Goal: Task Accomplishment & Management: Complete application form

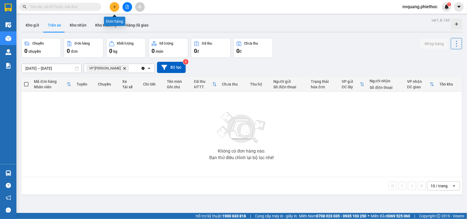
click at [115, 5] on icon "plus" at bounding box center [115, 7] width 4 height 4
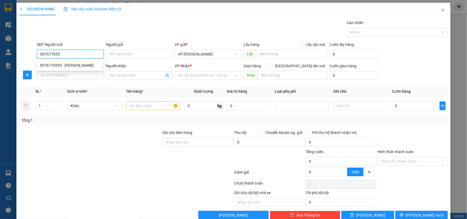
type input "0976770555"
click at [52, 62] on div "0976770555 - c Linh" at bounding box center [70, 65] width 66 height 9
type input "c Linh"
type input "0976770555"
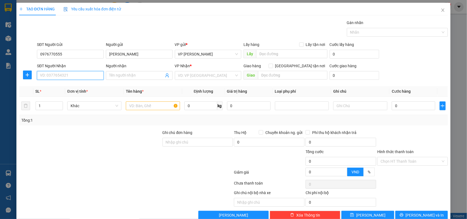
click at [80, 77] on input "SĐT Người Nhận" at bounding box center [70, 75] width 67 height 9
click at [55, 96] on div "0976770555 - c Linh" at bounding box center [69, 95] width 59 height 6
type input "0976770555"
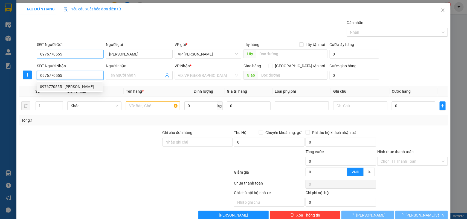
type input "c Linh"
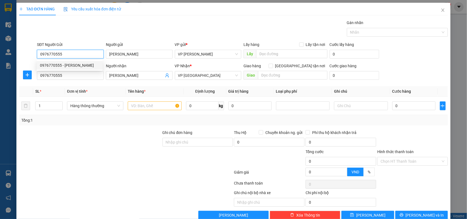
drag, startPoint x: 66, startPoint y: 54, endPoint x: 33, endPoint y: 56, distance: 33.4
click at [33, 56] on div "SĐT Người Gửi 0976770555 Người gửi c Linh VP gửi * VP Trần Khát Chân Lấy hàng L…" at bounding box center [234, 51] width 430 height 19
type input "0978090393"
drag, startPoint x: 126, startPoint y: 54, endPoint x: 90, endPoint y: 54, distance: 35.8
click at [90, 54] on div "SĐT Người Gửi 0978090393 Người gửi c Linh VP gửi * VP Trần Khát Chân Lấy hàng L…" at bounding box center [242, 51] width 413 height 19
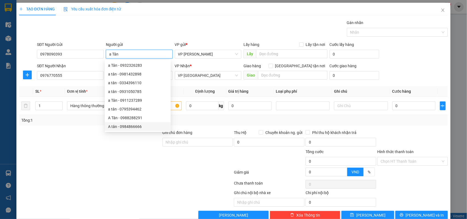
type input "a Tân"
drag, startPoint x: 11, startPoint y: 162, endPoint x: 51, endPoint y: 154, distance: 40.2
click at [14, 161] on div "TẠO ĐƠN HÀNG Yêu cầu xuất hóa đơn điện tử Transit Pickup Surcharge Ids Transit …" at bounding box center [233, 109] width 467 height 219
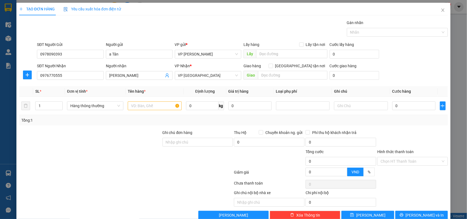
drag, startPoint x: 79, startPoint y: 146, endPoint x: 99, endPoint y: 136, distance: 22.1
click at [79, 146] on div at bounding box center [90, 139] width 143 height 19
click at [139, 105] on input "text" at bounding box center [155, 105] width 54 height 9
type input "hộp thuốc"
click at [416, 107] on input "0" at bounding box center [413, 105] width 43 height 9
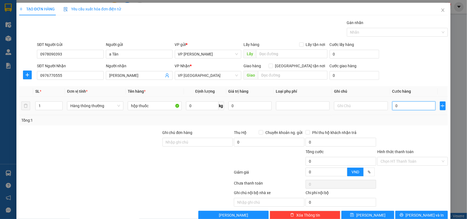
type input "2"
type input "25"
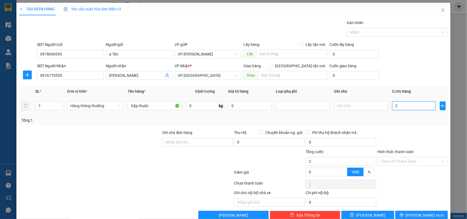
type input "25"
type input "25.000"
click at [397, 128] on div "Transit Pickup Surcharge Ids Transit Deliver Surcharge Ids Transit Deliver Surc…" at bounding box center [233, 120] width 429 height 200
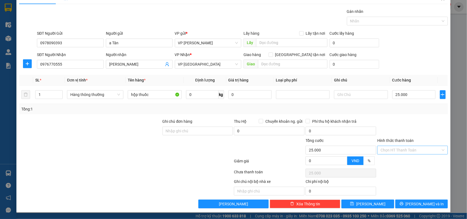
click at [404, 148] on input "Hình thức thanh toán" at bounding box center [410, 150] width 60 height 8
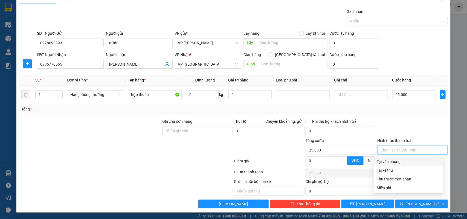
click at [399, 160] on div "Tại văn phòng" at bounding box center [408, 162] width 63 height 6
type input "0"
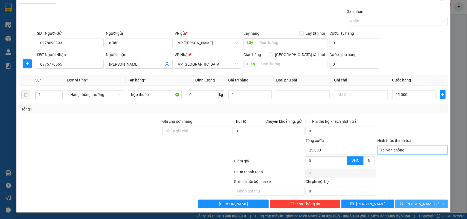
click at [413, 201] on span "[PERSON_NAME] và In" at bounding box center [424, 204] width 38 height 6
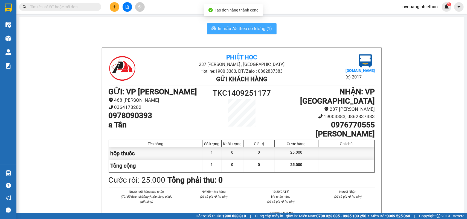
click at [243, 27] on span "In mẫu A5 theo số lượng (1)" at bounding box center [245, 28] width 54 height 7
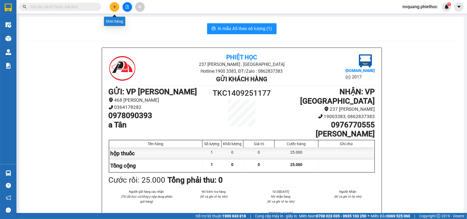
click at [112, 4] on button at bounding box center [115, 7] width 10 height 10
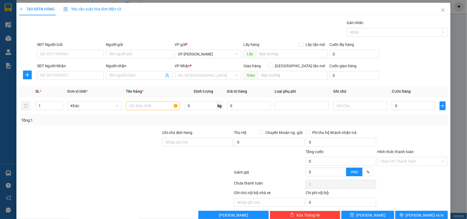
drag, startPoint x: 116, startPoint y: 0, endPoint x: 37, endPoint y: 163, distance: 180.9
click at [37, 163] on div at bounding box center [90, 158] width 143 height 19
click at [56, 55] on input "SĐT Người Gửi" at bounding box center [70, 54] width 67 height 9
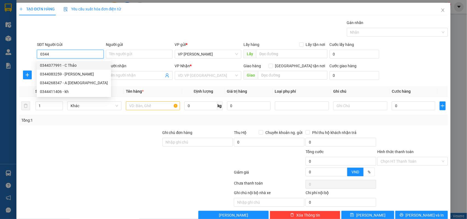
click at [57, 65] on div "0344377991 - C Thảo" at bounding box center [74, 65] width 68 height 6
type input "0344377991"
type input "C Thảo"
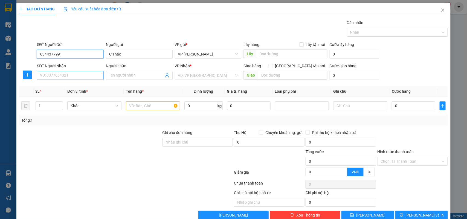
type input "0344377991"
click at [63, 74] on input "SĐT Người Nhận" at bounding box center [70, 75] width 67 height 9
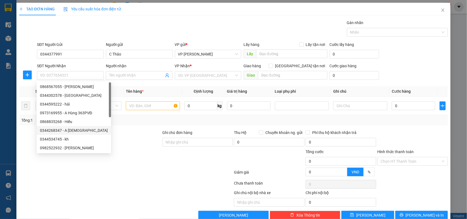
click at [107, 187] on div at bounding box center [126, 184] width 215 height 11
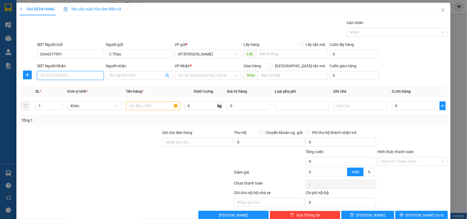
click at [62, 77] on input "SĐT Người Nhận" at bounding box center [70, 75] width 67 height 9
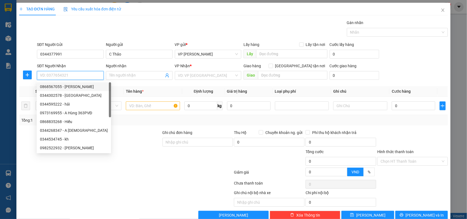
click at [66, 87] on div "0868567055 - [PERSON_NAME]" at bounding box center [74, 87] width 68 height 6
type input "0868567055"
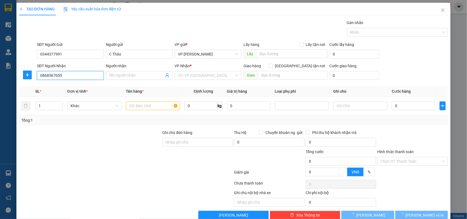
type input "[PERSON_NAME]"
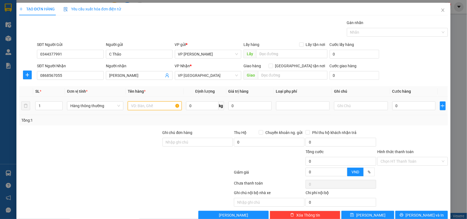
click at [140, 110] on input "text" at bounding box center [155, 105] width 54 height 9
type input "túi đồ ăn"
click at [404, 106] on input "0" at bounding box center [413, 105] width 43 height 9
type input "2"
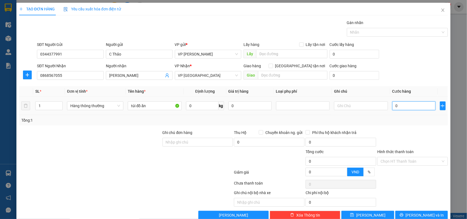
type input "2"
type input "25"
type input "25.000"
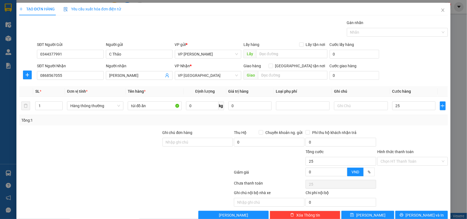
type input "25.000"
click at [404, 116] on div "Tổng: 1" at bounding box center [233, 120] width 429 height 10
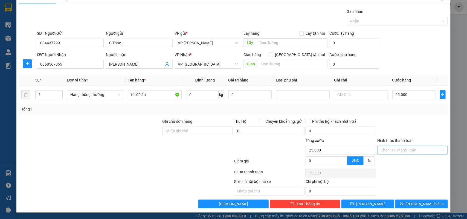
click at [404, 146] on input "Hình thức thanh toán" at bounding box center [410, 150] width 60 height 8
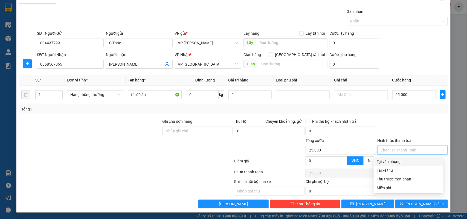
click at [400, 157] on div "Tại văn phòng" at bounding box center [408, 161] width 70 height 9
type input "0"
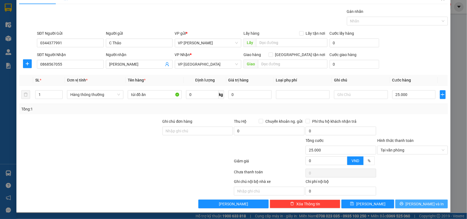
click at [413, 204] on span "[PERSON_NAME] và In" at bounding box center [424, 204] width 38 height 6
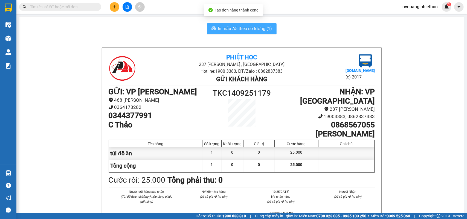
click at [228, 25] on span "In mẫu A5 theo số lượng (1)" at bounding box center [245, 28] width 54 height 7
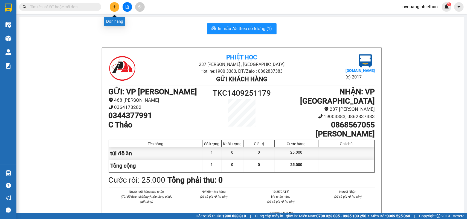
click at [114, 8] on icon "plus" at bounding box center [115, 7] width 4 height 4
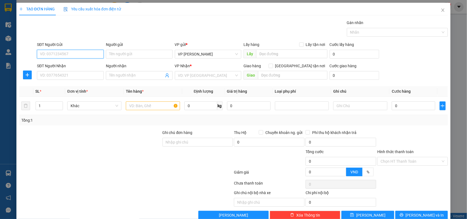
click at [65, 56] on input "SĐT Người Gửi" at bounding box center [70, 54] width 67 height 9
type input "0904127576"
click at [111, 55] on input "Người gửi" at bounding box center [139, 54] width 67 height 9
type input "Thuận Cúc"
click at [73, 75] on input "SĐT Người Nhận" at bounding box center [70, 75] width 67 height 9
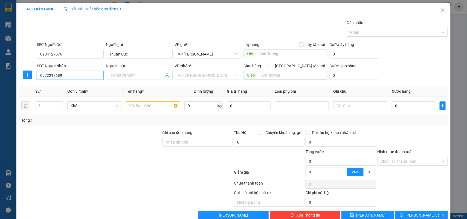
click at [51, 76] on input "0972218689" at bounding box center [70, 75] width 67 height 9
click at [53, 75] on input "097218689" at bounding box center [70, 75] width 67 height 9
click at [54, 74] on input "097218689" at bounding box center [70, 75] width 67 height 9
type input "0972186689"
click at [83, 85] on div "0972186689 - Phụ tùng oto Thành Phúc" at bounding box center [75, 87] width 70 height 6
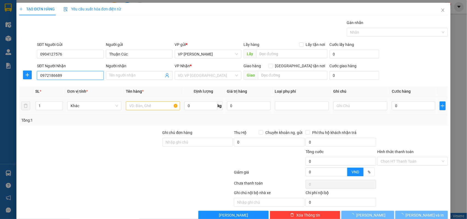
type input "Phụ tùng oto Thành Phúc"
type input "0972186689"
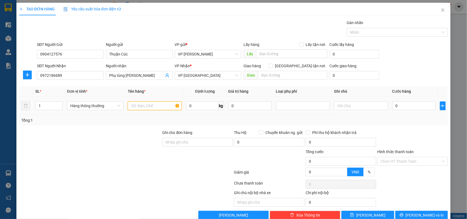
click at [136, 103] on input "text" at bounding box center [155, 105] width 54 height 9
type input "bọc đen phụ tùng ô tô"
click at [409, 103] on input "0" at bounding box center [413, 105] width 43 height 9
type input "3"
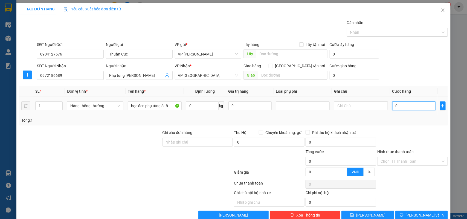
type input "3"
type input "35"
type input "35.000"
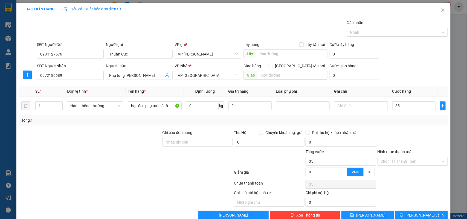
type input "35.000"
click at [409, 118] on div "Tổng: 1" at bounding box center [233, 120] width 424 height 6
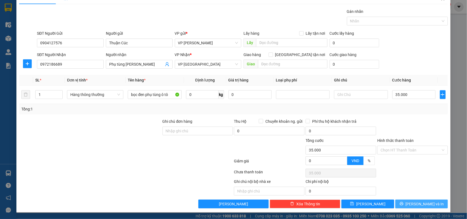
click at [413, 203] on span "[PERSON_NAME] và In" at bounding box center [424, 204] width 38 height 6
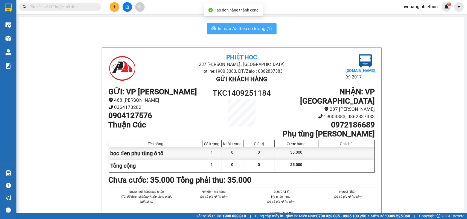
click at [237, 28] on span "In mẫu A5 theo số lượng (1)" at bounding box center [245, 28] width 54 height 7
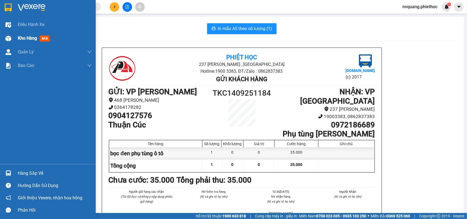
click at [24, 39] on span "Kho hàng" at bounding box center [27, 38] width 19 height 5
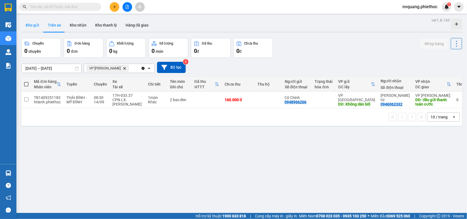
click at [27, 24] on button "Kho gửi" at bounding box center [32, 25] width 22 height 13
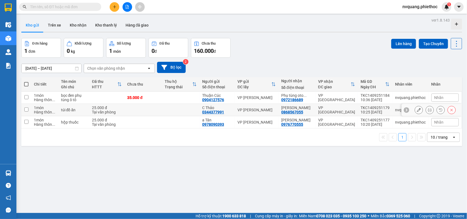
drag, startPoint x: 316, startPoint y: 108, endPoint x: 316, endPoint y: 112, distance: 3.9
click at [318, 109] on div "VP [GEOGRAPHIC_DATA]" at bounding box center [336, 109] width 37 height 9
checkbox input "true"
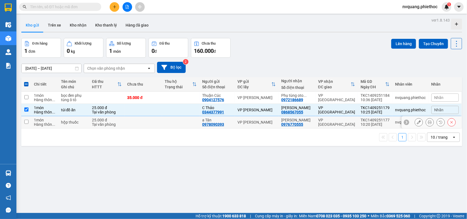
click at [306, 123] on div "c Linh 0976770555" at bounding box center [296, 122] width 31 height 9
checkbox input "true"
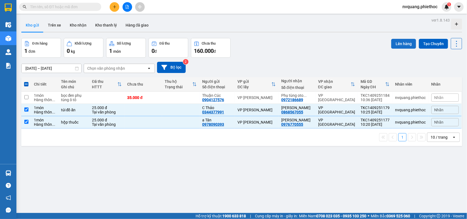
click at [395, 40] on button "Lên hàng" at bounding box center [403, 44] width 25 height 10
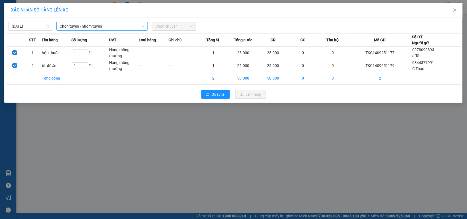
click at [78, 24] on span "Chọn tuyến - nhóm tuyến" at bounding box center [102, 26] width 85 height 8
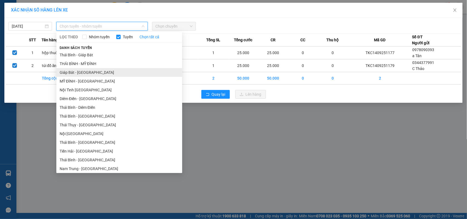
click at [69, 70] on li "Giáp Bát - [GEOGRAPHIC_DATA]" at bounding box center [119, 72] width 126 height 9
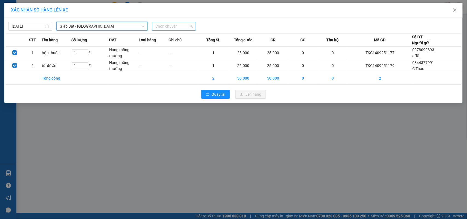
click at [156, 28] on span "Chọn chuyến" at bounding box center [173, 26] width 37 height 8
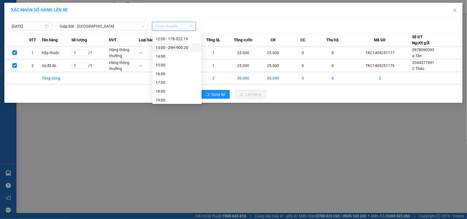
scroll to position [34, 0]
click at [180, 66] on div "11:00 - 17B-021.44" at bounding box center [177, 64] width 43 height 6
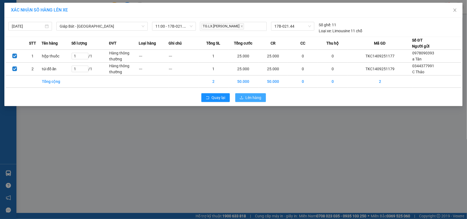
click at [242, 98] on icon "upload" at bounding box center [241, 98] width 4 height 4
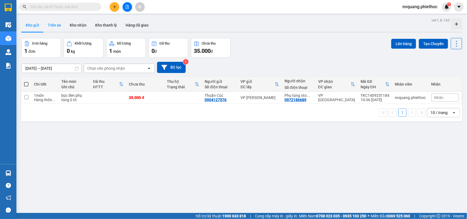
click at [48, 23] on button "Trên xe" at bounding box center [54, 25] width 22 height 13
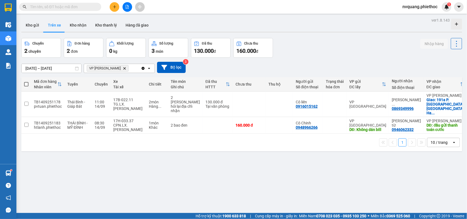
click at [113, 5] on icon "plus" at bounding box center [115, 7] width 4 height 4
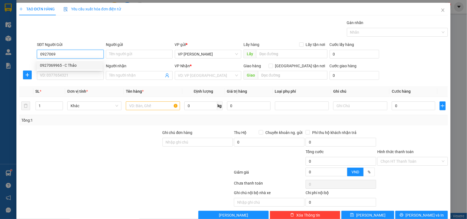
click at [62, 65] on div "0927069965 - C Thảo" at bounding box center [69, 65] width 59 height 6
type input "0927069965"
type input "C Thảo"
type input "0927069965"
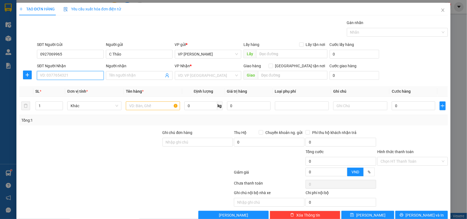
click at [60, 77] on input "SĐT Người Nhận" at bounding box center [70, 75] width 67 height 9
click at [64, 87] on div "0927069965 - C Thảo" at bounding box center [69, 87] width 59 height 6
type input "0927069965"
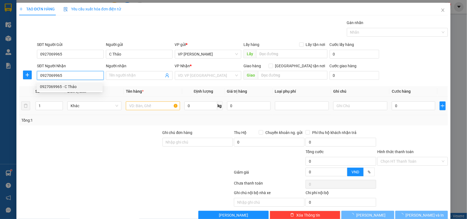
type input "C Thảo"
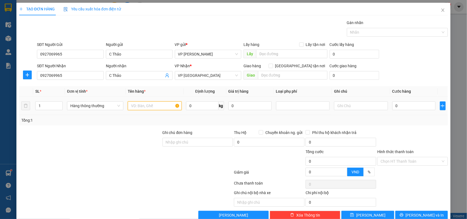
click at [138, 107] on input "text" at bounding box center [155, 105] width 54 height 9
type input "hộp ct đồ ăn"
click at [395, 103] on input "0" at bounding box center [413, 105] width 43 height 9
type input "3"
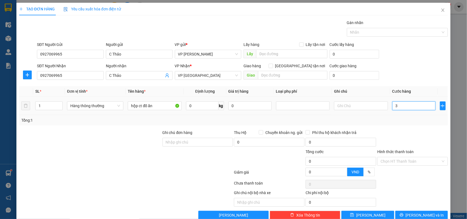
type input "3"
type input "35"
type input "35.000"
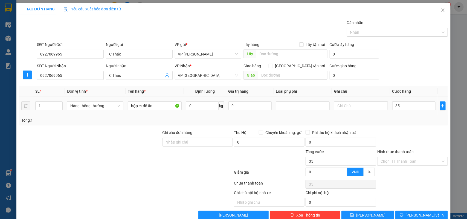
type input "35.000"
click at [392, 118] on div "Tổng: 1" at bounding box center [233, 120] width 424 height 6
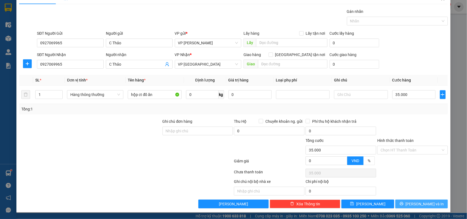
click at [403, 206] on icon "printer" at bounding box center [401, 204] width 4 height 4
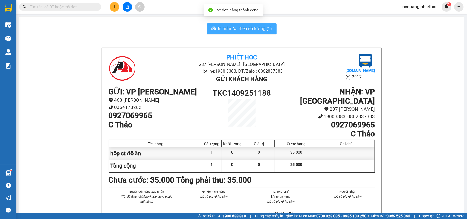
click at [231, 30] on span "In mẫu A5 theo số lượng (1)" at bounding box center [245, 28] width 54 height 7
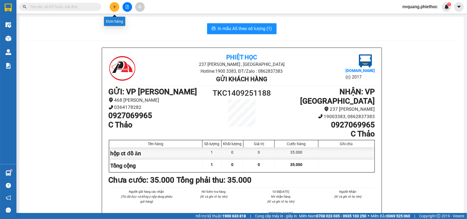
click at [114, 8] on icon "plus" at bounding box center [115, 7] width 4 height 4
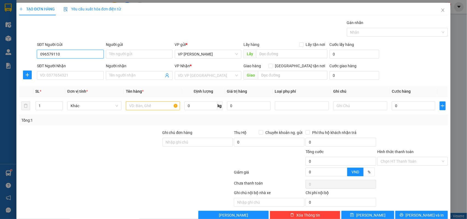
type input "0965791102"
click at [75, 65] on div "0965791102 - mazda Thăng Long" at bounding box center [69, 65] width 59 height 6
type input "mazda Thăng Long"
type input "0965791102"
click at [75, 73] on input "SĐT Người Nhận" at bounding box center [70, 75] width 67 height 9
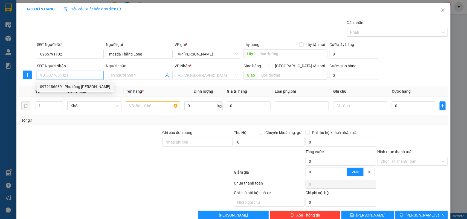
click at [74, 86] on div "0972186689 - Phụ tùng oto Thành Phúc" at bounding box center [75, 87] width 70 height 6
type input "0972186689"
type input "Phụ tùng oto Thành Phúc"
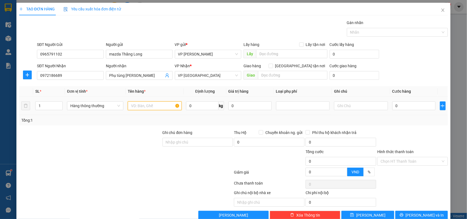
click at [142, 103] on input "text" at bounding box center [155, 105] width 54 height 9
type input "hộp ct phụ tùng ô tô"
click at [399, 107] on input "0" at bounding box center [413, 105] width 43 height 9
type input "3"
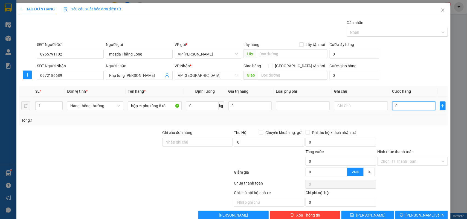
type input "3"
type input "35"
type input "35.000"
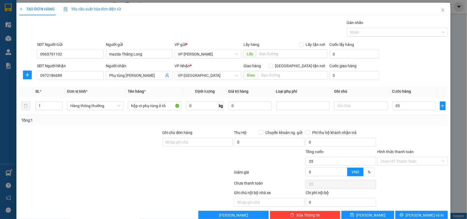
type input "35.000"
click at [399, 115] on div "Tổng: 1" at bounding box center [233, 120] width 429 height 10
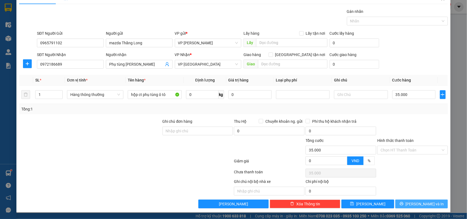
click at [425, 202] on span "[PERSON_NAME] và In" at bounding box center [424, 204] width 38 height 6
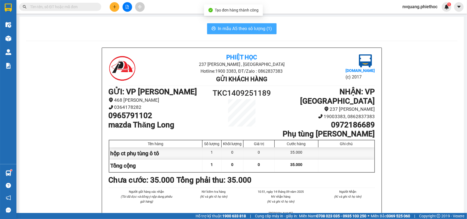
click at [232, 25] on span "In mẫu A5 theo số lượng (1)" at bounding box center [245, 28] width 54 height 7
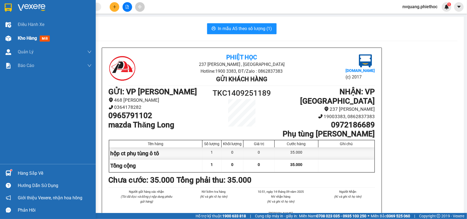
click at [25, 37] on span "Kho hàng" at bounding box center [27, 38] width 19 height 5
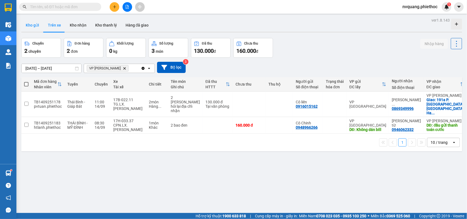
drag, startPoint x: 33, startPoint y: 27, endPoint x: 38, endPoint y: 43, distance: 17.5
click at [32, 27] on button "Kho gửi" at bounding box center [32, 25] width 22 height 13
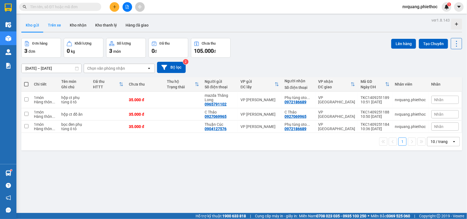
click at [54, 28] on button "Trên xe" at bounding box center [54, 25] width 22 height 13
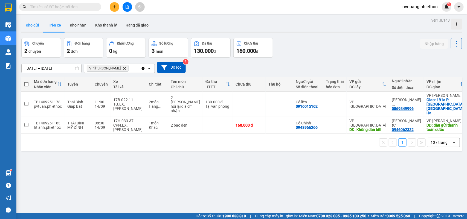
click at [38, 30] on button "Kho gửi" at bounding box center [32, 25] width 22 height 13
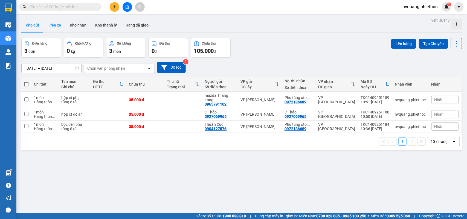
click at [52, 26] on button "Trên xe" at bounding box center [54, 25] width 22 height 13
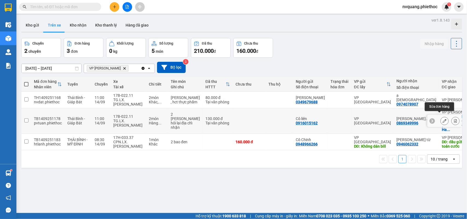
click at [442, 119] on icon at bounding box center [444, 121] width 4 height 4
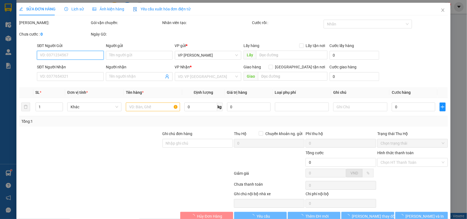
type input "0916015162"
type input "Cô liên"
type input "0869349996"
type input "Nguyễn thị hoa"
checkbox input "true"
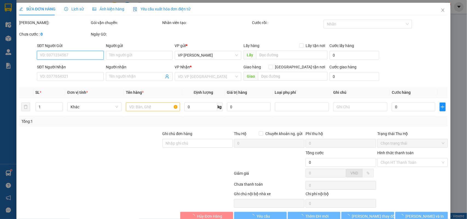
type input "191a P. [GEOGRAPHIC_DATA], [GEOGRAPHIC_DATA], [GEOGRAPHIC_DATA], [GEOGRAPHIC_DA…"
type input "130.000"
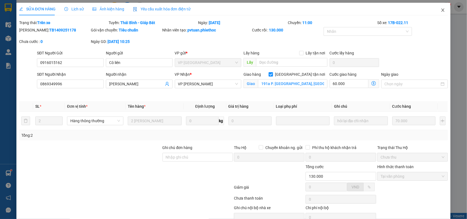
click at [440, 9] on icon "close" at bounding box center [442, 10] width 4 height 4
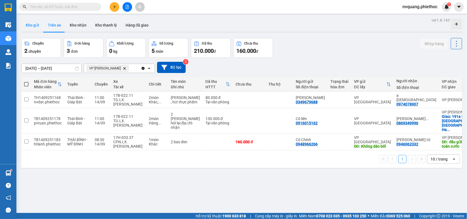
click at [37, 26] on button "Kho gửi" at bounding box center [32, 25] width 22 height 13
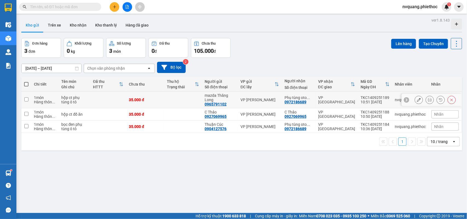
click at [188, 94] on td at bounding box center [183, 100] width 38 height 17
checkbox input "true"
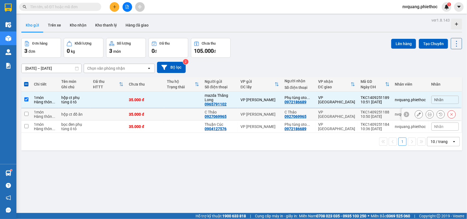
click at [178, 114] on td at bounding box center [183, 114] width 38 height 12
checkbox input "true"
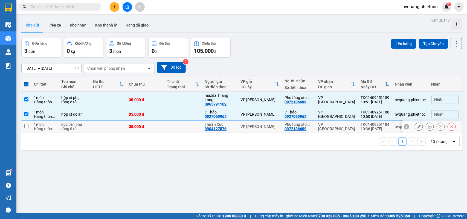
click at [178, 126] on td at bounding box center [183, 127] width 38 height 12
checkbox input "true"
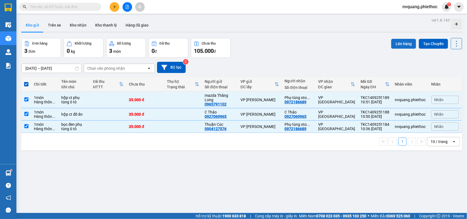
click at [391, 42] on button "Lên hàng" at bounding box center [403, 44] width 25 height 10
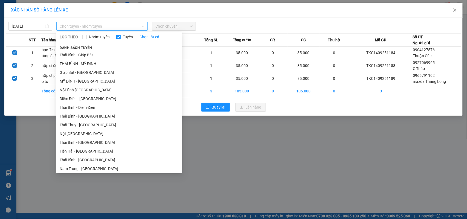
click at [69, 25] on span "Chọn tuyến - nhóm tuyến" at bounding box center [102, 26] width 85 height 8
click at [69, 69] on li "Giáp Bát - [GEOGRAPHIC_DATA]" at bounding box center [119, 72] width 126 height 9
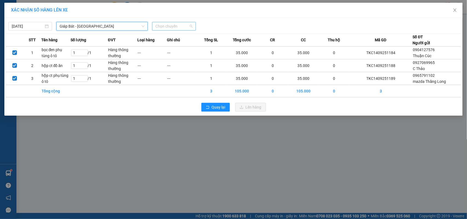
click at [162, 28] on span "Chọn chuyến" at bounding box center [173, 26] width 37 height 8
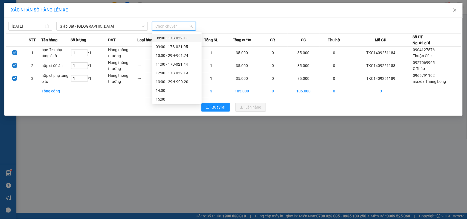
scroll to position [68, 0]
click at [180, 37] on div "12:00 - 17B-022.19" at bounding box center [177, 39] width 43 height 6
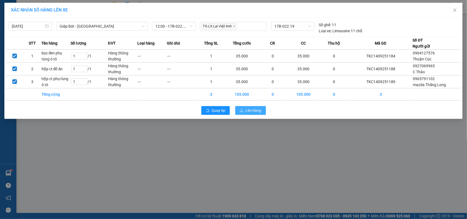
click at [239, 113] on span "upload" at bounding box center [241, 110] width 4 height 4
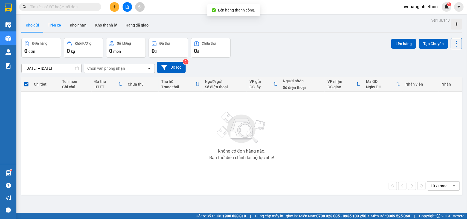
click at [57, 25] on button "Trên xe" at bounding box center [54, 25] width 22 height 13
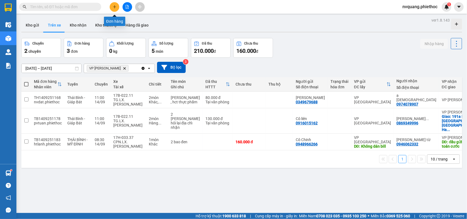
click at [115, 6] on icon "plus" at bounding box center [115, 7] width 4 height 4
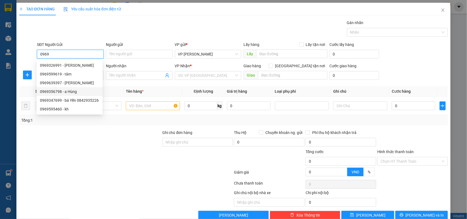
click at [62, 92] on div "0969356798 - a Hùng" at bounding box center [69, 92] width 59 height 6
type input "0969356798"
type input "a Hùng"
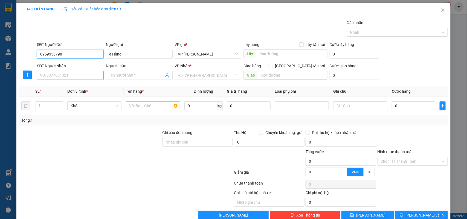
type input "0969356798"
click at [61, 77] on input "SĐT Người Nhận" at bounding box center [70, 75] width 67 height 9
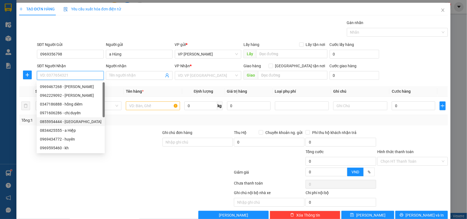
click at [70, 122] on div "0855954444 - Anh Tiên" at bounding box center [70, 122] width 61 height 6
type input "0855954444"
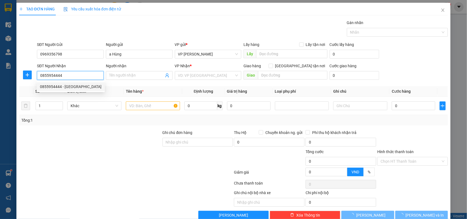
type input "Anh Tiên"
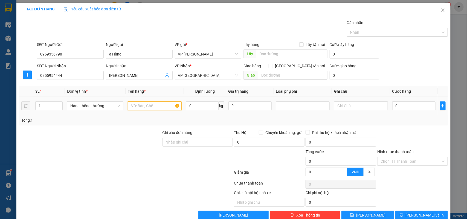
click at [152, 107] on input "text" at bounding box center [155, 105] width 54 height 9
type input "bọc hồng hàng mẫu"
click at [409, 105] on input "0" at bounding box center [413, 105] width 43 height 9
type input "3"
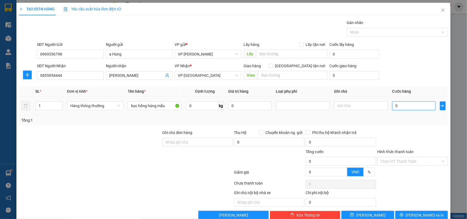
type input "3"
type input "0"
type input "02"
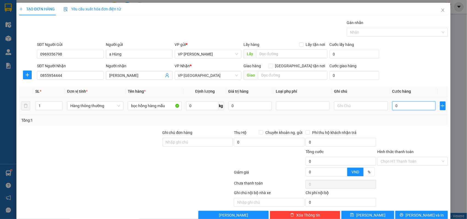
type input "2"
type input "025"
type input "25"
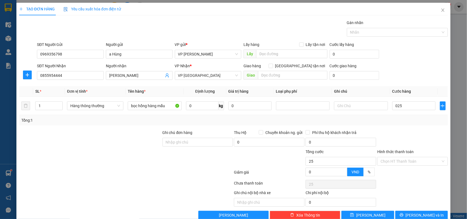
type input "25.000"
drag, startPoint x: 419, startPoint y: 124, endPoint x: 400, endPoint y: 121, distance: 19.6
click at [419, 124] on div "Tổng: 1" at bounding box center [233, 120] width 429 height 10
click at [396, 159] on input "Hình thức thanh toán" at bounding box center [410, 161] width 60 height 8
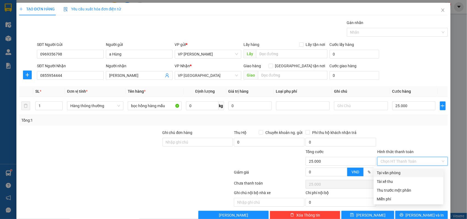
click at [397, 172] on div "Tại văn phòng" at bounding box center [408, 173] width 63 height 6
type input "0"
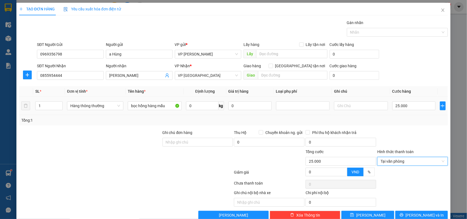
scroll to position [12, 0]
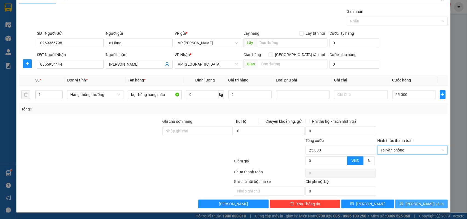
click at [411, 202] on button "[PERSON_NAME] và In" at bounding box center [421, 203] width 52 height 9
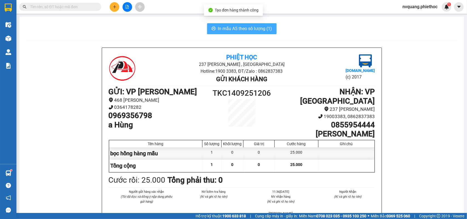
click at [250, 30] on span "In mẫu A5 theo số lượng (1)" at bounding box center [245, 28] width 54 height 7
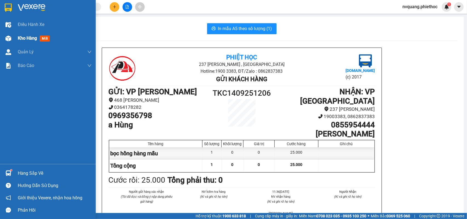
click at [18, 37] on span "Kho hàng" at bounding box center [27, 38] width 19 height 5
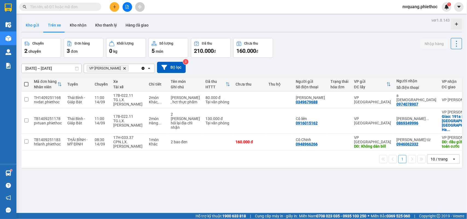
click at [32, 29] on button "Kho gửi" at bounding box center [32, 25] width 22 height 13
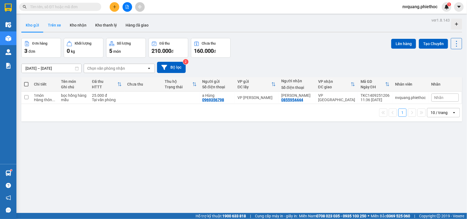
click at [58, 25] on button "Trên xe" at bounding box center [54, 25] width 22 height 13
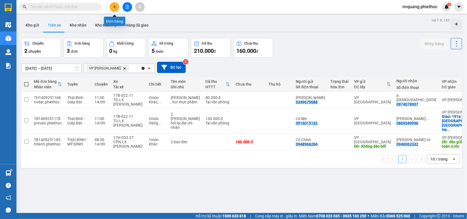
click at [115, 8] on icon "plus" at bounding box center [115, 7] width 4 height 4
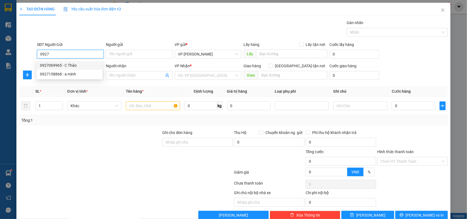
click at [57, 65] on div "0927069965 - C Thảo" at bounding box center [69, 65] width 59 height 6
type input "0927069965"
type input "C Thảo"
type input "0927069965"
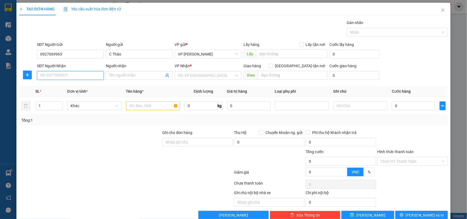
click at [56, 74] on input "SĐT Người Nhận" at bounding box center [70, 75] width 67 height 9
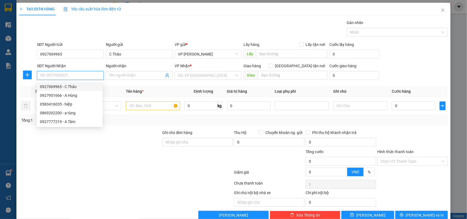
click at [63, 86] on div "0927069965 - C Thảo" at bounding box center [69, 87] width 59 height 6
type input "0927069965"
type input "C Thảo"
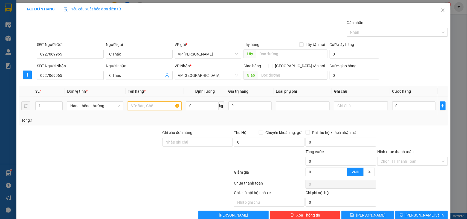
click at [136, 104] on input "text" at bounding box center [155, 105] width 54 height 9
click at [290, 103] on div at bounding box center [302, 105] width 51 height 7
type input "hộp ct trà sữa"
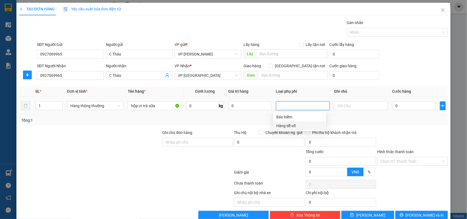
click at [283, 123] on div "Hàng dễ vỡ" at bounding box center [299, 126] width 46 height 6
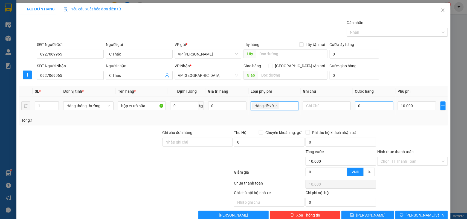
type input "10.000"
click at [371, 109] on input "0" at bounding box center [374, 105] width 38 height 9
type input "2"
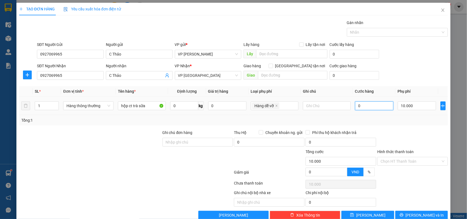
type input "10.002"
type input "25"
type input "10.025"
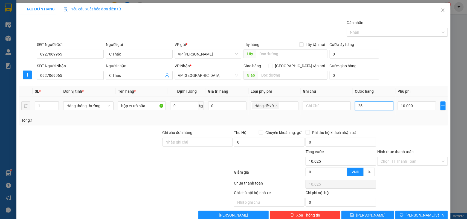
click at [371, 109] on input "25" at bounding box center [374, 105] width 38 height 9
type input "25.000"
type input "35.000"
click at [373, 124] on div "Tổng: 1" at bounding box center [233, 120] width 429 height 10
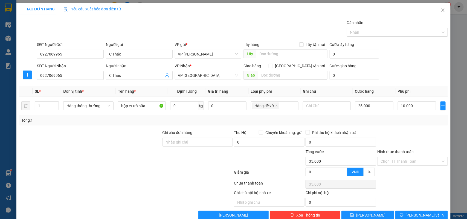
scroll to position [12, 0]
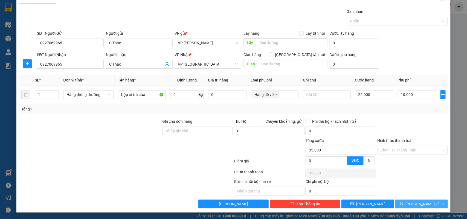
click at [429, 201] on button "[PERSON_NAME] và In" at bounding box center [421, 203] width 52 height 9
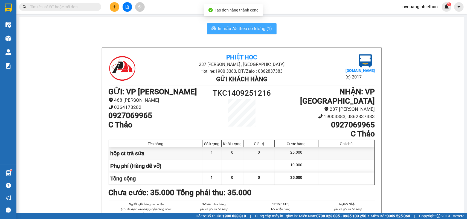
click at [243, 30] on span "In mẫu A5 theo số lượng (1)" at bounding box center [245, 28] width 54 height 7
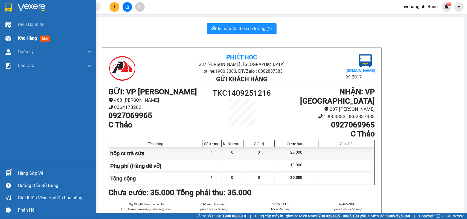
click at [42, 34] on div "Kho hàng mới" at bounding box center [55, 38] width 74 height 14
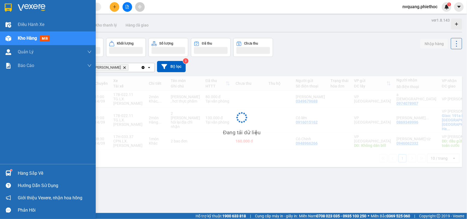
click at [34, 39] on span "Kho hàng" at bounding box center [27, 38] width 19 height 5
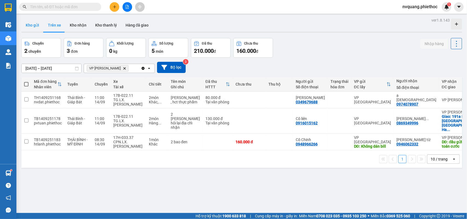
click at [36, 23] on button "Kho gửi" at bounding box center [32, 25] width 22 height 13
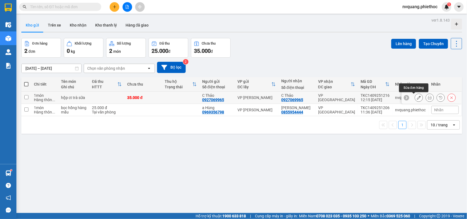
click at [415, 97] on button at bounding box center [419, 98] width 8 height 10
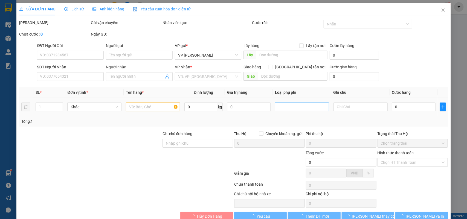
type input "0927069965"
type input "C Thảo"
type input "0927069965"
type input "C Thảo"
type input "35.000"
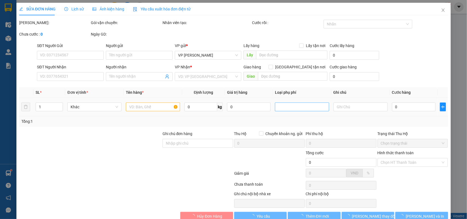
type input "35.000"
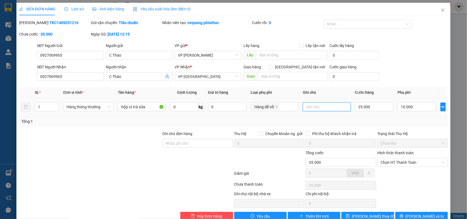
click at [304, 109] on input "text" at bounding box center [327, 106] width 48 height 9
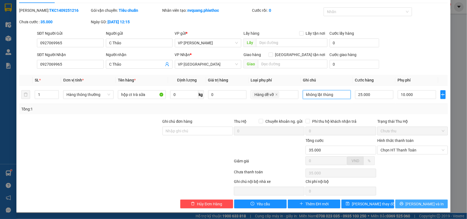
type input "không lật thùng"
click at [417, 204] on span "[PERSON_NAME] và In" at bounding box center [424, 204] width 38 height 6
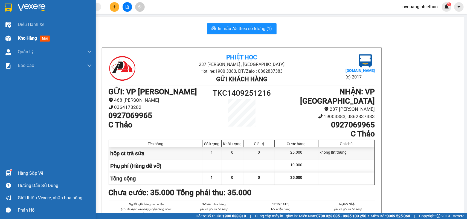
click at [35, 37] on span "Kho hàng" at bounding box center [27, 38] width 19 height 5
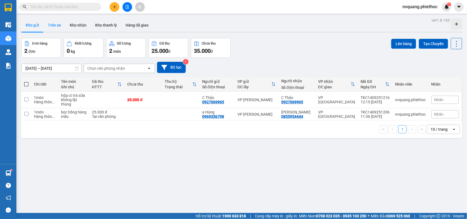
click at [49, 27] on button "Trên xe" at bounding box center [54, 25] width 22 height 13
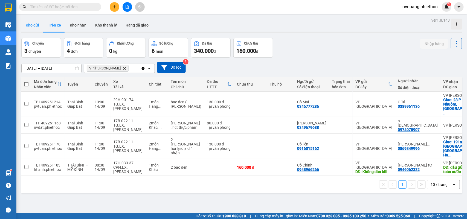
click at [31, 27] on button "Kho gửi" at bounding box center [32, 25] width 22 height 13
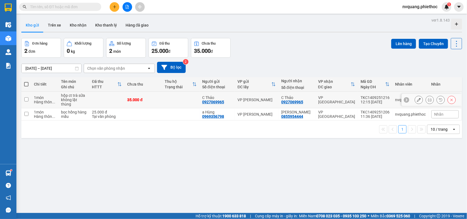
click at [160, 101] on td "35.000 đ" at bounding box center [142, 100] width 37 height 17
checkbox input "true"
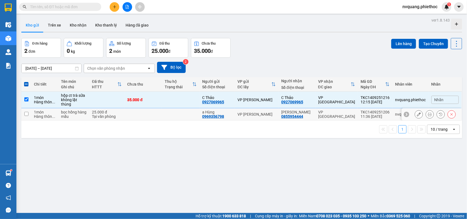
click at [159, 112] on td at bounding box center [142, 114] width 37 height 12
checkbox input "true"
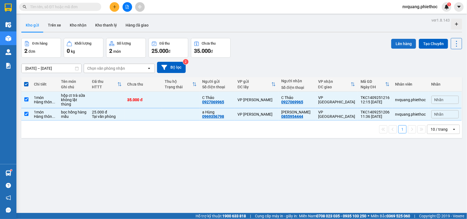
click at [400, 41] on button "Lên hàng" at bounding box center [403, 44] width 25 height 10
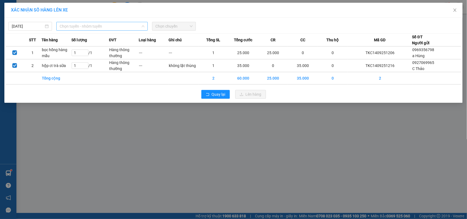
click at [90, 25] on span "Chọn tuyến - nhóm tuyến" at bounding box center [102, 26] width 85 height 8
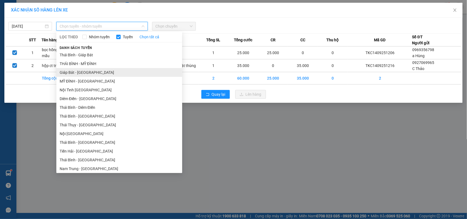
click at [81, 72] on li "Giáp Bát - [GEOGRAPHIC_DATA]" at bounding box center [119, 72] width 126 height 9
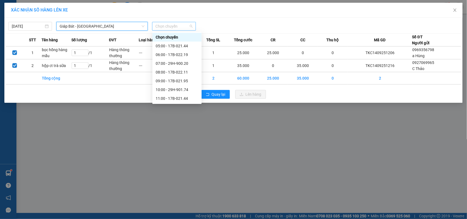
click at [164, 26] on span "Chọn chuyến" at bounding box center [173, 26] width 37 height 8
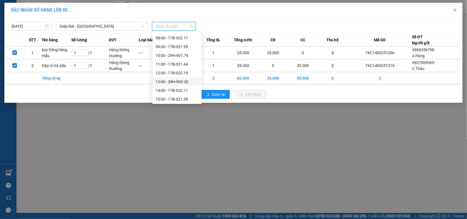
click at [174, 83] on div "13:00 - 29H-900.20" at bounding box center [177, 82] width 43 height 6
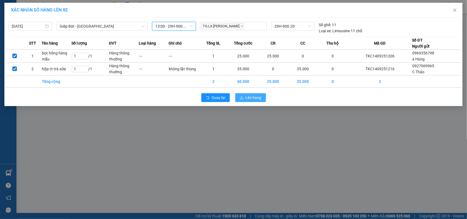
click at [247, 95] on span "Lên hàng" at bounding box center [253, 98] width 16 height 6
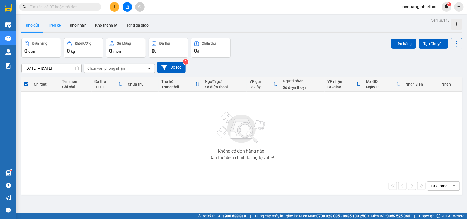
click at [62, 24] on button "Trên xe" at bounding box center [54, 25] width 22 height 13
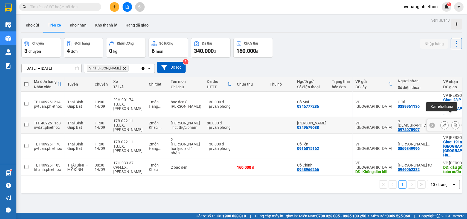
click at [453, 123] on icon at bounding box center [455, 125] width 4 height 4
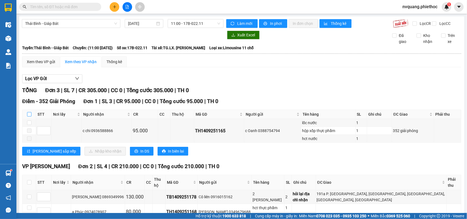
click at [29, 116] on input "checkbox" at bounding box center [29, 114] width 4 height 4
checkbox input "true"
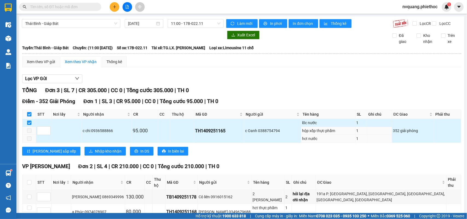
scroll to position [31, 0]
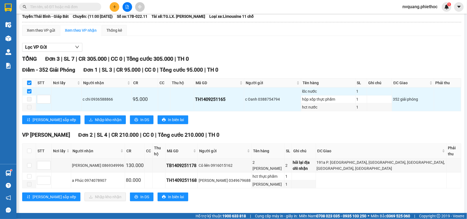
click at [31, 85] on input "checkbox" at bounding box center [29, 83] width 4 height 4
checkbox input "false"
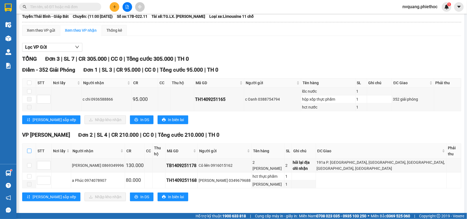
click at [29, 152] on input "checkbox" at bounding box center [29, 151] width 4 height 4
checkbox input "true"
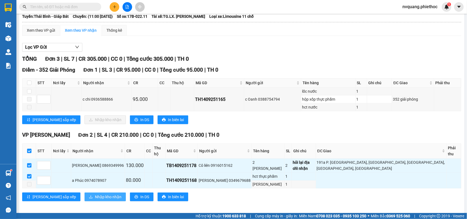
click at [95, 194] on span "Nhập kho nhận" at bounding box center [108, 197] width 27 height 6
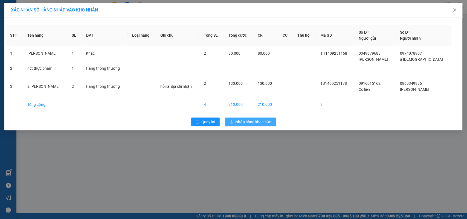
click at [231, 119] on button "Nhập hàng kho nhận" at bounding box center [250, 122] width 51 height 9
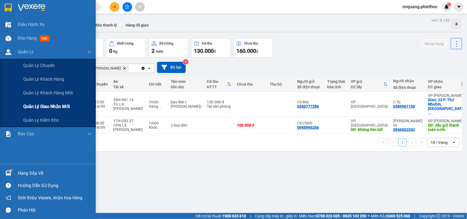
click at [48, 103] on span "Quản lý giao nhận mới" at bounding box center [46, 106] width 46 height 7
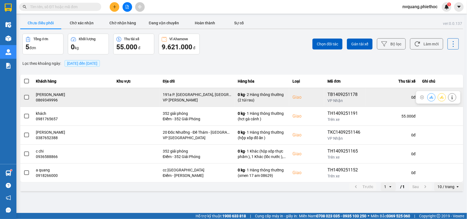
click at [25, 96] on span at bounding box center [26, 97] width 5 height 5
click at [24, 94] on input "checkbox" at bounding box center [24, 94] width 0 height 0
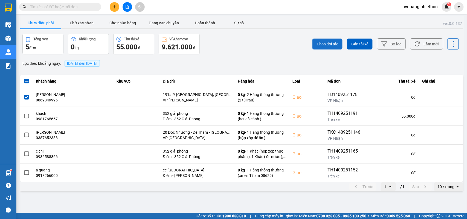
click at [321, 43] on span "Chọn đối tác" at bounding box center [326, 43] width 21 height 5
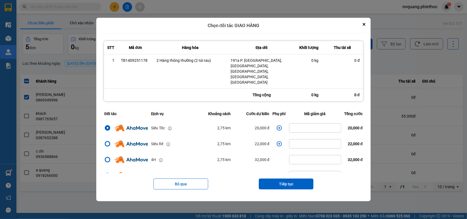
click at [276, 125] on icon "dialog" at bounding box center [278, 127] width 5 height 5
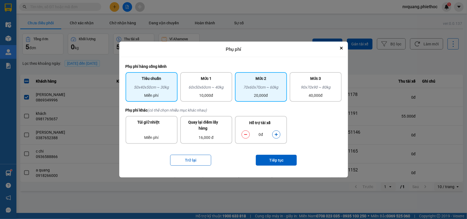
click at [249, 95] on div "20,000đ" at bounding box center [260, 95] width 45 height 6
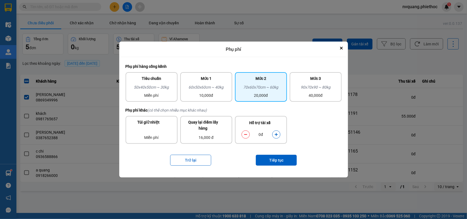
click at [265, 154] on div "Trở lại Tiếp tục" at bounding box center [233, 160] width 216 height 22
click at [265, 157] on button "Tiếp tục" at bounding box center [276, 160] width 41 height 11
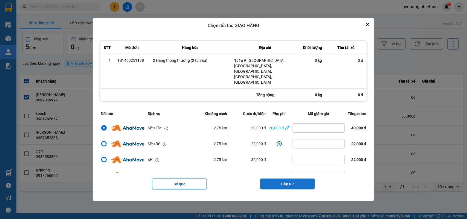
click at [272, 178] on button "Tiếp tục" at bounding box center [287, 183] width 55 height 11
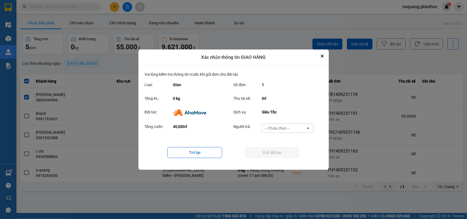
click at [268, 130] on div "-- Chưa chọn --" at bounding box center [277, 127] width 25 height 5
click at [273, 157] on span "Ví Ahamove" at bounding box center [277, 159] width 22 height 5
click at [269, 148] on button "Gửi đối tác" at bounding box center [272, 152] width 55 height 11
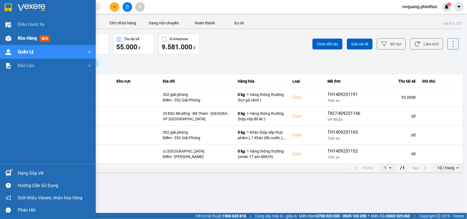
click at [26, 39] on span "Kho hàng" at bounding box center [27, 38] width 19 height 5
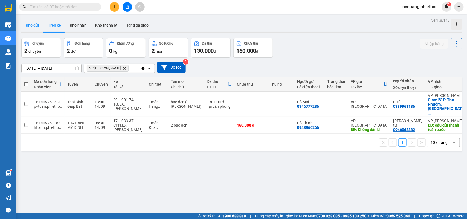
click at [35, 27] on button "Kho gửi" at bounding box center [32, 25] width 22 height 13
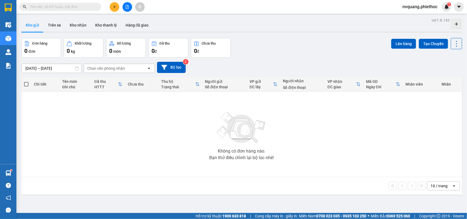
click at [50, 17] on div "ver 1.8.143 Kho gửi Trên xe Kho nhận Kho thanh lý Hàng đã giao Đơn hàng 0 đơn K…" at bounding box center [241, 125] width 445 height 219
click at [59, 25] on button "Trên xe" at bounding box center [54, 25] width 22 height 13
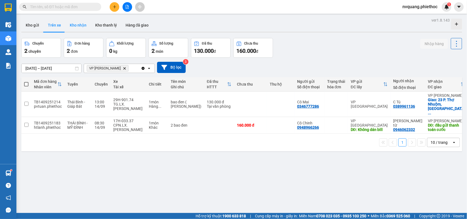
click at [77, 25] on button "Kho nhận" at bounding box center [77, 25] width 25 height 13
type input "[DATE] – [DATE]"
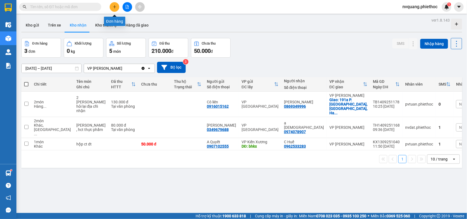
click at [113, 4] on button at bounding box center [115, 7] width 10 height 10
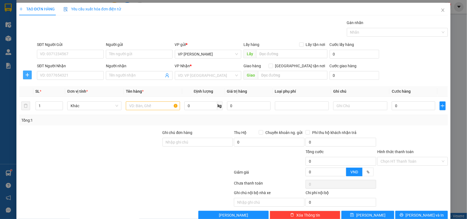
click at [27, 73] on icon "plus" at bounding box center [27, 75] width 4 height 4
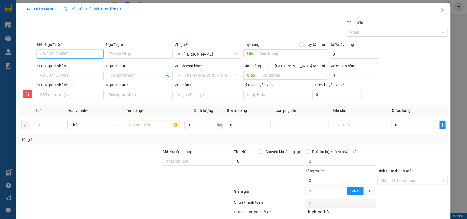
click at [47, 56] on input "SĐT Người Gửi" at bounding box center [70, 54] width 67 height 9
click at [54, 62] on div "0911544888 - C linh" at bounding box center [69, 65] width 59 height 6
type input "0911544888"
type input "C linh"
type input "0911544888"
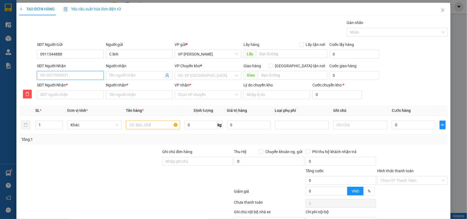
click at [64, 76] on input "SĐT Người Nhận" at bounding box center [70, 75] width 67 height 9
click at [68, 96] on div "0936780369 - A cảnh" at bounding box center [69, 95] width 59 height 6
type input "0936780369"
type input "A cảnh"
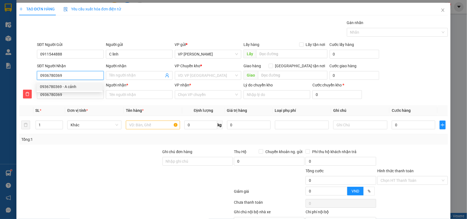
type input "A cảnh"
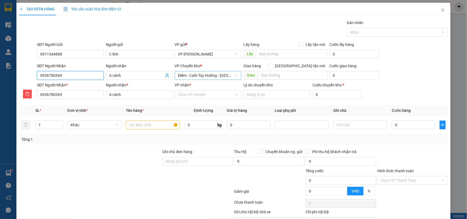
click at [200, 75] on span "Điểm - Cafe Túy Hường - [GEOGRAPHIC_DATA]" at bounding box center [208, 75] width 60 height 8
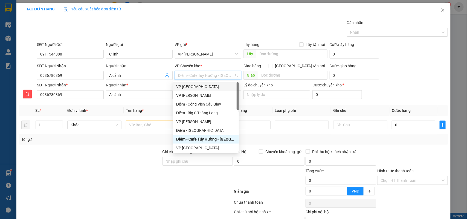
click at [198, 86] on div "VP [GEOGRAPHIC_DATA]" at bounding box center [205, 87] width 59 height 6
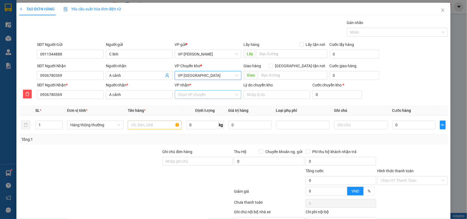
click at [193, 95] on input "VP nhận *" at bounding box center [206, 94] width 56 height 8
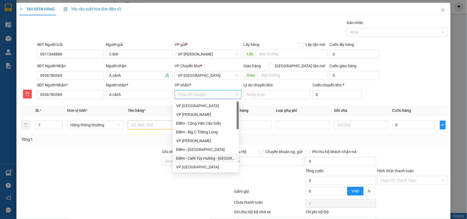
click at [191, 155] on div "Điểm - Cafe Túy Hường - [GEOGRAPHIC_DATA]" at bounding box center [205, 158] width 59 height 6
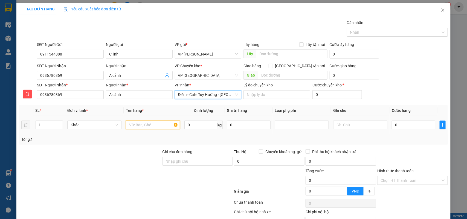
click at [141, 125] on input "text" at bounding box center [153, 125] width 54 height 9
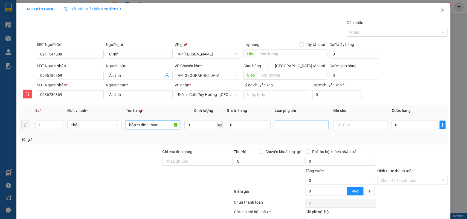
click at [294, 125] on div at bounding box center [301, 125] width 51 height 7
type input "hộp ct điện thoại"
click at [287, 142] on div "Hàng dễ vỡ" at bounding box center [298, 145] width 47 height 6
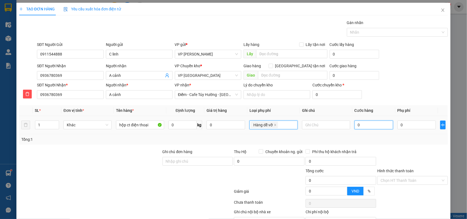
click at [361, 126] on input "0" at bounding box center [373, 125] width 39 height 9
type input "10.000"
type input "4"
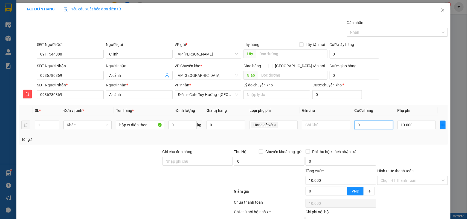
type input "10.004"
type input "40"
type input "10.040"
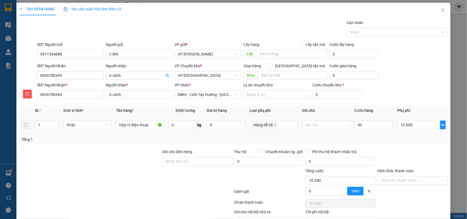
type input "40.000"
type input "50.000"
click at [370, 133] on td "40.000" at bounding box center [373, 125] width 43 height 18
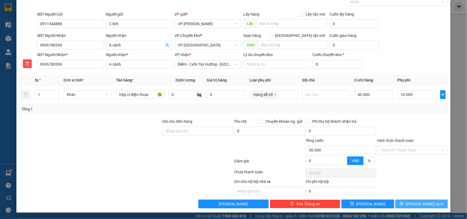
click at [415, 204] on span "[PERSON_NAME] và In" at bounding box center [424, 204] width 38 height 6
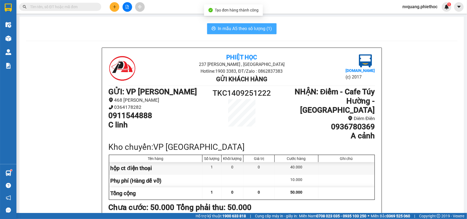
click at [228, 27] on span "In mẫu A5 theo số lượng (1)" at bounding box center [245, 28] width 54 height 7
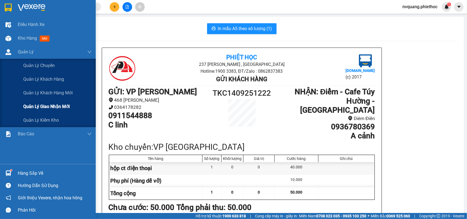
click at [54, 103] on span "Quản lý giao nhận mới" at bounding box center [46, 106] width 46 height 7
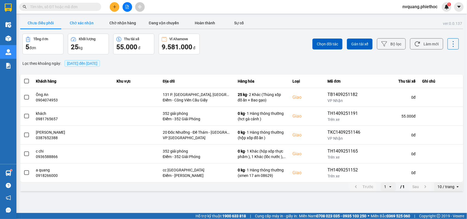
click at [92, 24] on button "Chờ xác nhận" at bounding box center [81, 22] width 41 height 11
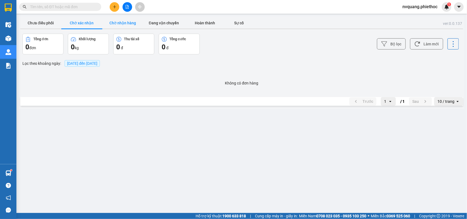
click at [124, 24] on button "Chờ nhận hàng" at bounding box center [122, 22] width 41 height 11
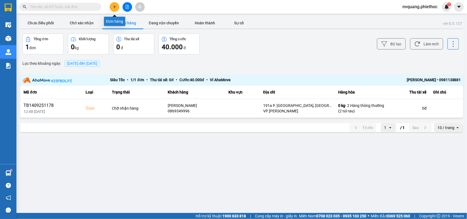
click at [116, 4] on button at bounding box center [115, 7] width 10 height 10
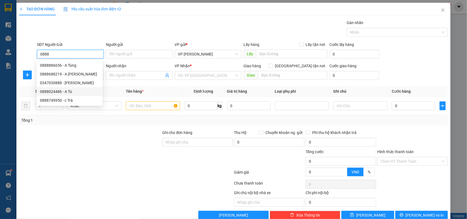
click at [42, 90] on div "0888024486 - A Tú" at bounding box center [69, 92] width 59 height 6
type input "0888024486"
type input "A Tú"
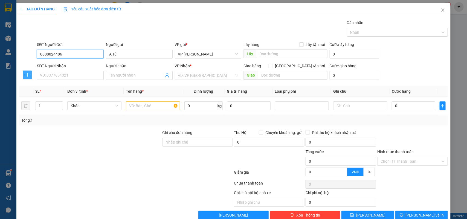
type input "0888024486"
click at [29, 77] on span "plus" at bounding box center [27, 75] width 8 height 4
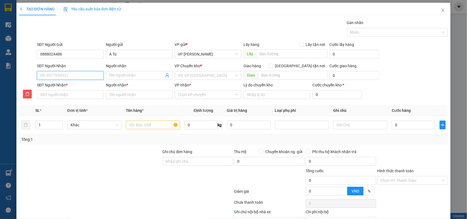
click at [44, 77] on input "SĐT Người Nhận" at bounding box center [70, 75] width 67 height 9
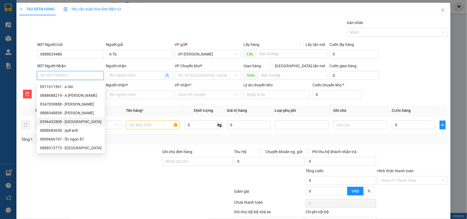
click at [68, 120] on div "0396432808 - Lan Anh" at bounding box center [70, 122] width 61 height 6
type input "0396432808"
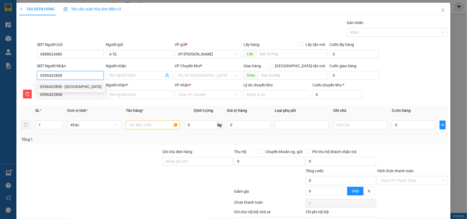
type input "[PERSON_NAME]"
type input "Vũ Ninh - KIẾN Xương"
type input "5.000"
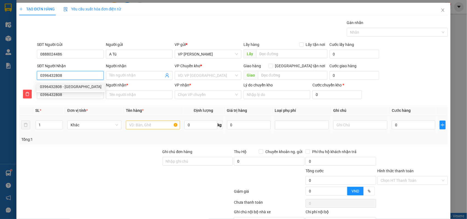
type input "[PERSON_NAME]"
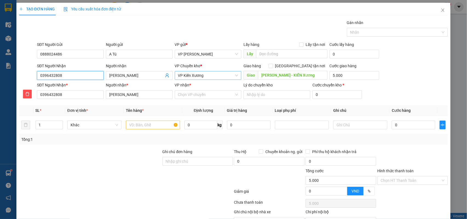
click at [181, 73] on span "VP Kiến Xương" at bounding box center [208, 75] width 60 height 8
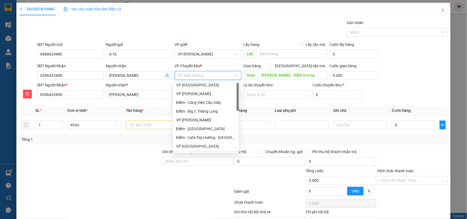
scroll to position [2, 0]
click at [184, 84] on div "VP [GEOGRAPHIC_DATA]" at bounding box center [205, 85] width 59 height 6
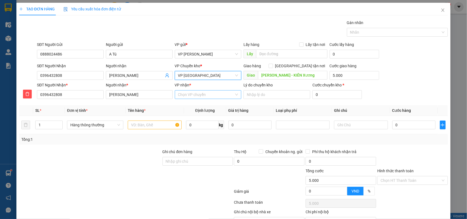
click at [198, 96] on input "VP nhận *" at bounding box center [206, 94] width 56 height 8
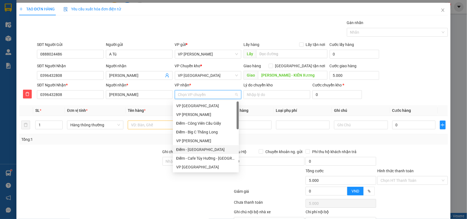
scroll to position [68, 0]
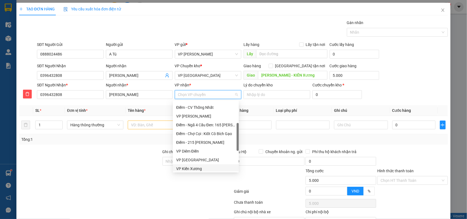
click at [191, 169] on div "VP Kiến Xương" at bounding box center [205, 169] width 59 height 6
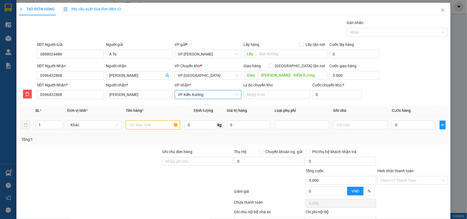
click at [140, 125] on input "text" at bounding box center [153, 125] width 54 height 9
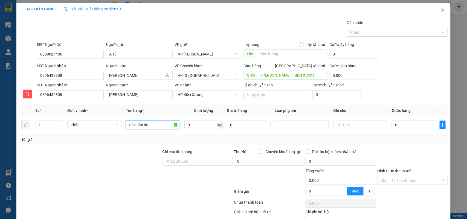
type input "túi quần áo"
click at [277, 49] on div "Lấy hàng Lấy tận nơi" at bounding box center [285, 46] width 84 height 8
click at [276, 51] on input "text" at bounding box center [291, 53] width 71 height 9
type input "hàng cần gấp"
click at [396, 122] on input "0" at bounding box center [412, 125] width 43 height 9
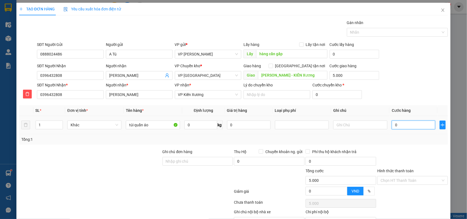
type input "3"
type input "5.003"
type input "30"
type input "5.030"
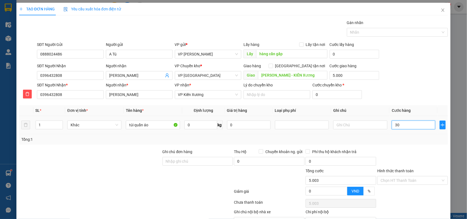
type input "5.030"
type input "30.000"
type input "35.000"
drag, startPoint x: 395, startPoint y: 132, endPoint x: 397, endPoint y: 135, distance: 3.7
click at [395, 133] on td "30.000" at bounding box center [413, 125] width 48 height 18
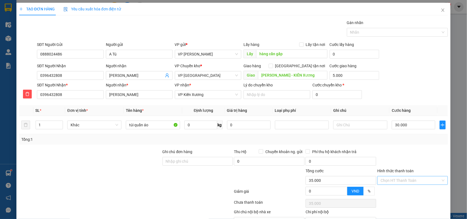
click at [395, 181] on input "Hình thức thanh toán" at bounding box center [410, 180] width 60 height 8
click at [387, 141] on div "Tại văn phòng" at bounding box center [408, 144] width 63 height 6
type input "0"
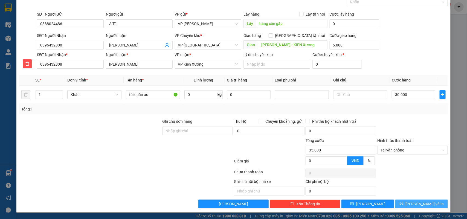
click at [415, 204] on span "[PERSON_NAME] và In" at bounding box center [424, 204] width 38 height 6
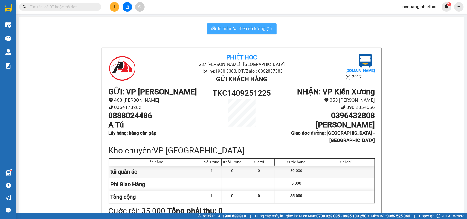
click at [230, 29] on span "In mẫu A5 theo số lượng (1)" at bounding box center [245, 28] width 54 height 7
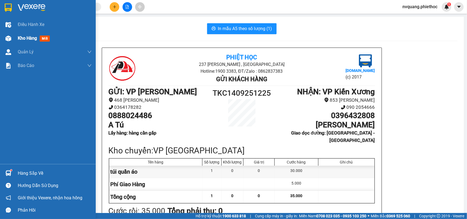
click at [14, 36] on div "Kho hàng mới" at bounding box center [48, 38] width 96 height 14
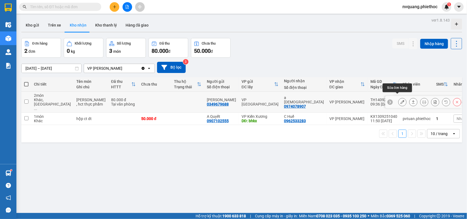
click at [400, 100] on icon at bounding box center [402, 102] width 4 height 4
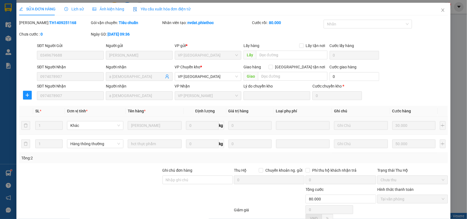
type input "0349679688"
type input "Hà Hải Vân"
type input "0974078907"
type input "a Phúc"
type input "80.000"
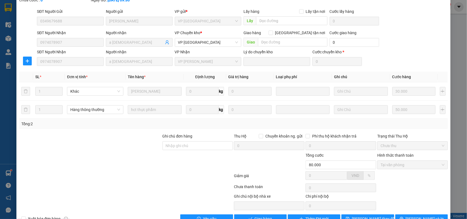
scroll to position [50, 0]
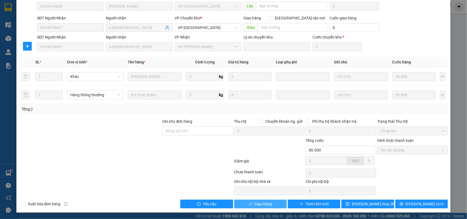
click at [249, 204] on icon "check" at bounding box center [250, 204] width 4 height 4
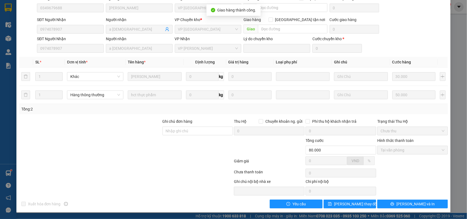
scroll to position [0, 0]
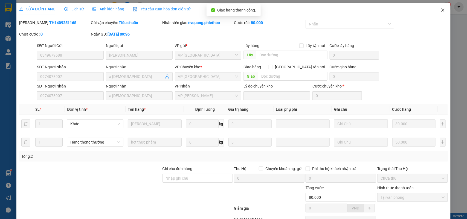
click at [440, 11] on icon "close" at bounding box center [442, 10] width 4 height 4
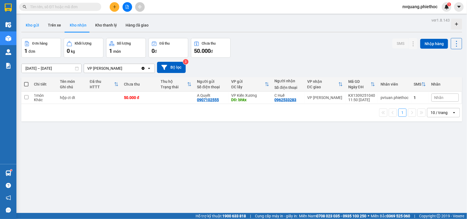
click at [33, 25] on button "Kho gửi" at bounding box center [32, 25] width 22 height 13
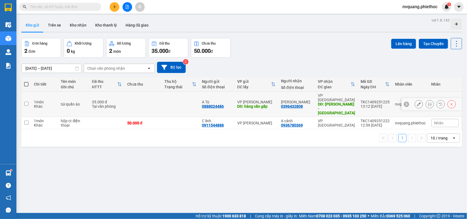
click at [139, 101] on td at bounding box center [142, 104] width 37 height 25
checkbox input "true"
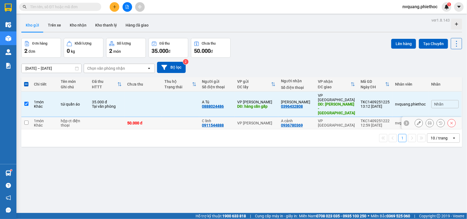
click at [146, 118] on td "50.000 đ" at bounding box center [142, 123] width 37 height 12
checkbox input "true"
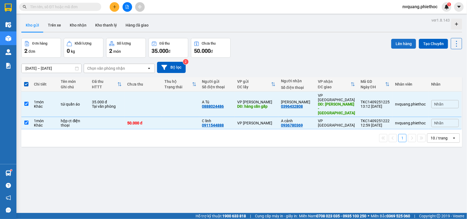
click at [400, 43] on button "Lên hàng" at bounding box center [403, 44] width 25 height 10
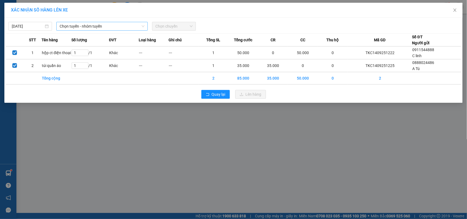
click at [100, 26] on span "Chọn tuyến - nhóm tuyến" at bounding box center [102, 26] width 85 height 8
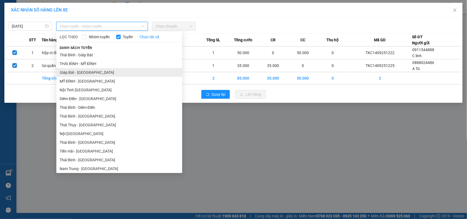
click at [88, 71] on li "Giáp Bát - [GEOGRAPHIC_DATA]" at bounding box center [119, 72] width 126 height 9
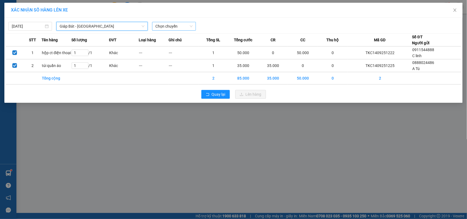
click at [176, 24] on span "Chọn chuyến" at bounding box center [173, 26] width 37 height 8
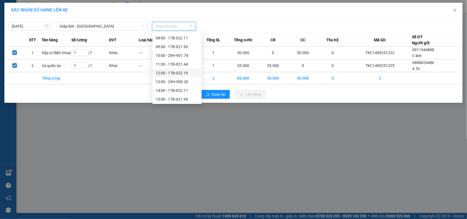
scroll to position [68, 0]
click at [177, 57] on div "14:00 - 17B-022.11" at bounding box center [177, 56] width 43 height 6
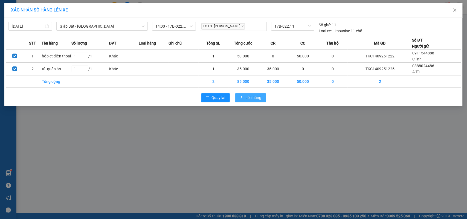
click at [238, 96] on button "Lên hàng" at bounding box center [250, 97] width 31 height 9
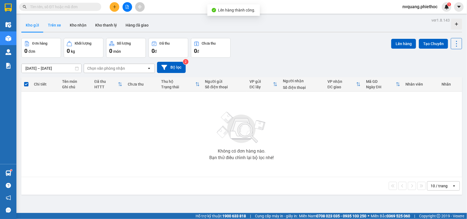
click at [50, 24] on button "Trên xe" at bounding box center [54, 25] width 22 height 13
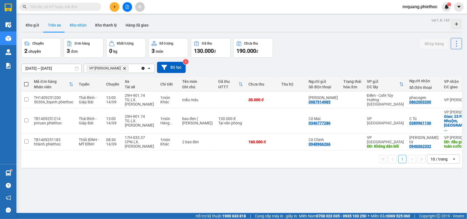
click at [77, 26] on button "Kho nhận" at bounding box center [77, 25] width 25 height 13
type input "[DATE] – [DATE]"
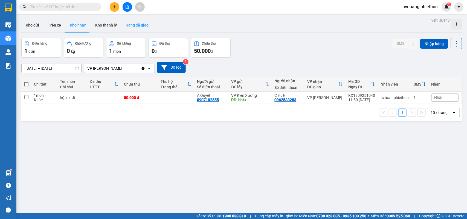
click at [134, 27] on button "Hàng đã giao" at bounding box center [137, 25] width 32 height 13
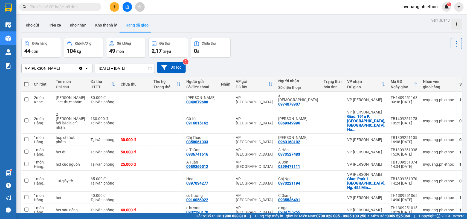
click at [113, 69] on input "12/09/2025 – 14/09/2025" at bounding box center [125, 68] width 60 height 9
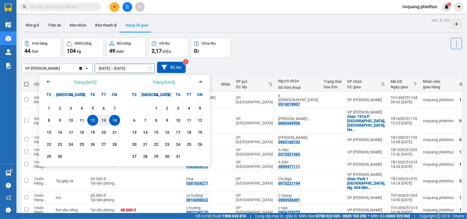
click at [92, 120] on div "12" at bounding box center [93, 120] width 8 height 7
click at [100, 120] on div "13" at bounding box center [104, 120] width 8 height 7
type input "12/09/2025 – 13/09/2025"
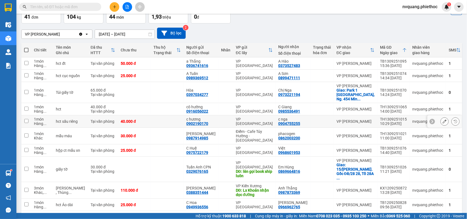
scroll to position [40, 0]
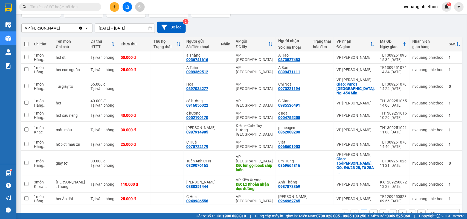
click at [369, 210] on button "2" at bounding box center [373, 214] width 8 height 8
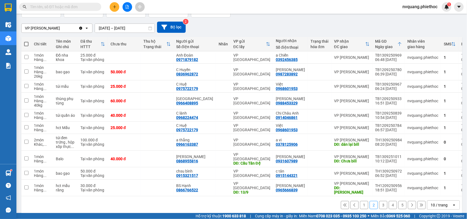
click at [379, 201] on button "3" at bounding box center [383, 205] width 8 height 8
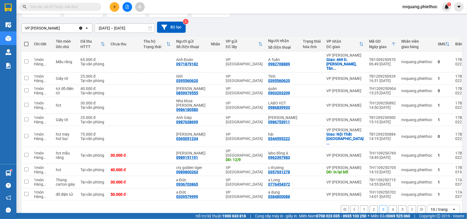
click at [389, 205] on button "4" at bounding box center [392, 209] width 8 height 8
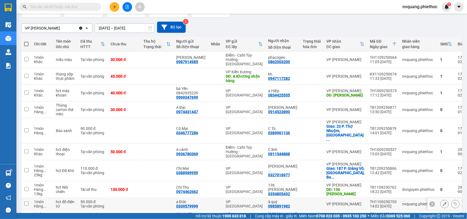
scroll to position [53, 0]
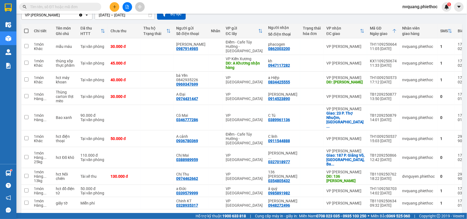
click at [399, 214] on button "5" at bounding box center [402, 218] width 8 height 8
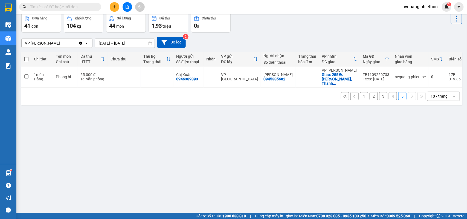
scroll to position [0, 0]
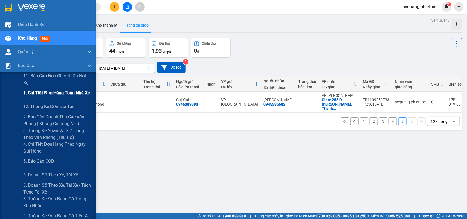
click at [38, 93] on span "1. Chi tiết đơn hàng toàn nhà xe" at bounding box center [56, 92] width 67 height 7
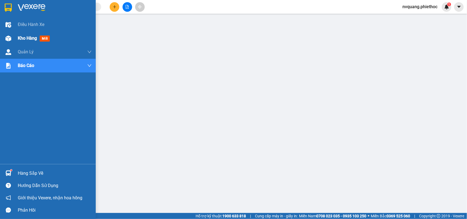
click at [14, 41] on div "Kho hàng mới" at bounding box center [48, 38] width 96 height 14
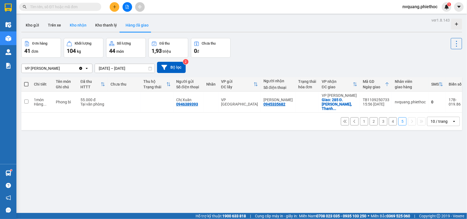
click at [82, 24] on button "Kho nhận" at bounding box center [77, 25] width 25 height 13
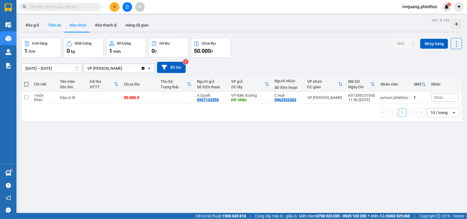
click at [58, 28] on button "Trên xe" at bounding box center [54, 25] width 22 height 13
type input "[DATE] – [DATE]"
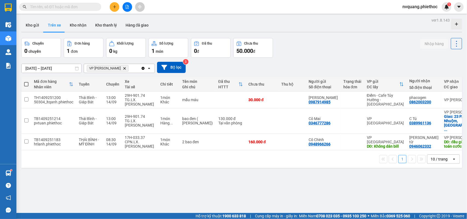
click at [30, 33] on div "Kho gửi Trên xe Kho nhận Kho thanh lý Hàng đã giao" at bounding box center [241, 26] width 440 height 14
click at [39, 28] on button "Kho gửi" at bounding box center [32, 25] width 22 height 13
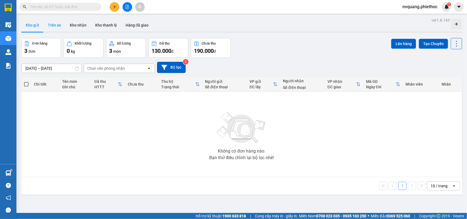
click at [56, 27] on button "Trên xe" at bounding box center [54, 25] width 22 height 13
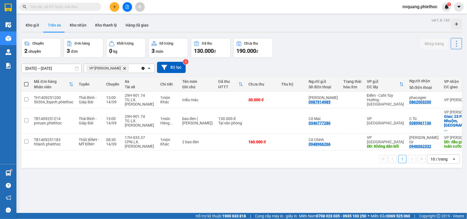
click at [123, 68] on icon "Delete" at bounding box center [124, 68] width 3 height 3
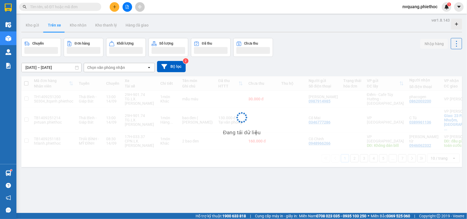
click at [107, 65] on div "Chọn văn phòng nhận" at bounding box center [106, 67] width 38 height 5
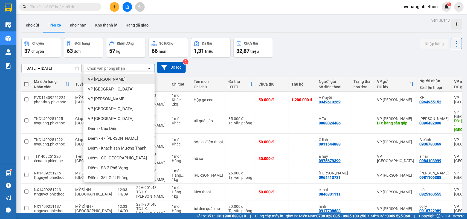
click at [107, 66] on div "Chọn văn phòng nhận" at bounding box center [106, 68] width 38 height 5
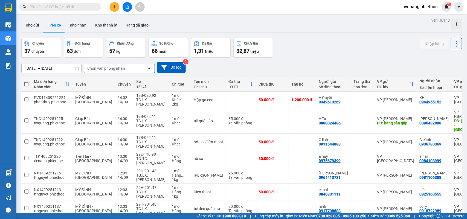
click at [101, 68] on div "Chọn văn phòng nhận" at bounding box center [106, 68] width 38 height 5
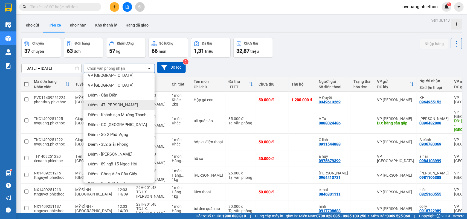
scroll to position [68, 0]
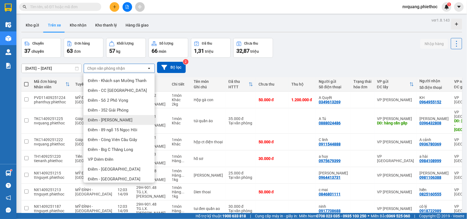
click at [110, 116] on div "Điểm - [PERSON_NAME]" at bounding box center [118, 120] width 71 height 10
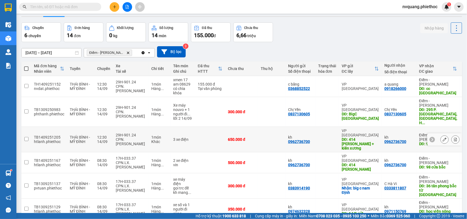
scroll to position [0, 0]
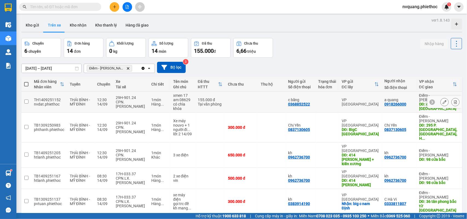
click at [442, 101] on icon at bounding box center [444, 102] width 4 height 4
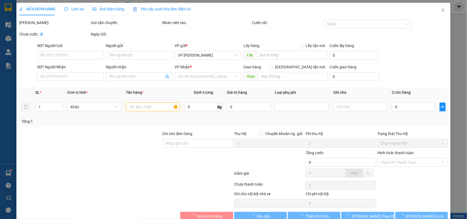
type input "0368852522"
type input "c băng"
type input "0918266000"
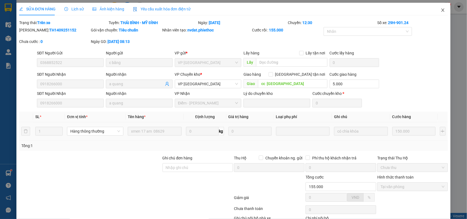
click at [440, 8] on icon "close" at bounding box center [442, 10] width 4 height 4
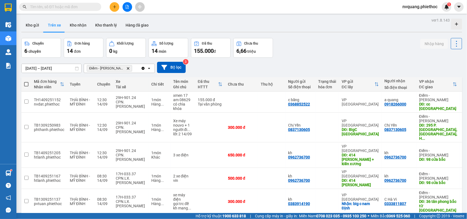
click at [126, 67] on icon "Delete" at bounding box center [127, 68] width 3 height 3
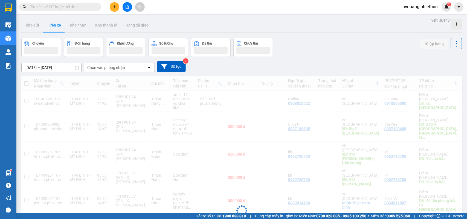
click at [123, 67] on div "Chọn văn phòng nhận" at bounding box center [106, 67] width 38 height 5
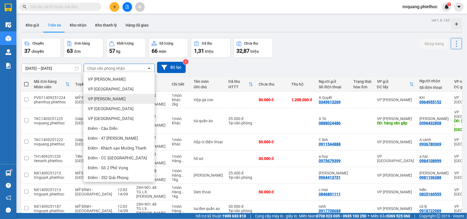
click at [119, 95] on div "VP [PERSON_NAME]" at bounding box center [118, 99] width 71 height 10
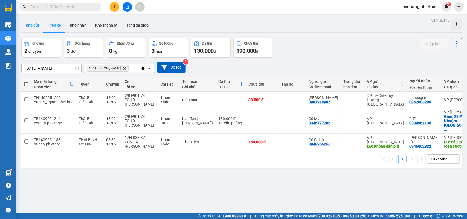
click at [39, 22] on button "Kho gửi" at bounding box center [32, 25] width 22 height 13
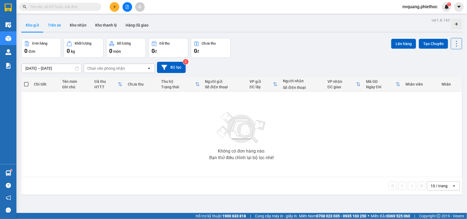
click at [53, 27] on button "Trên xe" at bounding box center [54, 25] width 22 height 13
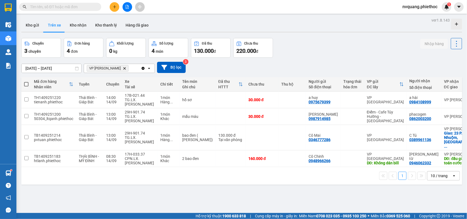
click at [67, 8] on input "text" at bounding box center [62, 7] width 64 height 6
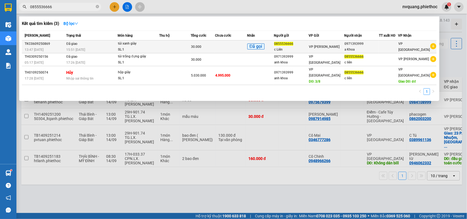
click at [214, 50] on td "30.000" at bounding box center [202, 46] width 24 height 13
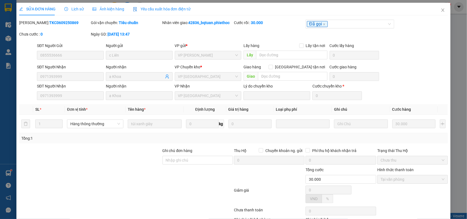
click at [74, 10] on span "Lịch sử" at bounding box center [73, 9] width 19 height 4
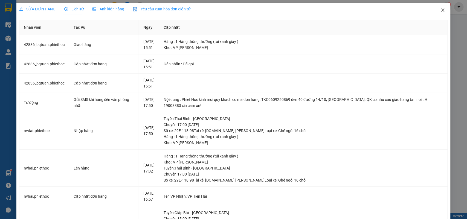
click at [440, 9] on icon "close" at bounding box center [442, 10] width 4 height 4
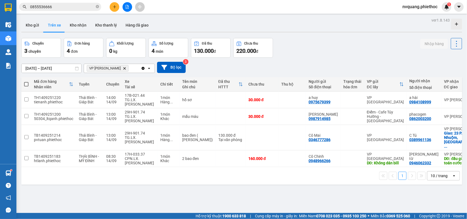
click at [123, 69] on icon "Delete" at bounding box center [124, 68] width 3 height 3
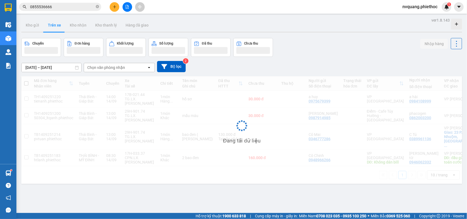
click at [119, 66] on div "Chọn văn phòng nhận" at bounding box center [106, 67] width 38 height 5
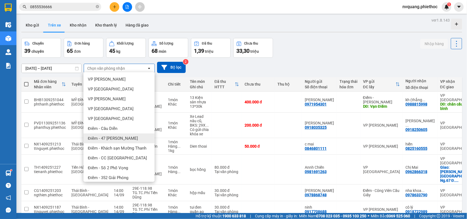
scroll to position [34, 0]
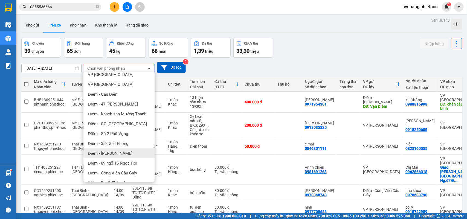
click at [118, 149] on div "Điểm - [PERSON_NAME]" at bounding box center [118, 153] width 71 height 10
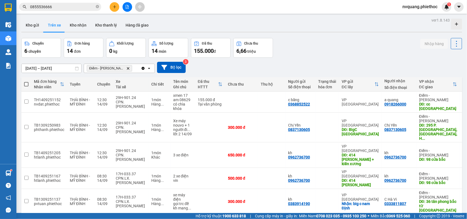
click at [126, 67] on icon "Delete" at bounding box center [127, 68] width 3 height 3
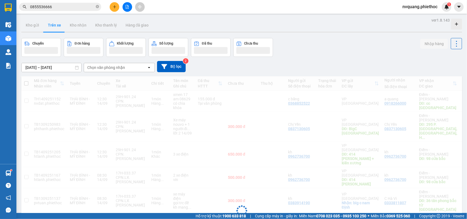
click at [118, 69] on div "Chọn văn phòng nhận" at bounding box center [106, 67] width 38 height 5
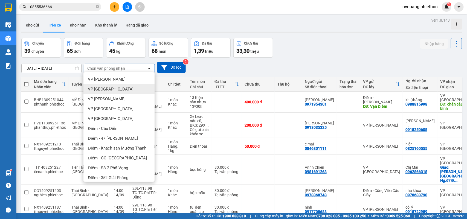
click at [103, 97] on span "VP [PERSON_NAME]" at bounding box center [107, 98] width 38 height 5
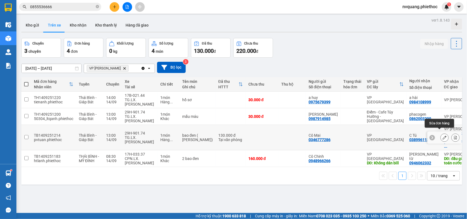
click at [442, 136] on icon at bounding box center [444, 138] width 4 height 4
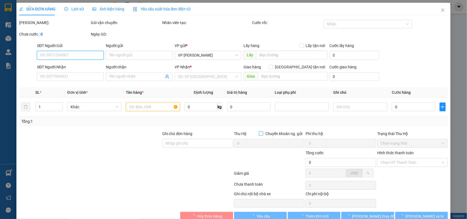
type input "0346777286"
type input "Cô Mai"
type input "0389961136"
type input "C Tú"
checkbox input "true"
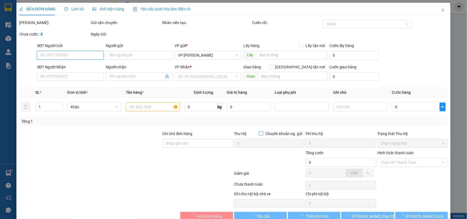
type input "23 P. [GEOGRAPHIC_DATA], [GEOGRAPHIC_DATA], [GEOGRAPHIC_DATA], [GEOGRAPHIC_DATA…"
type input "130.000"
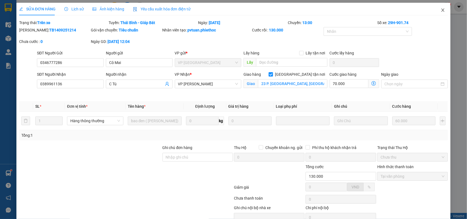
click at [440, 8] on icon "close" at bounding box center [442, 10] width 4 height 4
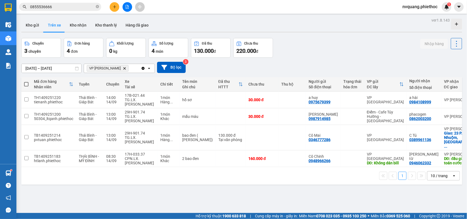
click at [113, 5] on icon "plus" at bounding box center [115, 7] width 4 height 4
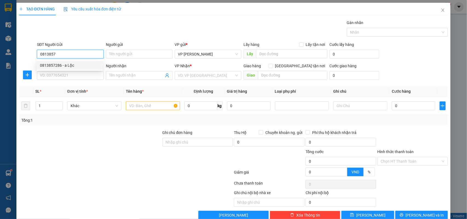
click at [62, 64] on div "0813857286 - a Lộc" at bounding box center [69, 65] width 59 height 6
type input "0813857286"
type input "a Lộc"
type input "0813857286"
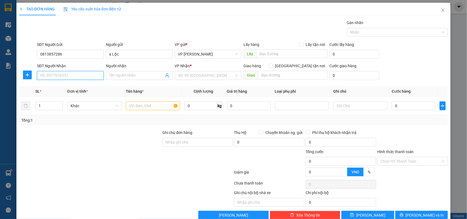
click at [68, 71] on input "SĐT Người Nhận" at bounding box center [70, 75] width 67 height 9
click at [71, 84] on div "0855658588 - [PERSON_NAME]" at bounding box center [69, 87] width 59 height 6
type input "0855658588"
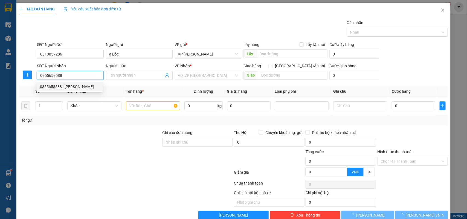
type input "[PERSON_NAME]"
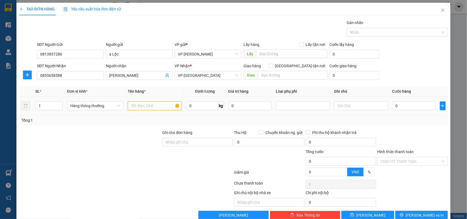
click at [152, 110] on input "text" at bounding box center [155, 105] width 54 height 9
type input "bọc đen biển số xe"
click at [408, 109] on input "0" at bounding box center [413, 105] width 43 height 9
type input "2"
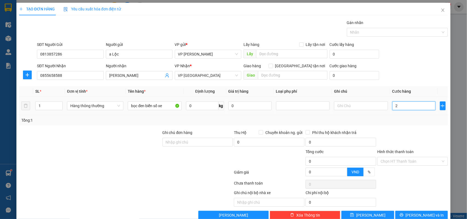
type input "2"
type input "25"
type input "25.000"
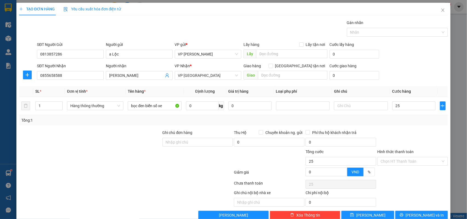
type input "25.000"
click at [406, 119] on div "Tổng: 1" at bounding box center [233, 120] width 424 height 6
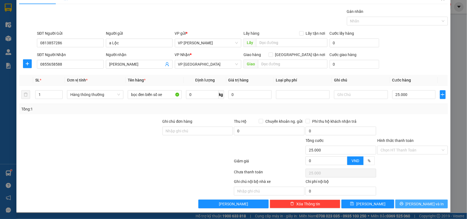
click at [410, 200] on button "[PERSON_NAME] và In" at bounding box center [421, 203] width 52 height 9
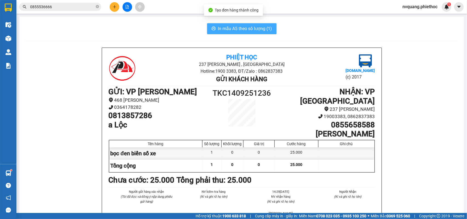
click at [234, 28] on span "In mẫu A5 theo số lượng (1)" at bounding box center [245, 28] width 54 height 7
click at [114, 10] on button at bounding box center [115, 7] width 10 height 10
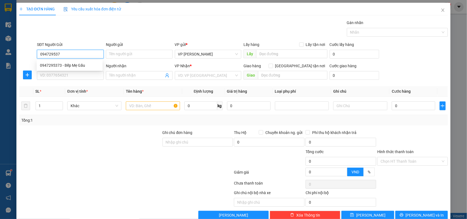
type input "0947295373"
click at [63, 64] on div "0947295373 - Bếp Mẹ Gấu" at bounding box center [69, 65] width 59 height 6
type input "Bếp Mẹ Gấu"
type input "0947295373"
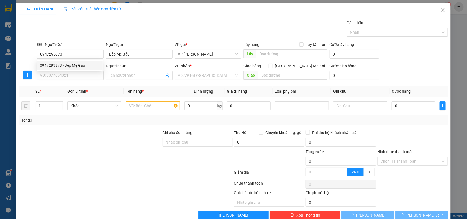
click at [74, 81] on div "SĐT Người Nhận VD: 0377654321" at bounding box center [70, 72] width 67 height 19
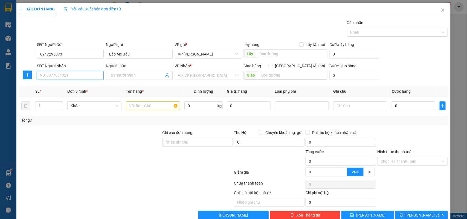
click at [74, 78] on input "SĐT Người Nhận" at bounding box center [70, 75] width 67 height 9
click at [73, 85] on div "0868567055 - [PERSON_NAME]" at bounding box center [69, 87] width 59 height 6
type input "0868567055"
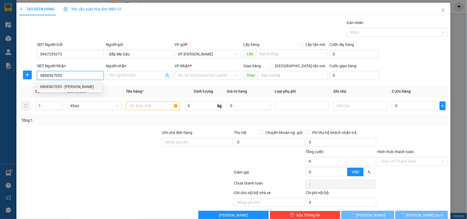
type input "[PERSON_NAME]"
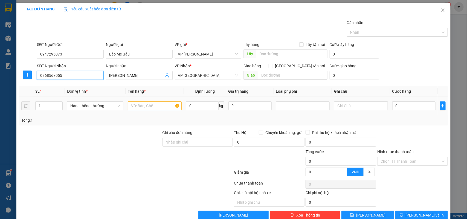
type input "0868567055"
click at [139, 108] on input "text" at bounding box center [155, 105] width 54 height 9
type input "hộp xốp đồ ăn"
click at [410, 109] on input "0" at bounding box center [413, 105] width 43 height 9
type input "2"
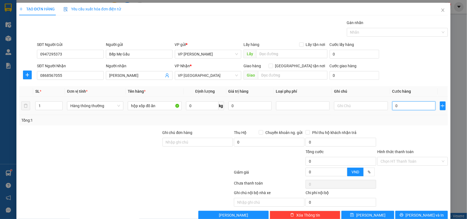
type input "2"
type input "25"
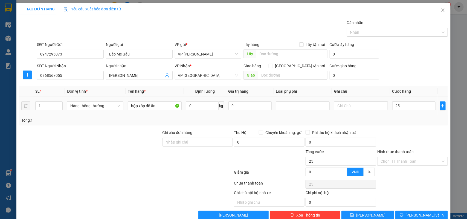
type input "25.000"
click at [410, 118] on div "Tổng: 1" at bounding box center [233, 120] width 424 height 6
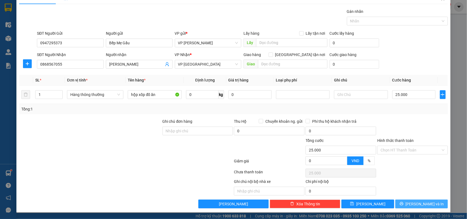
click at [410, 202] on button "[PERSON_NAME] và In" at bounding box center [421, 203] width 52 height 9
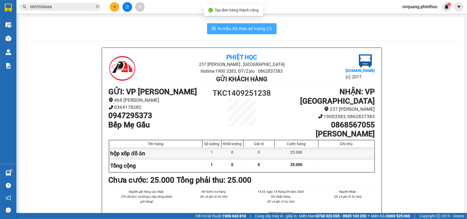
click at [241, 28] on span "In mẫu A5 theo số lượng (1)" at bounding box center [245, 28] width 54 height 7
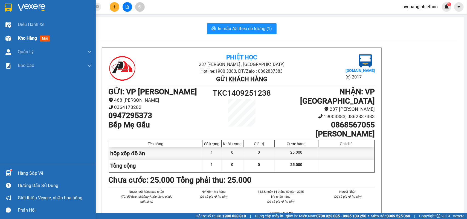
click at [19, 36] on span "Kho hàng" at bounding box center [27, 38] width 19 height 5
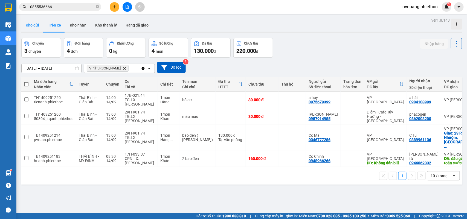
click at [25, 24] on button "Kho gửi" at bounding box center [32, 25] width 22 height 13
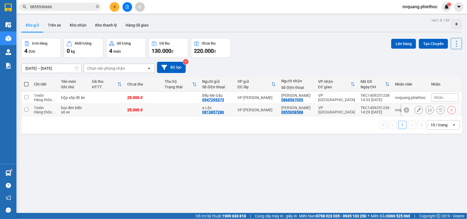
click at [189, 109] on td at bounding box center [180, 110] width 37 height 12
checkbox input "true"
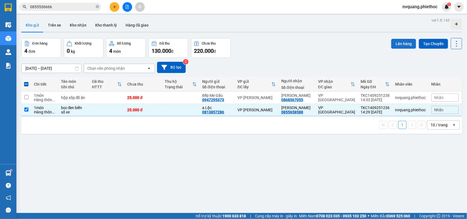
click at [401, 39] on button "Lên hàng" at bounding box center [403, 44] width 25 height 10
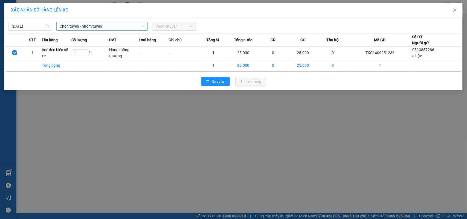
click at [95, 25] on span "Chọn tuyến - nhóm tuyến" at bounding box center [102, 26] width 85 height 8
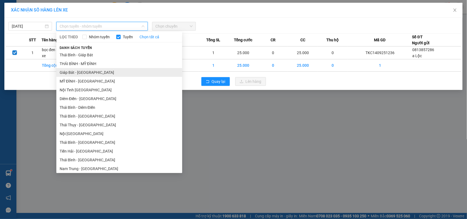
click at [83, 72] on li "Giáp Bát - [GEOGRAPHIC_DATA]" at bounding box center [119, 72] width 126 height 9
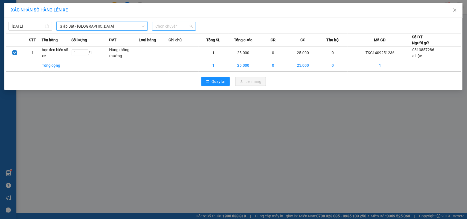
click at [162, 24] on span "Chọn chuyến" at bounding box center [173, 26] width 37 height 8
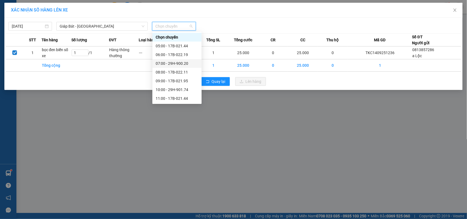
scroll to position [34, 0]
click at [182, 100] on div "15:00 - 17B-021.95" at bounding box center [177, 99] width 43 height 6
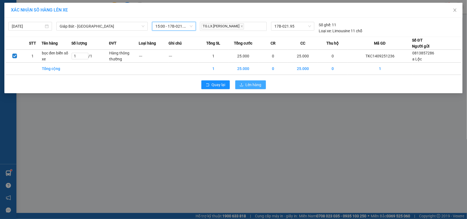
click at [248, 86] on span "Lên hàng" at bounding box center [253, 85] width 16 height 6
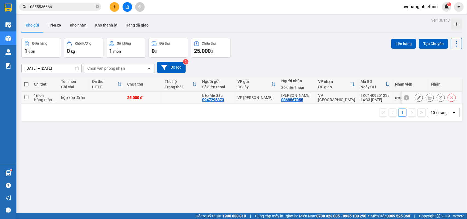
click at [104, 98] on td at bounding box center [106, 98] width 35 height 12
checkbox input "true"
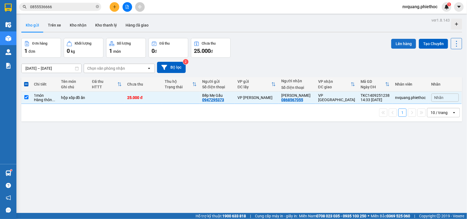
click at [402, 41] on button "Lên hàng" at bounding box center [403, 44] width 25 height 10
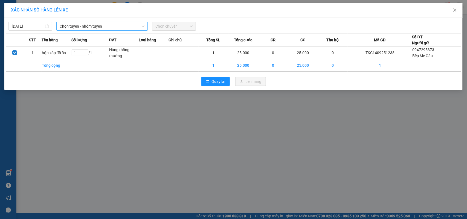
click at [81, 27] on span "Chọn tuyến - nhóm tuyến" at bounding box center [102, 26] width 85 height 8
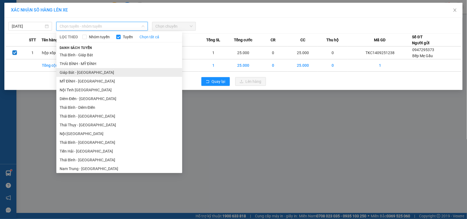
click at [74, 70] on li "Giáp Bát - [GEOGRAPHIC_DATA]" at bounding box center [119, 72] width 126 height 9
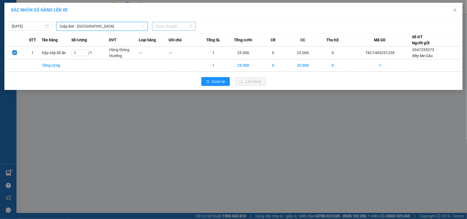
drag, startPoint x: 183, startPoint y: 22, endPoint x: 180, endPoint y: 25, distance: 4.3
click at [182, 22] on span "Chọn chuyến" at bounding box center [173, 26] width 37 height 8
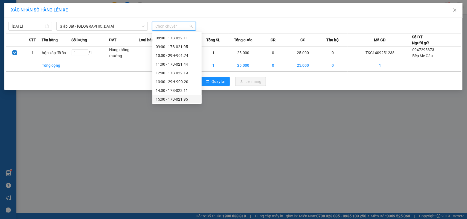
scroll to position [68, 0]
click at [181, 73] on div "16:00 - 29H-901.74" at bounding box center [177, 74] width 43 height 6
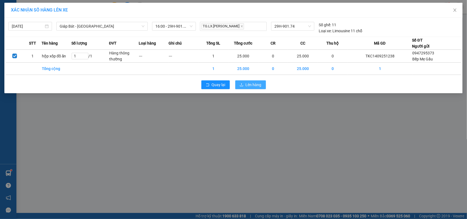
click at [251, 85] on span "Lên hàng" at bounding box center [253, 85] width 16 height 6
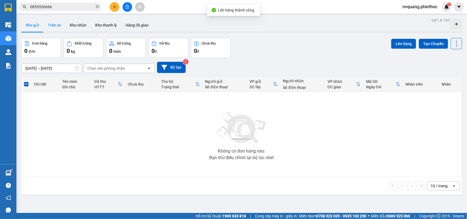
click at [54, 24] on button "Trên xe" at bounding box center [54, 25] width 22 height 13
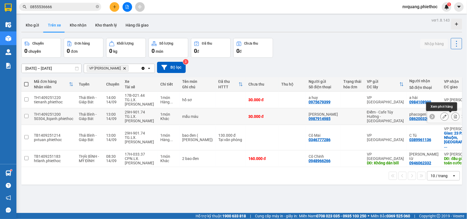
click at [451, 118] on button at bounding box center [455, 117] width 8 height 10
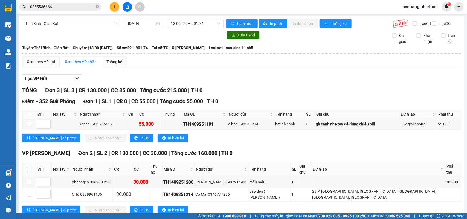
click at [29, 170] on input "checkbox" at bounding box center [29, 169] width 4 height 4
checkbox input "true"
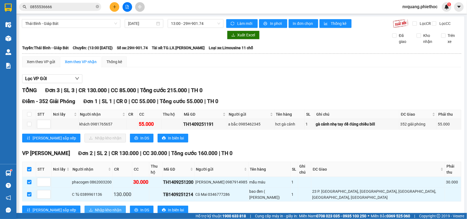
click at [95, 207] on span "Nhập kho nhận" at bounding box center [108, 210] width 27 height 6
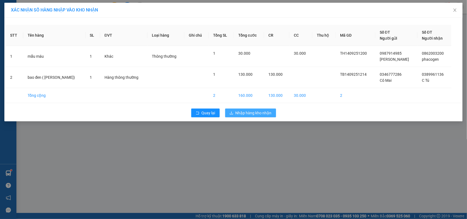
click at [241, 110] on span "Nhập hàng kho nhận" at bounding box center [253, 113] width 36 height 6
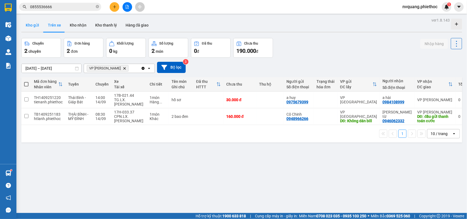
click at [33, 24] on button "Kho gửi" at bounding box center [32, 25] width 22 height 13
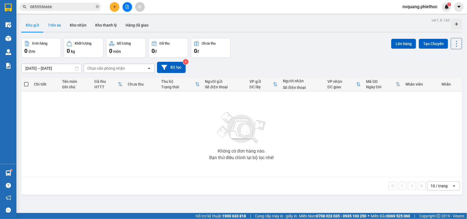
click at [61, 25] on button "Trên xe" at bounding box center [54, 25] width 22 height 13
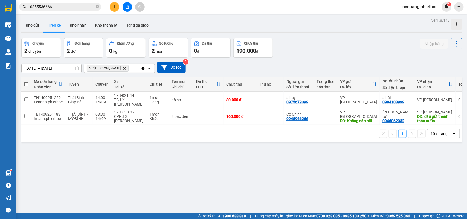
click at [123, 67] on icon "Delete" at bounding box center [124, 68] width 3 height 3
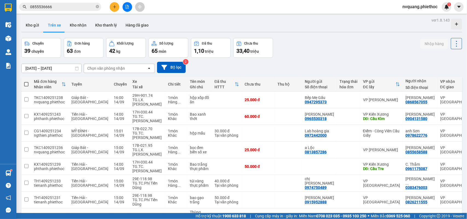
click at [110, 69] on div "Chọn văn phòng nhận" at bounding box center [106, 68] width 38 height 5
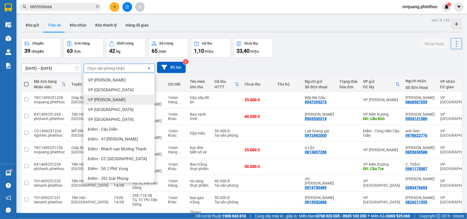
click at [117, 99] on span "VP [PERSON_NAME]" at bounding box center [107, 99] width 38 height 5
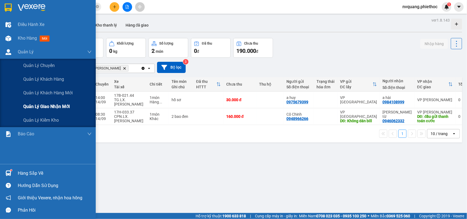
click at [37, 105] on span "Quản lý giao nhận mới" at bounding box center [46, 106] width 46 height 7
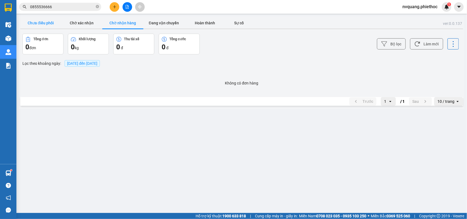
click at [40, 19] on button "Chưa điều phối" at bounding box center [40, 22] width 41 height 11
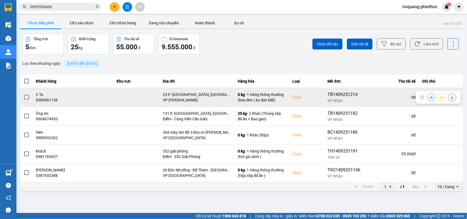
click at [26, 96] on span at bounding box center [26, 97] width 5 height 5
click at [24, 94] on input "checkbox" at bounding box center [24, 94] width 0 height 0
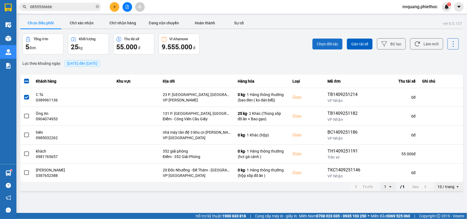
click at [319, 42] on span "Chọn đối tác" at bounding box center [326, 43] width 21 height 5
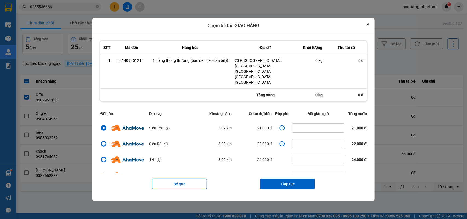
click at [279, 125] on icon "dialog" at bounding box center [281, 127] width 5 height 5
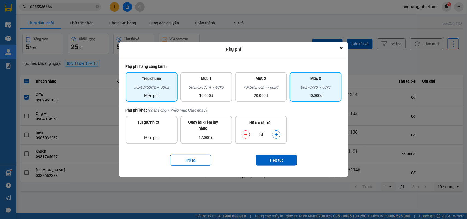
click at [300, 98] on div "40,000đ" at bounding box center [315, 95] width 45 height 6
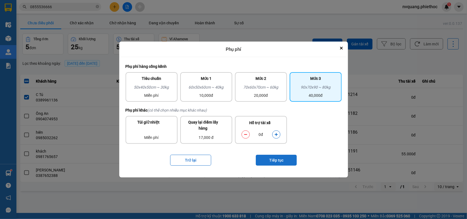
click at [267, 162] on button "Tiếp tục" at bounding box center [276, 160] width 41 height 11
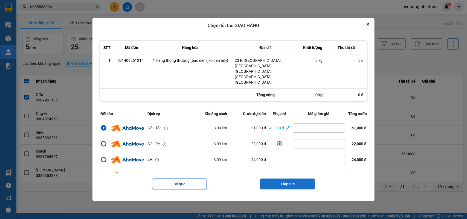
click at [279, 178] on button "Tiếp tục" at bounding box center [287, 183] width 55 height 11
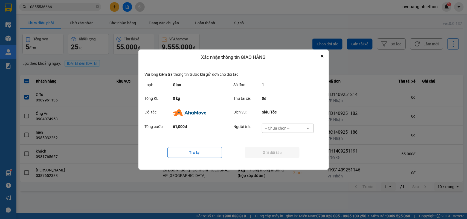
click at [279, 124] on div "-- Chưa chọn --" at bounding box center [284, 128] width 44 height 9
click at [279, 155] on div "Ví Ahamove" at bounding box center [288, 159] width 52 height 10
click at [277, 155] on button "Gửi đối tác" at bounding box center [272, 152] width 55 height 11
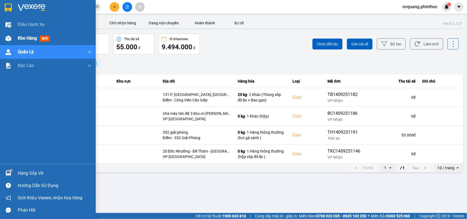
click at [17, 37] on div "Kho hàng mới" at bounding box center [48, 38] width 96 height 14
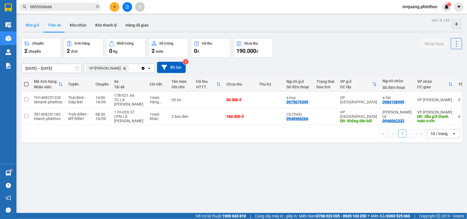
click at [33, 28] on button "Kho gửi" at bounding box center [32, 25] width 22 height 13
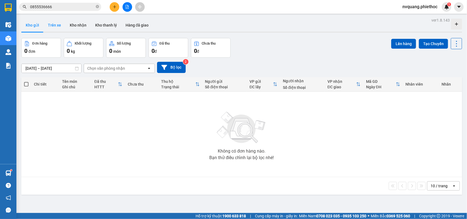
click at [48, 27] on button "Trên xe" at bounding box center [54, 25] width 22 height 13
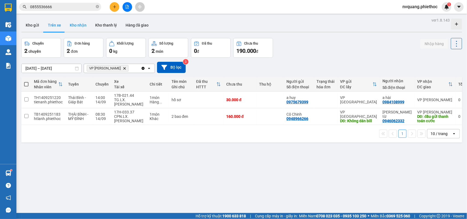
click at [77, 26] on button "Kho nhận" at bounding box center [77, 25] width 25 height 13
type input "[DATE] – [DATE]"
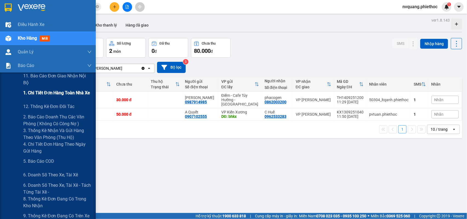
click at [55, 95] on span "1. Chi tiết đơn hàng toàn nhà xe" at bounding box center [56, 92] width 67 height 7
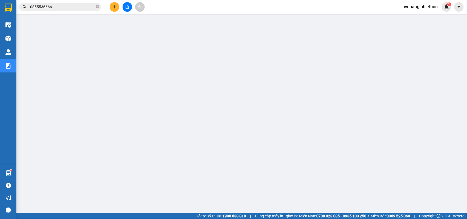
click at [114, 5] on icon "plus" at bounding box center [115, 7] width 4 height 4
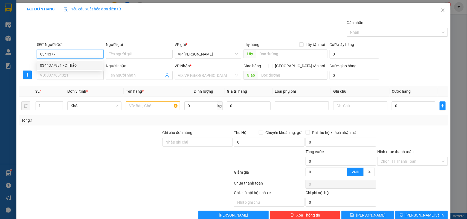
click at [73, 66] on div "0344377991 - C Thảo" at bounding box center [69, 65] width 59 height 6
type input "0344377991"
type input "C Thảo"
type input "0344377991"
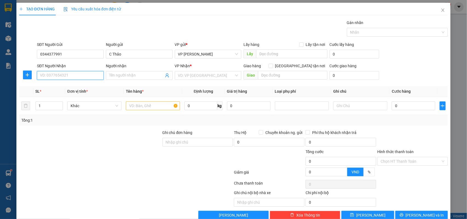
click at [73, 78] on input "SĐT Người Nhận" at bounding box center [70, 75] width 67 height 9
click at [74, 85] on div "0868567055 - [PERSON_NAME]" at bounding box center [69, 87] width 59 height 6
type input "0868567055"
type input "[PERSON_NAME]"
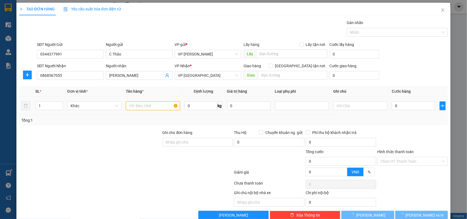
click at [151, 105] on input "text" at bounding box center [153, 105] width 54 height 9
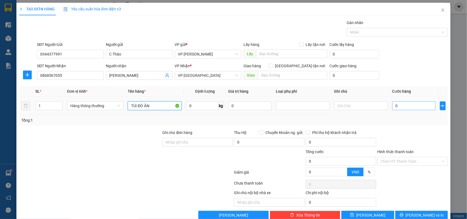
type input "TÚI ĐÒ ĂN"
click at [398, 110] on input "0" at bounding box center [413, 105] width 43 height 9
type input "2"
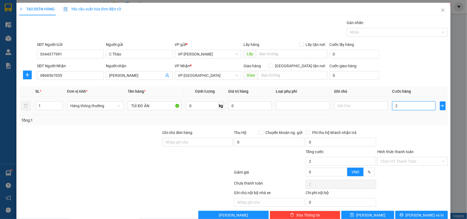
type input "25"
type input "25.000"
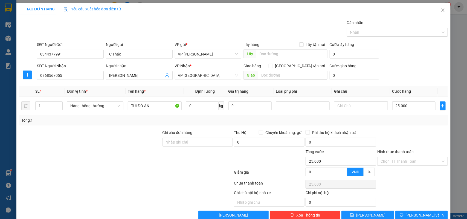
click at [417, 122] on div "Tổng: 1" at bounding box center [233, 120] width 424 height 6
click at [401, 162] on input "Hình thức thanh toán" at bounding box center [410, 161] width 60 height 8
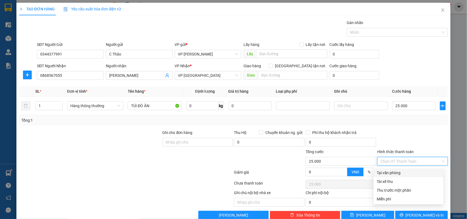
click at [397, 171] on div "Tại văn phòng" at bounding box center [408, 173] width 63 height 6
type input "0"
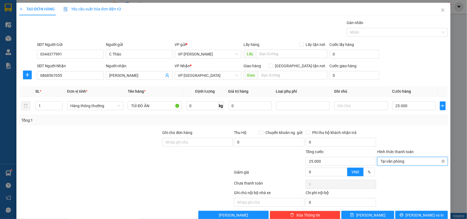
scroll to position [12, 0]
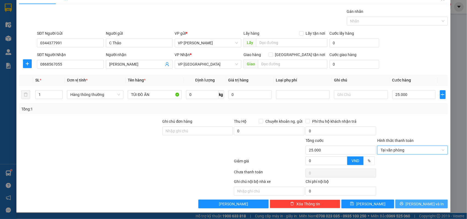
click at [427, 204] on span "[PERSON_NAME] và In" at bounding box center [424, 204] width 38 height 6
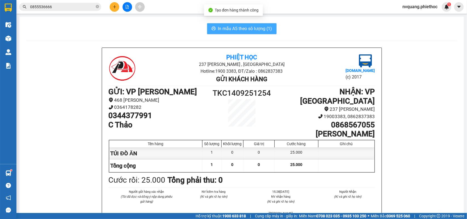
click at [248, 28] on span "In mẫu A5 theo số lượng (1)" at bounding box center [245, 28] width 54 height 7
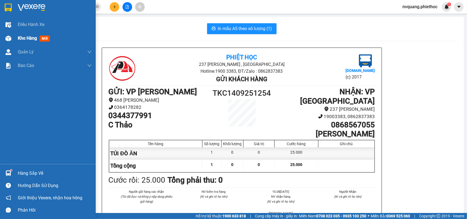
click at [27, 40] on span "Kho hàng" at bounding box center [27, 38] width 19 height 5
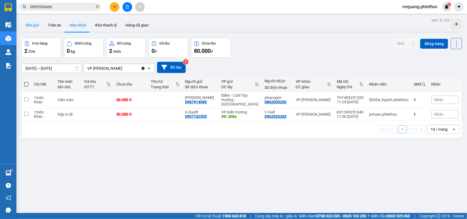
click at [30, 24] on button "Kho gửi" at bounding box center [32, 25] width 22 height 13
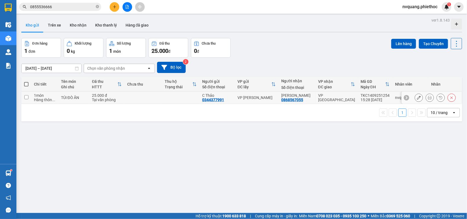
click at [137, 102] on td at bounding box center [142, 98] width 37 height 12
checkbox input "true"
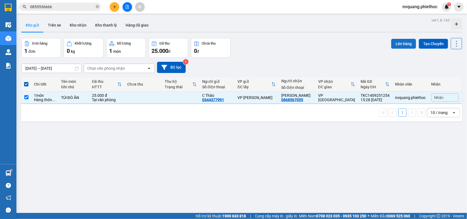
click at [401, 47] on button "Lên hàng" at bounding box center [403, 44] width 25 height 10
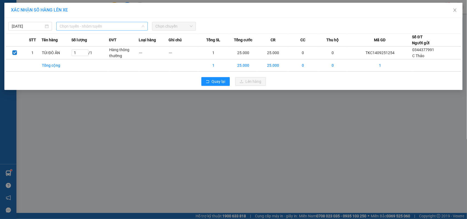
click at [109, 23] on span "Chọn tuyến - nhóm tuyến" at bounding box center [102, 26] width 85 height 8
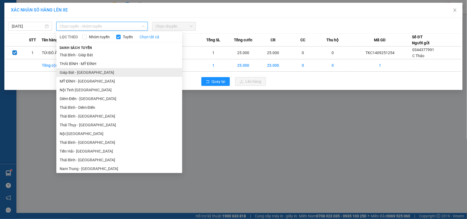
click at [81, 71] on li "Giáp Bát - [GEOGRAPHIC_DATA]" at bounding box center [119, 72] width 126 height 9
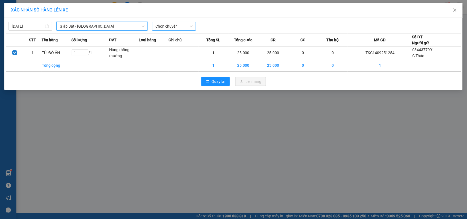
click at [170, 29] on span "Chọn chuyến" at bounding box center [173, 26] width 37 height 8
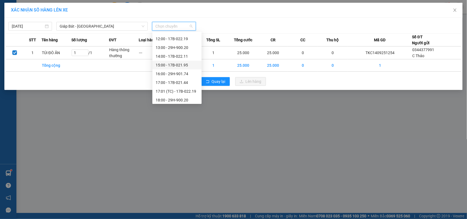
scroll to position [96, 0]
click at [177, 46] on div "16:00 - 29H-901.74" at bounding box center [177, 46] width 43 height 6
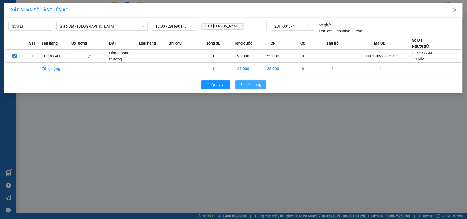
click at [249, 81] on button "Lên hàng" at bounding box center [250, 84] width 31 height 9
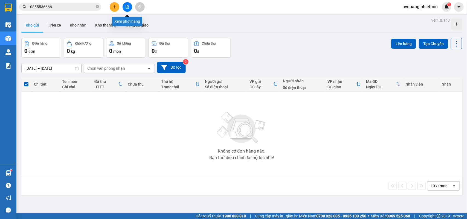
click at [114, 6] on icon "plus" at bounding box center [115, 7] width 4 height 4
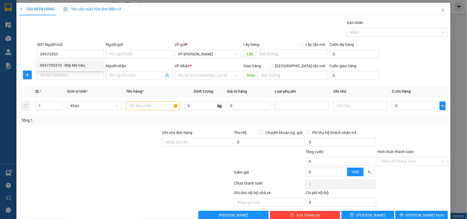
click at [77, 60] on div "0947295373 0947295373 - Bếp Mẹ Gấu" at bounding box center [70, 65] width 66 height 11
click at [72, 66] on div "SĐT Người Nhận" at bounding box center [70, 66] width 67 height 6
click at [72, 71] on input "SĐT Người Nhận" at bounding box center [70, 75] width 67 height 9
click at [68, 52] on input "09472953" at bounding box center [70, 54] width 67 height 9
click at [66, 64] on div "0947295373 - Bếp Mẹ Gấu" at bounding box center [69, 65] width 59 height 6
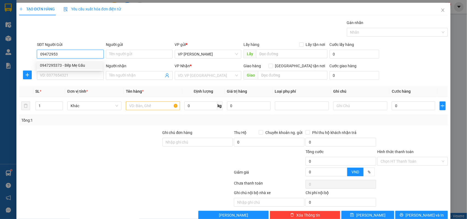
type input "0947295373"
type input "Bếp Mẹ Gấu"
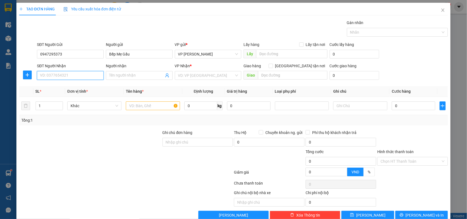
click at [67, 72] on input "SĐT Người Nhận" at bounding box center [70, 75] width 67 height 9
click at [69, 85] on div "0868567055 - [PERSON_NAME]" at bounding box center [69, 87] width 59 height 6
type input "0868567055"
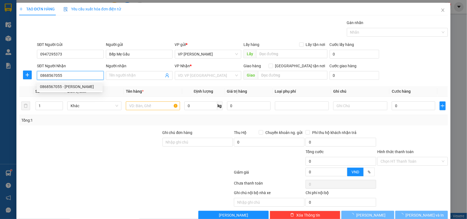
type input "[PERSON_NAME]"
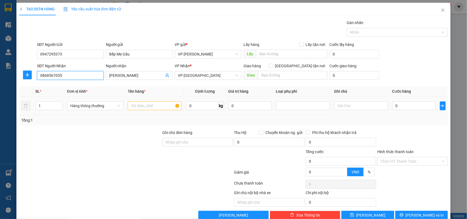
type input "0868567055"
click at [138, 108] on input "text" at bounding box center [155, 105] width 54 height 9
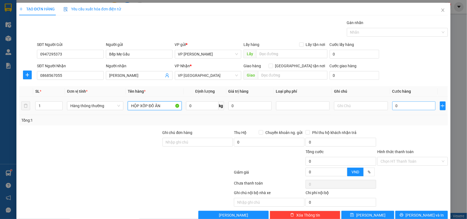
type input "HỘP XỐP ĐỒ ĂN"
click at [394, 108] on input "0" at bounding box center [413, 105] width 43 height 9
type input "2"
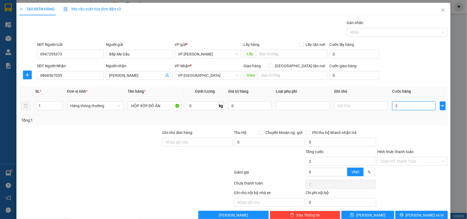
type input "25"
type input "25.000"
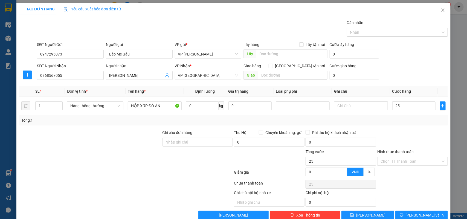
type input "25.000"
click at [394, 118] on div "Tổng: 1" at bounding box center [233, 120] width 424 height 6
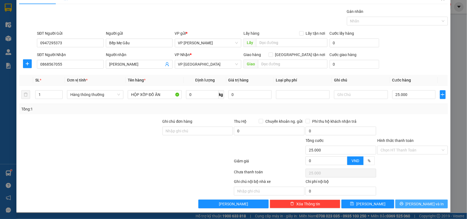
click at [409, 201] on button "[PERSON_NAME] và In" at bounding box center [421, 203] width 52 height 9
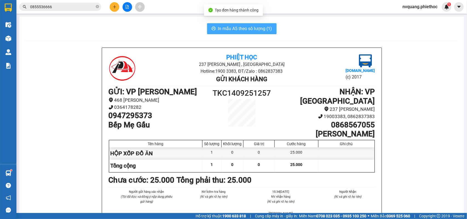
click at [238, 29] on span "In mẫu A5 theo số lượng (1)" at bounding box center [245, 28] width 54 height 7
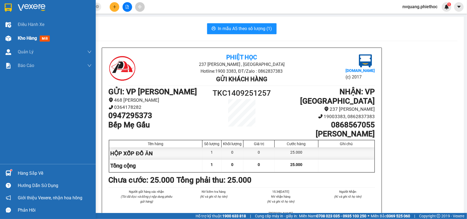
click at [22, 36] on span "Kho hàng" at bounding box center [27, 38] width 19 height 5
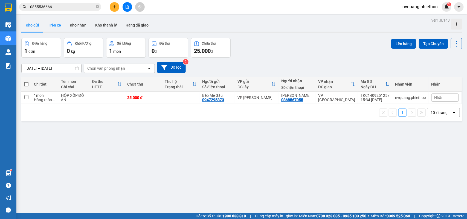
click at [52, 22] on button "Trên xe" at bounding box center [54, 25] width 22 height 13
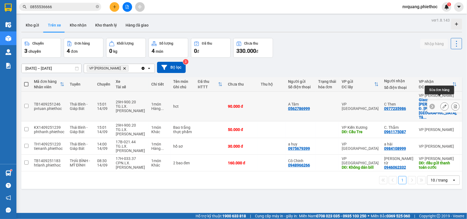
click at [442, 104] on icon at bounding box center [444, 106] width 4 height 4
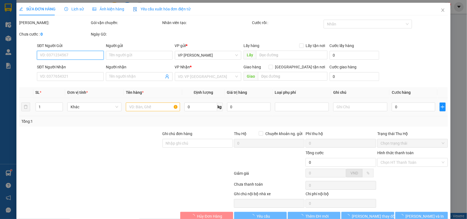
type input "0562786999"
type input "A Tâm"
type input "0977235986"
type input "C Then"
checkbox input "true"
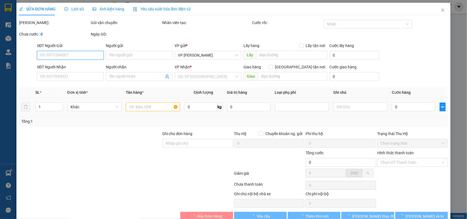
type input "[PERSON_NAME]. 238 Đ. Âu Cơ, [GEOGRAPHIC_DATA], [GEOGRAPHIC_DATA], [GEOGRAPHIC_…"
type input "90.000"
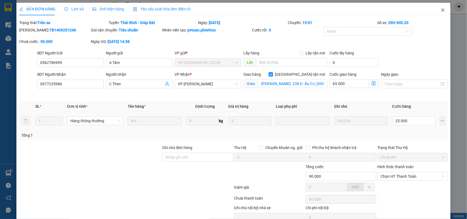
click at [435, 12] on span "Close" at bounding box center [442, 10] width 15 height 15
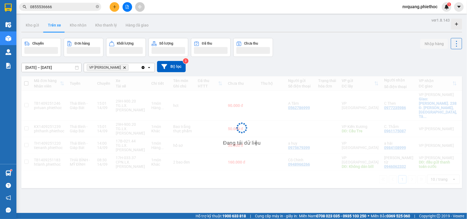
click at [436, 11] on div "Kết quả tìm kiếm ( 3 ) Bộ lọc Mã ĐH Trạng thái Món hàng Thu hộ Tổng cước Chưa c…" at bounding box center [233, 7] width 467 height 14
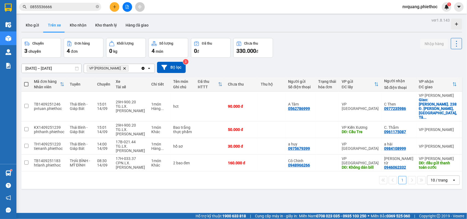
click at [20, 24] on div "ver 1.8.143 Kho gửi Trên xe Kho nhận Kho thanh [PERSON_NAME] đã giao Chuyến 3 c…" at bounding box center [241, 125] width 445 height 219
click at [23, 24] on button "Kho gửi" at bounding box center [32, 25] width 22 height 13
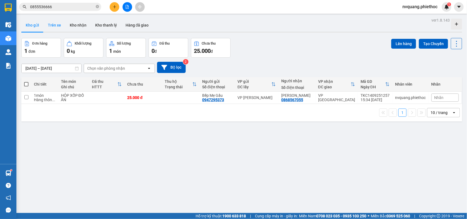
click at [51, 28] on button "Trên xe" at bounding box center [54, 25] width 22 height 13
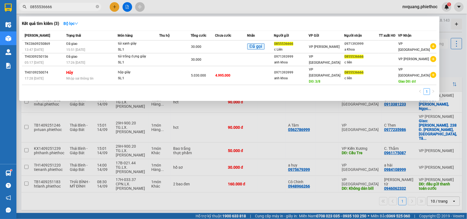
drag, startPoint x: 52, startPoint y: 6, endPoint x: 19, endPoint y: 11, distance: 33.4
click at [19, 11] on div "Kết quả tìm kiếm ( 3 ) Bộ lọc Mã ĐH Trạng thái Món hàng Thu hộ Tổng cước Chưa c…" at bounding box center [53, 7] width 107 height 10
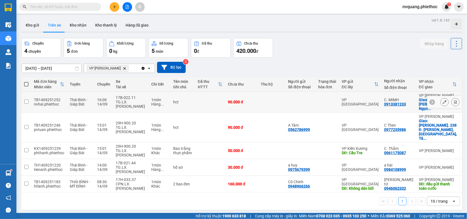
click at [442, 100] on icon at bounding box center [444, 102] width 4 height 4
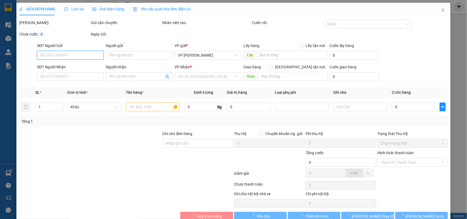
type input "0913381233"
type input "C. MIMH"
checkbox input "true"
type input "3 Đ. [PERSON_NAME], [PERSON_NAME], [GEOGRAPHIC_DATA], [GEOGRAPHIC_DATA] 152900,…"
type input "90.000"
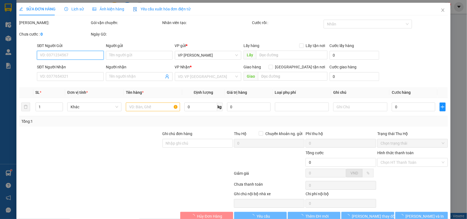
type input "90.000"
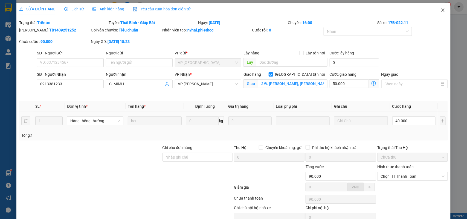
click at [440, 10] on icon "close" at bounding box center [442, 10] width 4 height 4
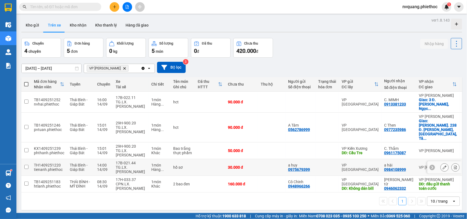
click at [454, 165] on icon at bounding box center [455, 167] width 3 height 4
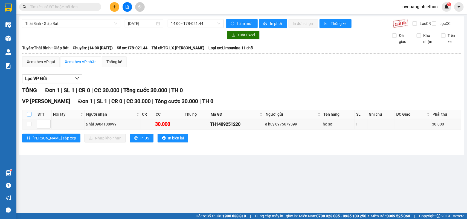
click at [29, 116] on input "checkbox" at bounding box center [29, 114] width 4 height 4
checkbox input "true"
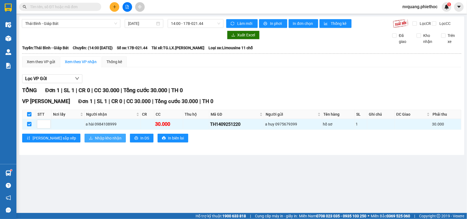
click at [84, 140] on button "Nhập kho nhận" at bounding box center [104, 138] width 41 height 9
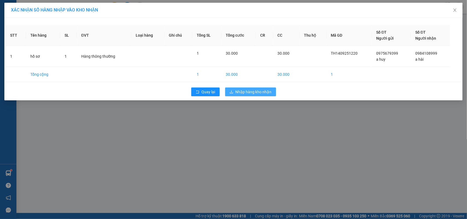
click at [241, 91] on span "Nhập hàng kho nhận" at bounding box center [253, 92] width 36 height 6
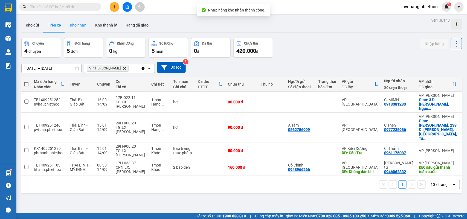
click at [81, 24] on button "Kho nhận" at bounding box center [77, 25] width 25 height 13
type input "[DATE] – [DATE]"
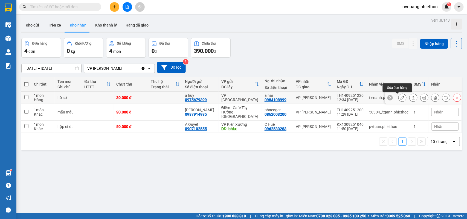
click at [400, 98] on icon at bounding box center [402, 98] width 4 height 4
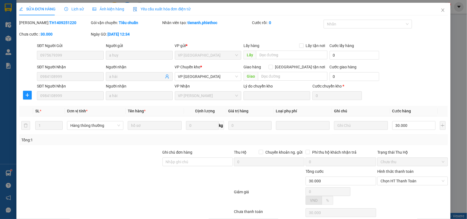
type input "0975679399"
type input "a huy"
type input "0984108999"
type input "a hài"
type input "30.000"
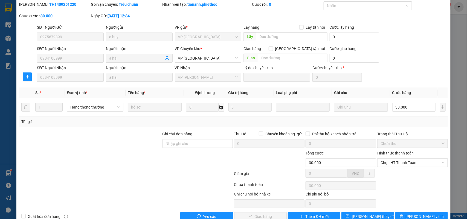
scroll to position [31, 0]
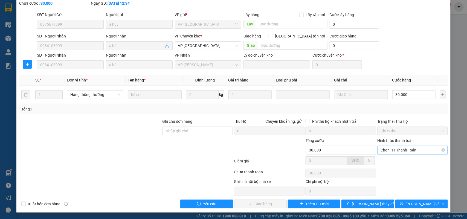
click at [383, 149] on span "Chọn HT Thanh Toán" at bounding box center [412, 150] width 64 height 8
click at [385, 159] on div "Tại văn phòng" at bounding box center [408, 161] width 63 height 6
type input "0"
click at [260, 201] on span "[PERSON_NAME] và Giao hàng" at bounding box center [270, 204] width 52 height 6
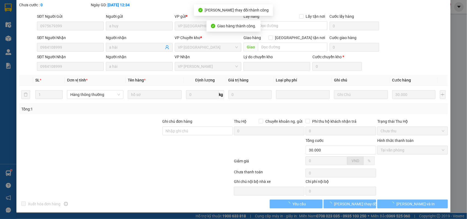
scroll to position [0, 0]
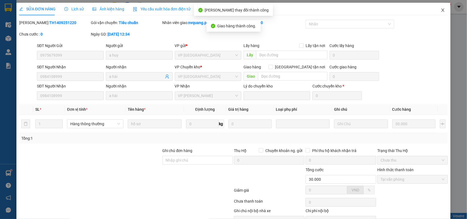
click at [440, 12] on icon "close" at bounding box center [442, 10] width 4 height 4
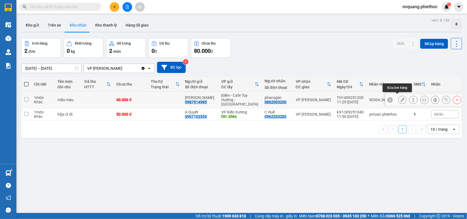
click at [400, 98] on icon at bounding box center [402, 100] width 4 height 4
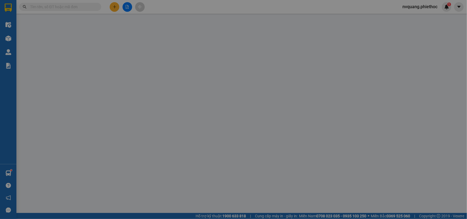
type input "0987914985"
type input "[PERSON_NAME]"
type input "0862003200"
type input "phacogen"
type input "30.000"
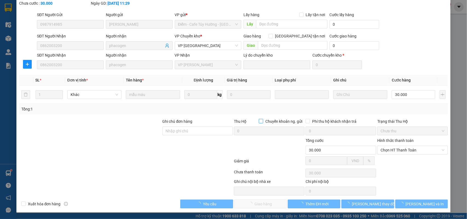
scroll to position [31, 0]
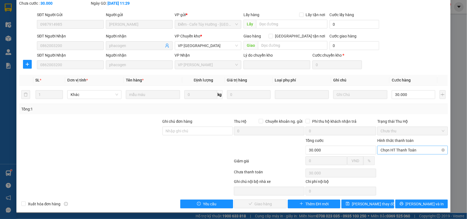
click at [385, 150] on span "Chọn HT Thanh Toán" at bounding box center [412, 150] width 64 height 8
click at [385, 159] on div "Tại văn phòng" at bounding box center [408, 161] width 63 height 6
type input "0"
click at [269, 203] on span "[PERSON_NAME] và Giao hàng" at bounding box center [270, 204] width 52 height 6
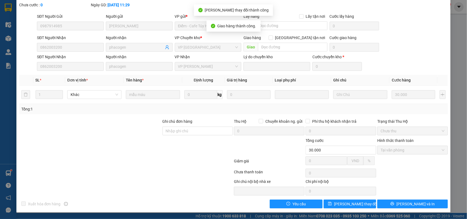
scroll to position [30, 0]
click at [14, 54] on div "SỬA ĐƠN HÀNG Lịch sử Ảnh kiện hàng Yêu cầu xuất hóa đơn điện tử Total Paid Fee …" at bounding box center [233, 109] width 467 height 219
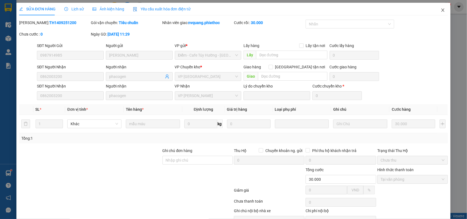
click at [440, 9] on icon "close" at bounding box center [442, 10] width 4 height 4
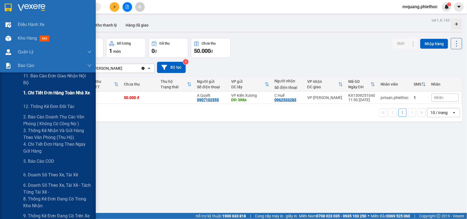
click at [49, 95] on span "1. Chi tiết đơn hàng toàn nhà xe" at bounding box center [56, 92] width 67 height 7
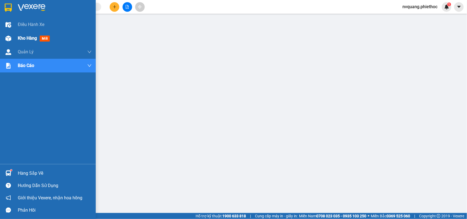
click at [23, 36] on span "Kho hàng" at bounding box center [27, 38] width 19 height 5
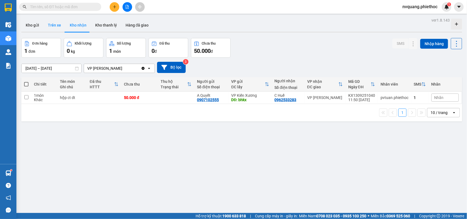
click at [58, 25] on button "Trên xe" at bounding box center [54, 25] width 22 height 13
type input "[DATE] – [DATE]"
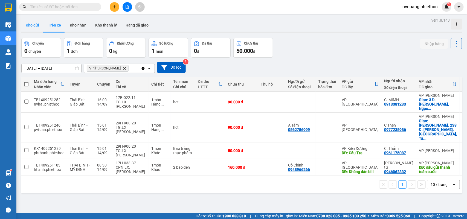
click at [29, 21] on button "Kho gửi" at bounding box center [32, 25] width 22 height 13
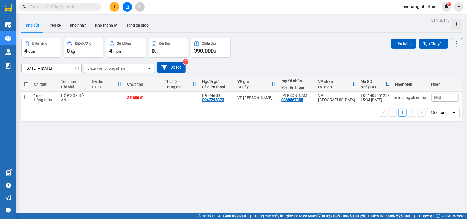
click at [161, 104] on div "1 10 / trang open" at bounding box center [241, 112] width 440 height 17
click at [161, 99] on td "25.000 đ" at bounding box center [142, 98] width 37 height 12
checkbox input "true"
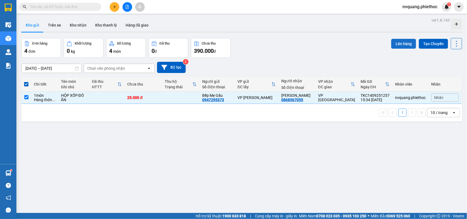
click at [393, 46] on button "Lên hàng" at bounding box center [403, 44] width 25 height 10
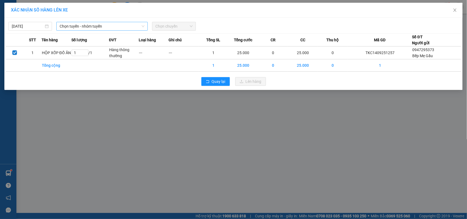
click at [104, 25] on span "Chọn tuyến - nhóm tuyến" at bounding box center [102, 26] width 85 height 8
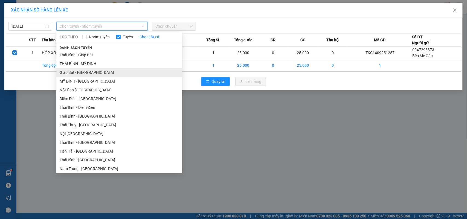
click at [85, 72] on li "Giáp Bát - [GEOGRAPHIC_DATA]" at bounding box center [119, 72] width 126 height 9
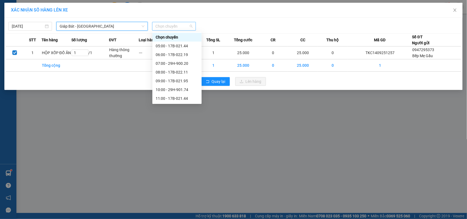
click at [175, 24] on span "Chọn chuyến" at bounding box center [173, 26] width 37 height 8
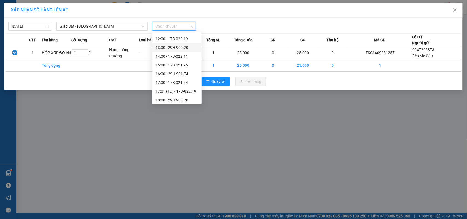
scroll to position [96, 0]
click at [172, 53] on div "17:00 - 17B-021.44" at bounding box center [177, 55] width 43 height 6
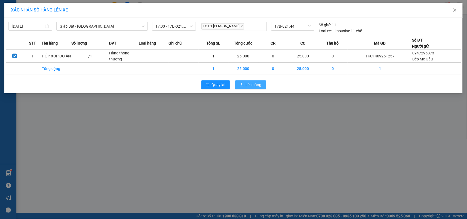
click at [251, 86] on span "Lên hàng" at bounding box center [253, 85] width 16 height 6
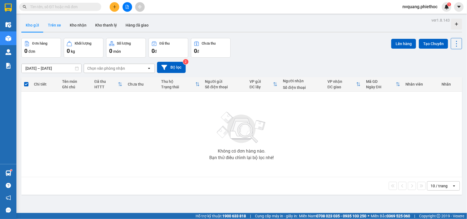
click at [49, 25] on button "Trên xe" at bounding box center [54, 25] width 22 height 13
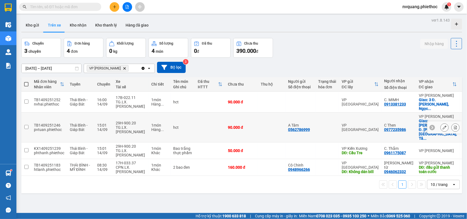
click at [451, 123] on button at bounding box center [455, 128] width 8 height 10
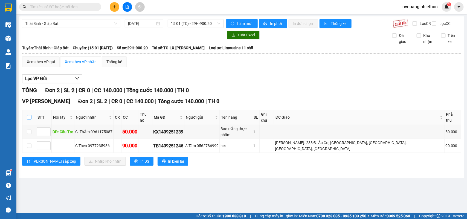
click at [28, 117] on input "checkbox" at bounding box center [29, 117] width 4 height 4
checkbox input "true"
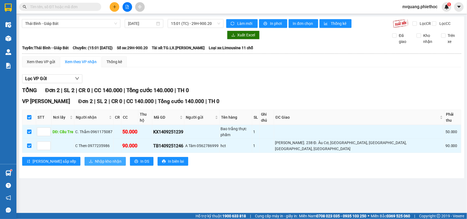
click at [95, 158] on span "Nhập kho nhận" at bounding box center [108, 161] width 27 height 6
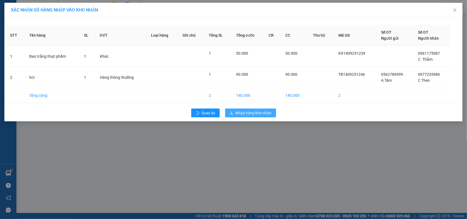
click at [230, 112] on icon "download" at bounding box center [231, 113] width 4 height 4
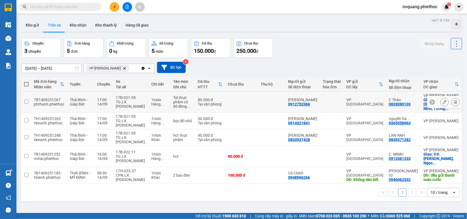
click at [442, 100] on icon at bounding box center [444, 102] width 4 height 4
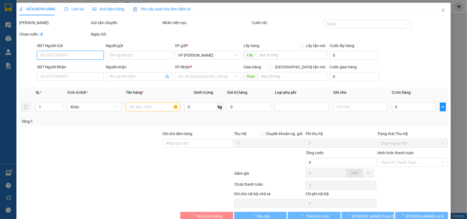
type input "0912752368"
type input "[PERSON_NAME]"
type input "0833080103"
type input "C Thảo"
checkbox input "true"
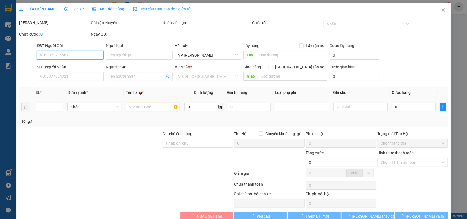
type input "35 [PERSON_NAME], [PERSON_NAME], Hoàng Mai, [GEOGRAPHIC_DATA] 100000, [GEOGRAPH…"
type input "80.000"
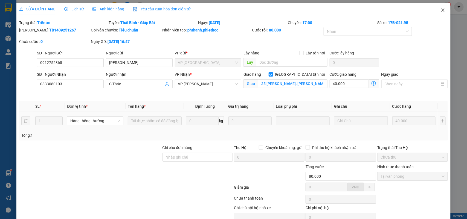
click at [440, 9] on icon "close" at bounding box center [442, 10] width 4 height 4
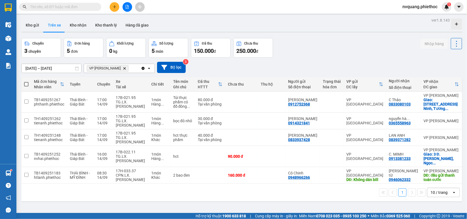
drag, startPoint x: 81, startPoint y: 27, endPoint x: 87, endPoint y: 39, distance: 13.1
click at [80, 29] on button "Kho nhận" at bounding box center [77, 25] width 25 height 13
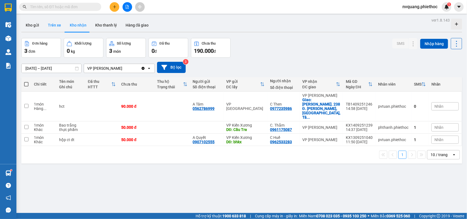
click at [57, 27] on button "Trên xe" at bounding box center [54, 25] width 22 height 13
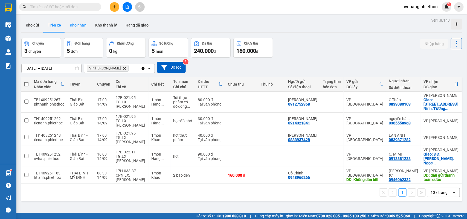
click at [80, 27] on button "Kho nhận" at bounding box center [77, 25] width 25 height 13
type input "[DATE] – [DATE]"
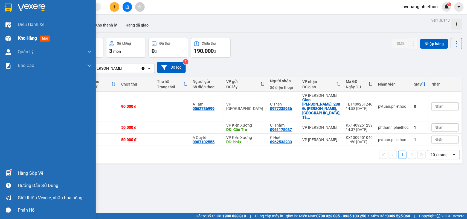
click at [19, 33] on div "Kho hàng mới" at bounding box center [55, 38] width 74 height 14
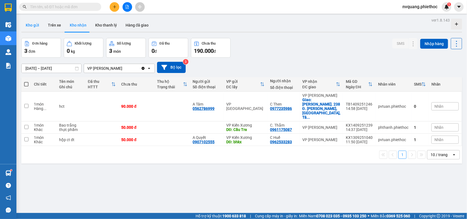
click at [36, 26] on button "Kho gửi" at bounding box center [32, 25] width 22 height 13
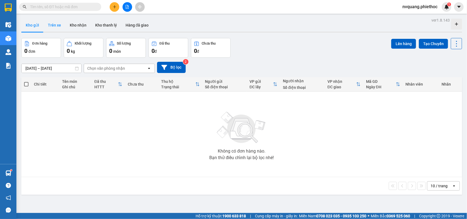
click at [48, 26] on button "Trên xe" at bounding box center [54, 25] width 22 height 13
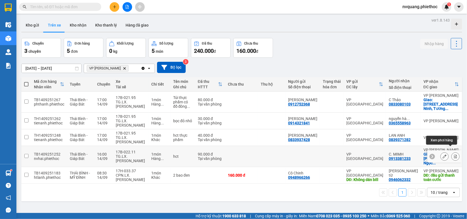
click at [454, 154] on icon at bounding box center [455, 156] width 3 height 4
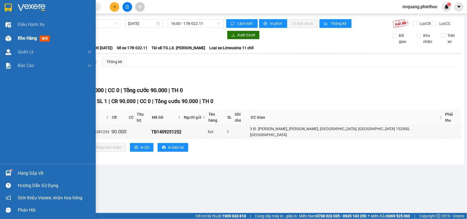
click at [13, 40] on div "Kho hàng mới" at bounding box center [48, 38] width 96 height 14
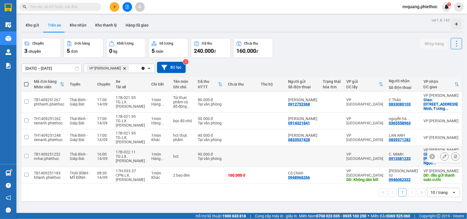
click at [442, 154] on icon at bounding box center [444, 156] width 4 height 4
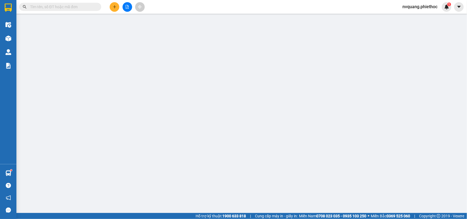
type input "0913381233"
type input "C. MIMH"
checkbox input "true"
type input "3 Đ. [PERSON_NAME], [PERSON_NAME], [GEOGRAPHIC_DATA], [GEOGRAPHIC_DATA] 152900,…"
type input "90.000"
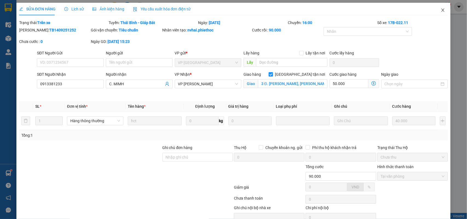
click at [440, 9] on icon "close" at bounding box center [442, 10] width 4 height 4
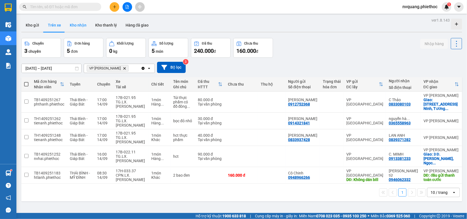
click at [72, 24] on button "Kho nhận" at bounding box center [77, 25] width 25 height 13
type input "[DATE] – [DATE]"
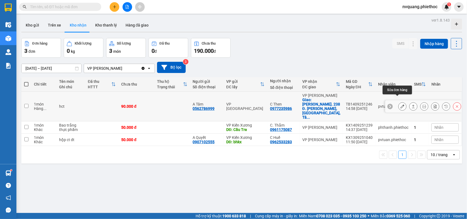
click at [400, 102] on button at bounding box center [402, 107] width 8 height 10
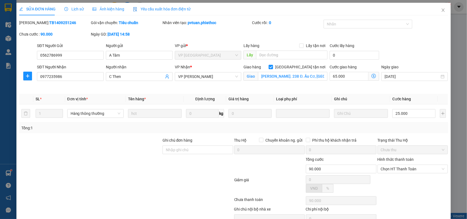
type input "0562786999"
type input "A Tâm"
type input "0977235986"
type input "C Then"
checkbox input "true"
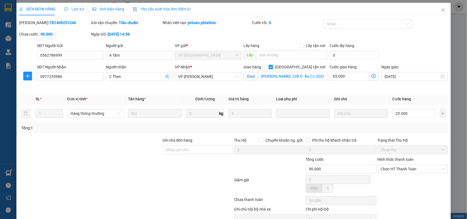
type input "[PERSON_NAME]. 238 Đ. Âu Cơ, [GEOGRAPHIC_DATA], [GEOGRAPHIC_DATA], [GEOGRAPHIC_…"
type input "90.000"
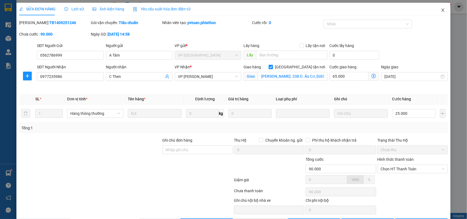
click at [440, 9] on icon "close" at bounding box center [442, 10] width 4 height 4
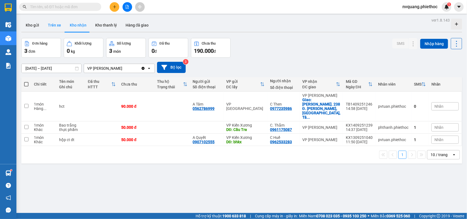
click at [51, 25] on button "Trên xe" at bounding box center [54, 25] width 22 height 13
type input "[DATE] – [DATE]"
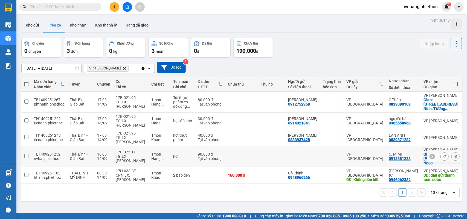
click at [453, 154] on icon at bounding box center [455, 156] width 4 height 4
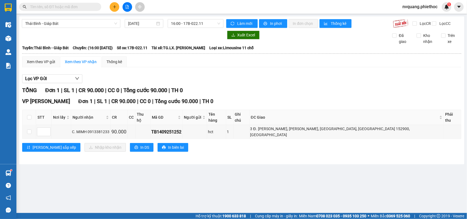
click at [26, 118] on th at bounding box center [29, 117] width 14 height 15
click at [30, 119] on input "checkbox" at bounding box center [29, 117] width 4 height 4
checkbox input "true"
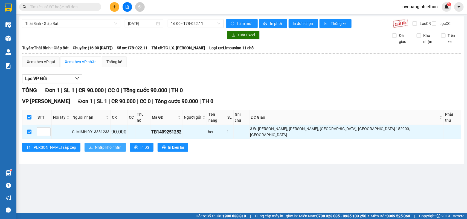
click at [84, 143] on button "Nhập kho nhận" at bounding box center [104, 147] width 41 height 9
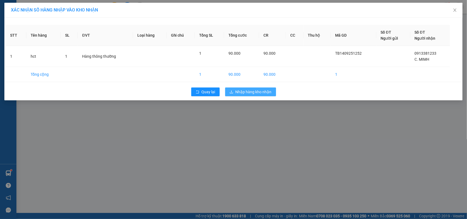
click at [237, 90] on span "Nhập hàng kho nhận" at bounding box center [253, 92] width 36 height 6
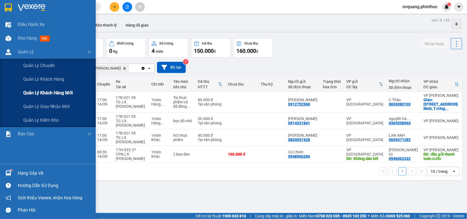
click at [40, 99] on div "Quản lý khách hàng mới" at bounding box center [57, 93] width 68 height 14
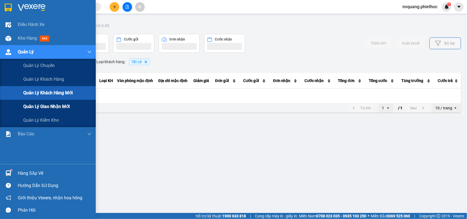
click at [40, 101] on div "Quản lý giao nhận mới" at bounding box center [57, 107] width 68 height 14
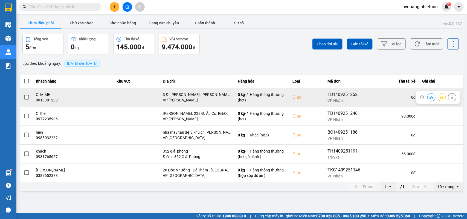
click at [116, 99] on td at bounding box center [136, 97] width 46 height 19
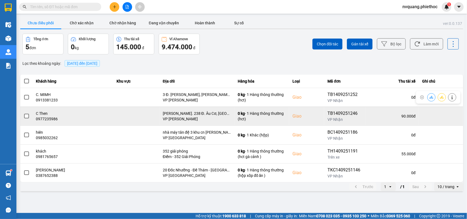
click at [122, 124] on td at bounding box center [136, 116] width 46 height 19
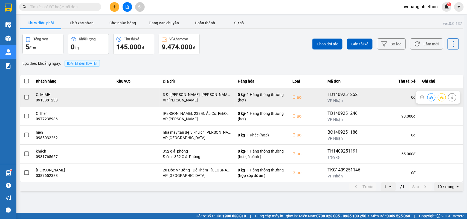
click at [24, 97] on span at bounding box center [26, 97] width 5 height 5
click at [24, 94] on input "checkbox" at bounding box center [24, 94] width 0 height 0
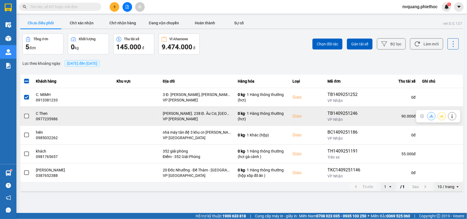
click at [25, 116] on span at bounding box center [26, 116] width 5 height 5
click at [24, 113] on input "checkbox" at bounding box center [24, 113] width 0 height 0
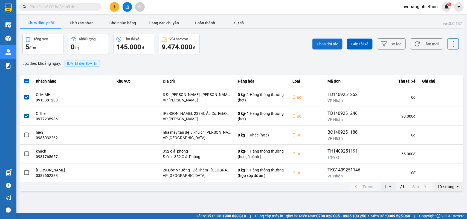
click at [323, 42] on span "Chọn đối tác" at bounding box center [326, 43] width 21 height 5
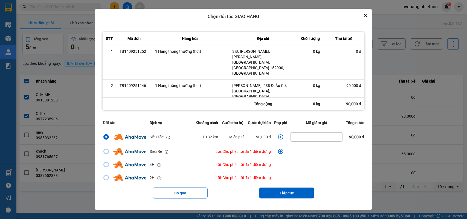
click at [396, 156] on div "ver: 0.0.137 Chưa điều phối Chờ xác nhận Chờ nhận hàng Đang vận chuyển Hoàn thà…" at bounding box center [241, 104] width 445 height 176
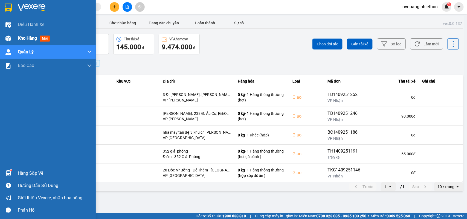
click at [31, 37] on span "Kho hàng" at bounding box center [27, 38] width 19 height 5
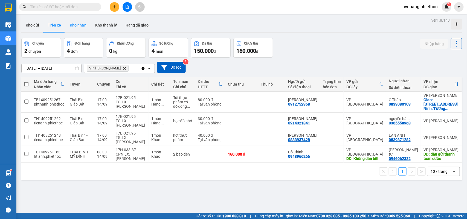
click at [81, 26] on button "Kho nhận" at bounding box center [77, 25] width 25 height 13
type input "[DATE] – [DATE]"
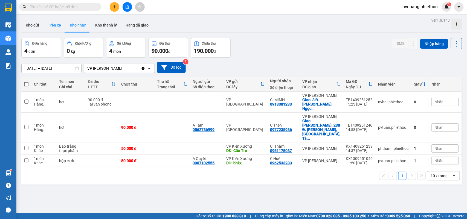
click at [55, 24] on button "Trên xe" at bounding box center [54, 25] width 22 height 13
type input "[DATE] – [DATE]"
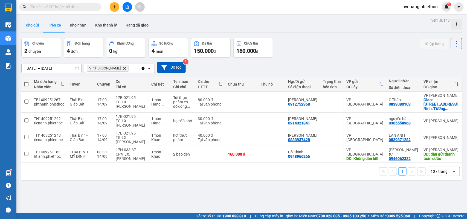
click at [36, 25] on button "Kho gửi" at bounding box center [32, 25] width 22 height 13
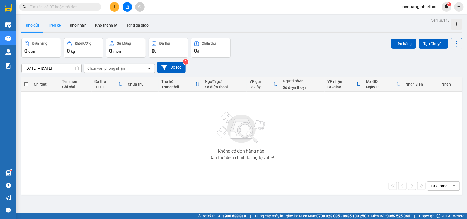
click at [52, 25] on button "Trên xe" at bounding box center [54, 25] width 22 height 13
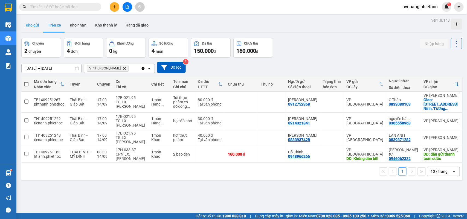
click at [36, 28] on button "Kho gửi" at bounding box center [32, 25] width 22 height 13
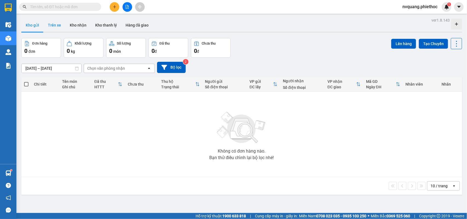
click at [57, 28] on button "Trên xe" at bounding box center [54, 25] width 22 height 13
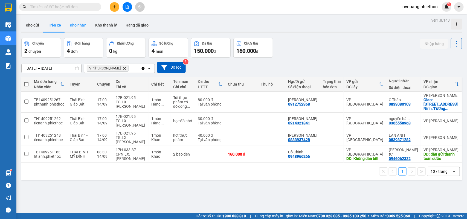
click at [77, 21] on button "Kho nhận" at bounding box center [77, 25] width 25 height 13
type input "[DATE] – [DATE]"
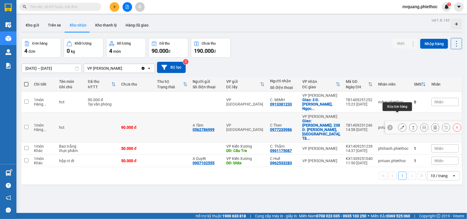
click at [400, 125] on icon at bounding box center [402, 127] width 4 height 4
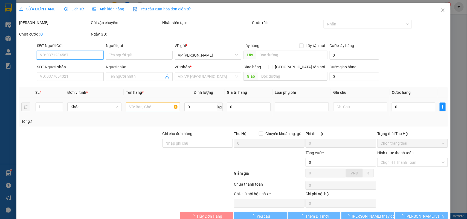
type input "0562786999"
type input "A Tâm"
type input "0977235986"
type input "C Then"
checkbox input "true"
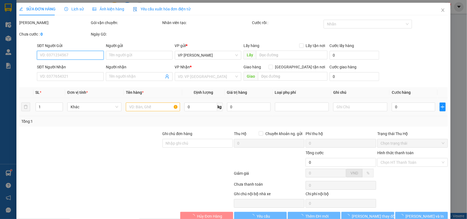
type input "[PERSON_NAME]. 238 Đ. Âu Cơ, [GEOGRAPHIC_DATA], [GEOGRAPHIC_DATA], [GEOGRAPHIC_…"
type input "90.000"
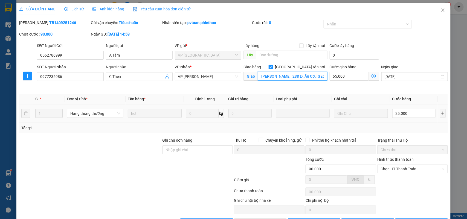
click at [321, 75] on input "[PERSON_NAME]. 238 Đ. Âu Cơ, [GEOGRAPHIC_DATA], [GEOGRAPHIC_DATA], [GEOGRAPHIC_…" at bounding box center [292, 76] width 69 height 9
click at [272, 66] on input "[GEOGRAPHIC_DATA] tận nơi" at bounding box center [270, 67] width 4 height 4
checkbox input "false"
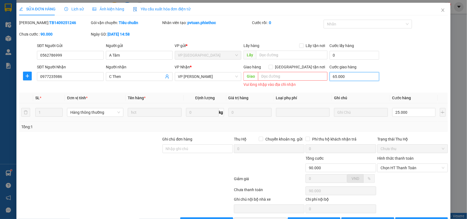
click at [348, 79] on input "65.000" at bounding box center [353, 76] width 49 height 9
type input "0"
type input "25.000"
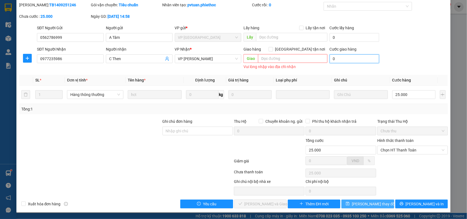
type input "0"
click at [371, 202] on span "[PERSON_NAME] thay đổi" at bounding box center [373, 204] width 44 height 6
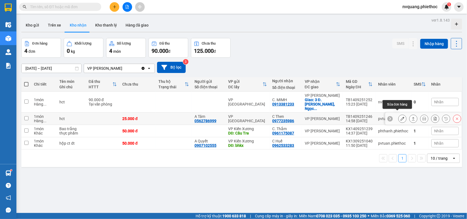
click at [398, 117] on button at bounding box center [402, 119] width 8 height 10
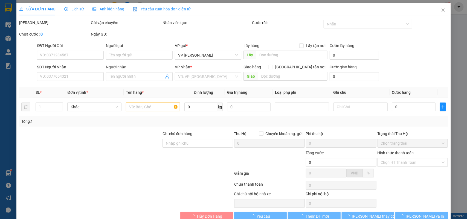
type input "0562786999"
type input "A Tâm"
type input "0977235986"
type input "C Then"
type input "25.000"
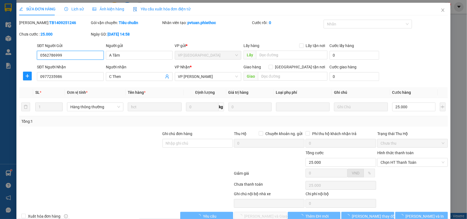
scroll to position [13, 0]
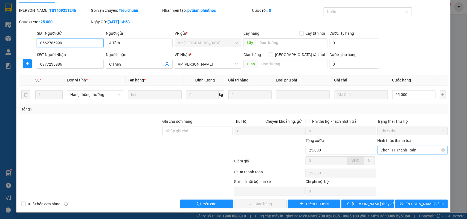
click at [402, 149] on span "Chọn HT Thanh Toán" at bounding box center [412, 150] width 64 height 8
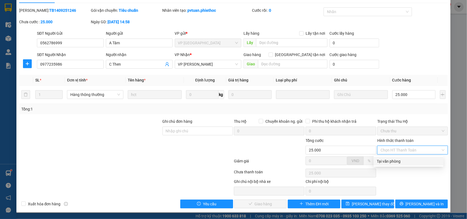
click at [397, 162] on div "Tại văn phòng" at bounding box center [408, 161] width 63 height 6
type input "0"
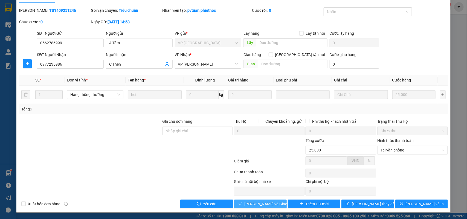
click at [256, 203] on span "[PERSON_NAME] và Giao hàng" at bounding box center [270, 204] width 52 height 6
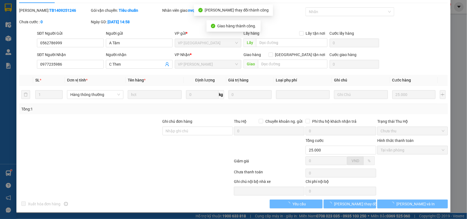
scroll to position [0, 0]
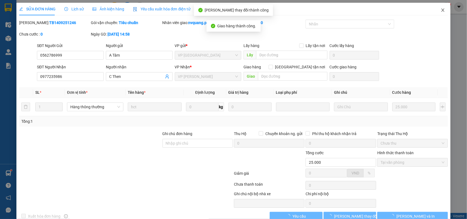
click at [440, 10] on icon "close" at bounding box center [442, 10] width 4 height 4
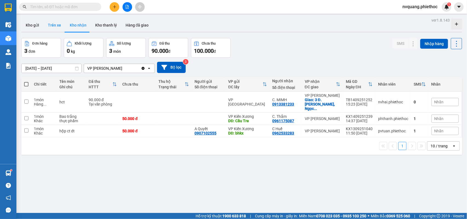
click at [53, 25] on button "Trên xe" at bounding box center [54, 25] width 22 height 13
type input "[DATE] – [DATE]"
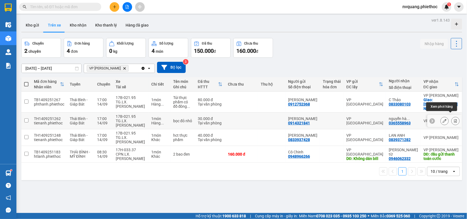
click at [454, 119] on icon at bounding box center [455, 121] width 3 height 4
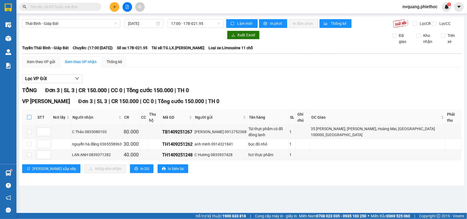
click at [29, 119] on input "checkbox" at bounding box center [29, 117] width 4 height 4
checkbox input "true"
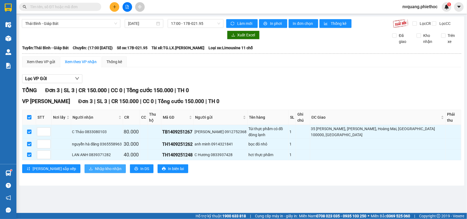
click at [84, 172] on button "Nhập kho nhận" at bounding box center [104, 168] width 41 height 9
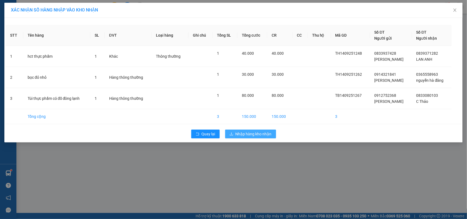
click at [231, 131] on button "Nhập hàng kho nhận" at bounding box center [250, 134] width 51 height 9
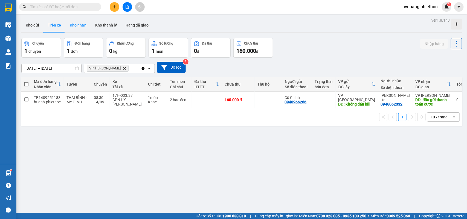
click at [80, 23] on button "Kho nhận" at bounding box center [77, 25] width 25 height 13
type input "[DATE] – [DATE]"
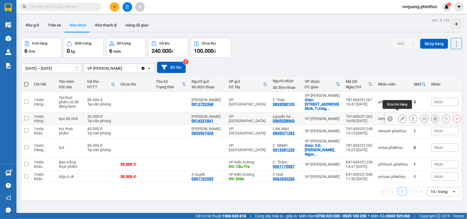
click at [400, 117] on icon at bounding box center [402, 119] width 4 height 4
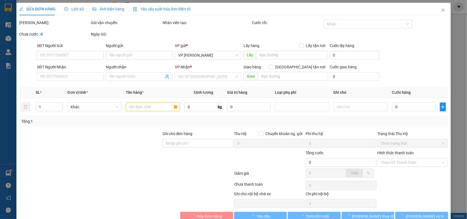
type input "0914321841"
type input "[PERSON_NAME]"
type input "0365558963"
type input "nguyễn hà đăng"
type input "30.000"
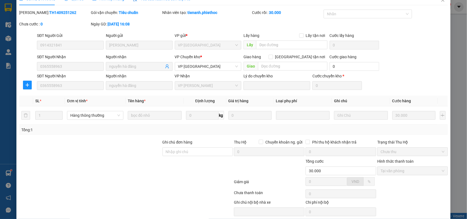
scroll to position [31, 0]
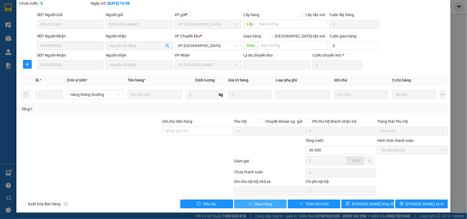
click at [259, 201] on span "Giao hàng" at bounding box center [262, 204] width 17 height 6
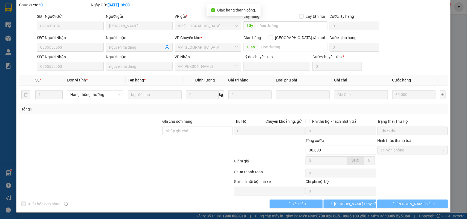
scroll to position [0, 0]
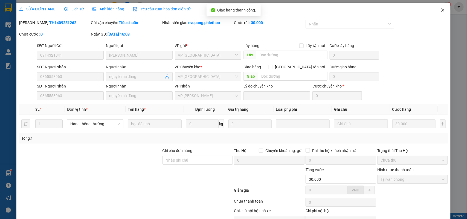
click at [440, 8] on icon "close" at bounding box center [442, 10] width 4 height 4
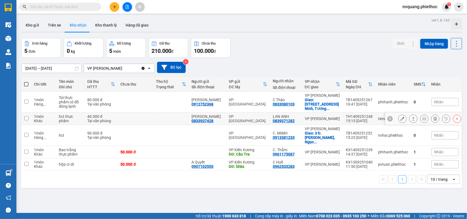
click at [392, 115] on div at bounding box center [423, 119] width 77 height 12
click at [400, 117] on icon at bounding box center [402, 119] width 4 height 4
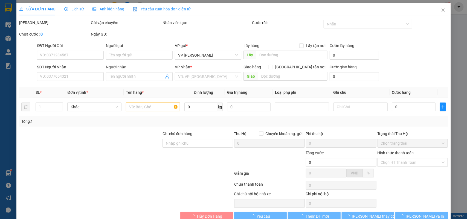
type input "0833937428"
type input "[PERSON_NAME]"
type input "0839371282"
type input "LAN ANH"
type input "40.000"
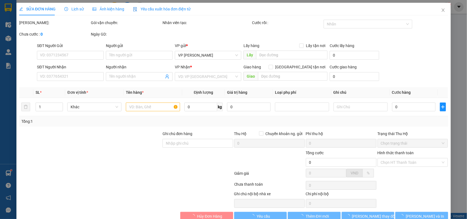
type input "0"
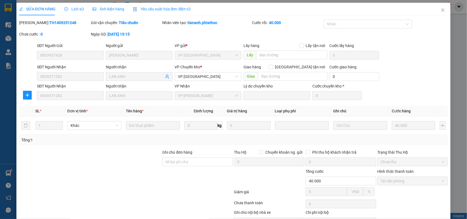
scroll to position [31, 0]
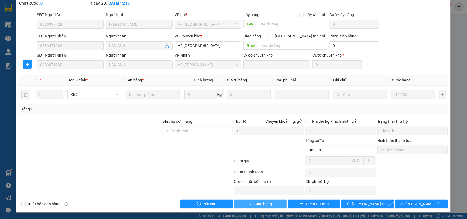
click at [258, 206] on span "Giao hàng" at bounding box center [262, 204] width 17 height 6
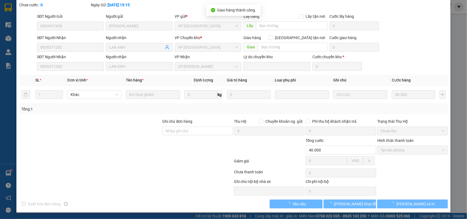
scroll to position [0, 0]
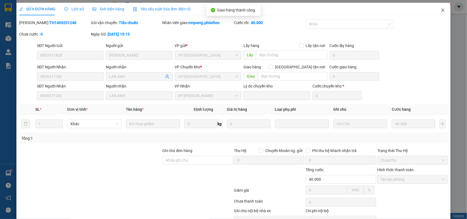
click at [441, 11] on span "Close" at bounding box center [442, 10] width 15 height 15
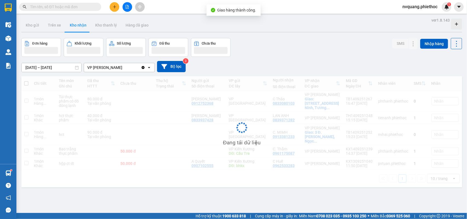
click at [438, 11] on div "nvquang.phiethoc 1" at bounding box center [424, 7] width 53 height 10
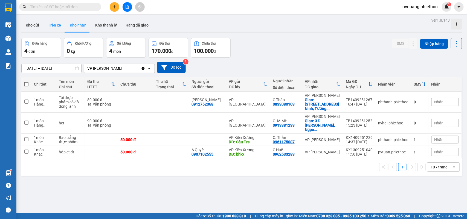
click at [49, 25] on button "Trên xe" at bounding box center [54, 25] width 22 height 13
type input "[DATE] – [DATE]"
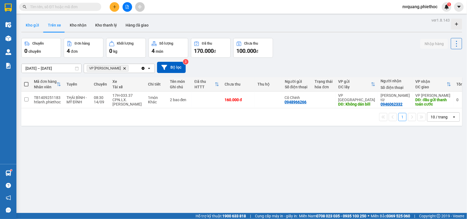
click at [31, 21] on button "Kho gửi" at bounding box center [32, 25] width 22 height 13
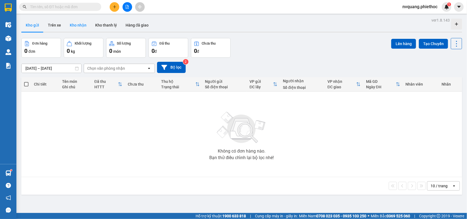
click at [79, 29] on button "Kho nhận" at bounding box center [77, 25] width 25 height 13
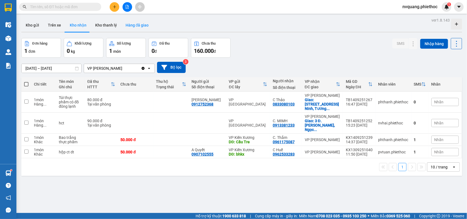
drag, startPoint x: 126, startPoint y: 19, endPoint x: 127, endPoint y: 23, distance: 4.2
click at [126, 19] on button "Hàng đã giao" at bounding box center [137, 25] width 32 height 13
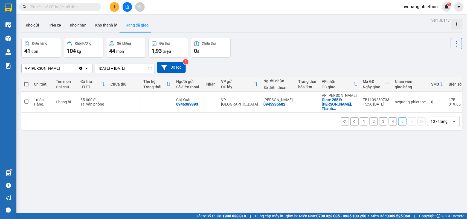
click at [360, 118] on button "1" at bounding box center [364, 121] width 8 height 8
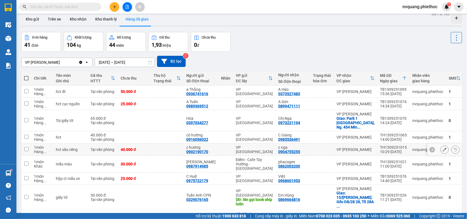
scroll to position [40, 0]
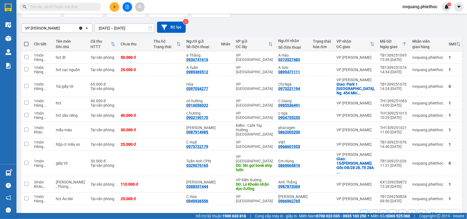
click at [369, 210] on button "2" at bounding box center [373, 214] width 8 height 8
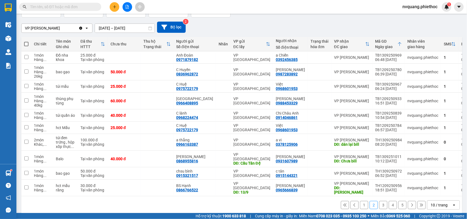
click at [360, 201] on button "1" at bounding box center [364, 205] width 8 height 8
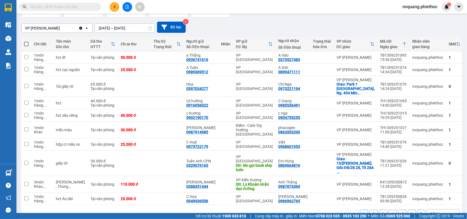
click at [369, 210] on button "2" at bounding box center [373, 214] width 8 height 8
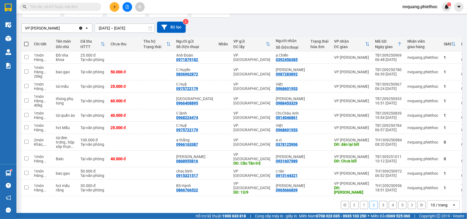
click at [379, 201] on button "3" at bounding box center [383, 205] width 8 height 8
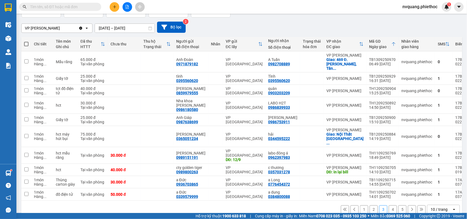
click at [114, 29] on input "12/09/2025 – 13/09/2025" at bounding box center [125, 28] width 60 height 9
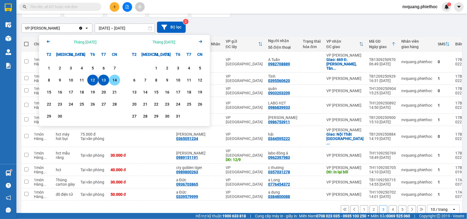
click at [115, 77] on div "14" at bounding box center [115, 80] width 8 height 7
type input "[DATE] – [DATE]"
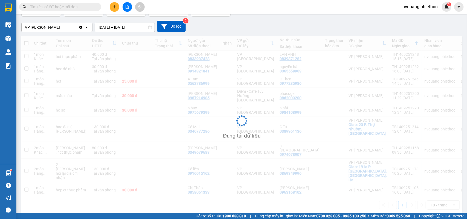
scroll to position [25, 0]
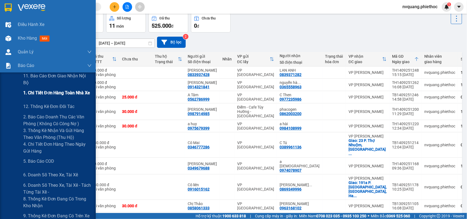
click at [51, 94] on span "1. Chi tiết đơn hàng toàn nhà xe" at bounding box center [56, 92] width 67 height 7
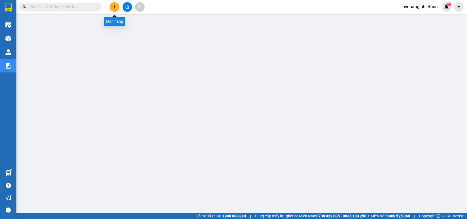
click at [113, 3] on button at bounding box center [115, 7] width 10 height 10
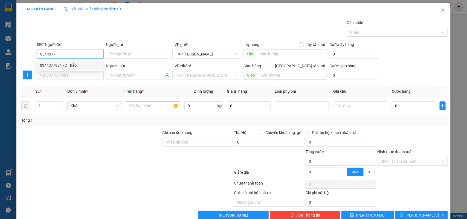
click at [81, 62] on div "0344377991 - C Thảo" at bounding box center [69, 65] width 59 height 6
type input "0344377991"
type input "C Thảo"
type input "0344377991"
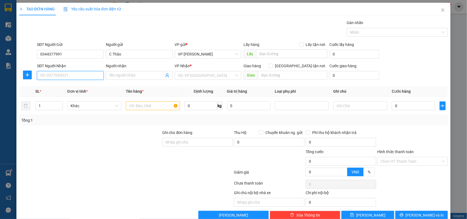
click at [66, 74] on input "SĐT Người Nhận" at bounding box center [70, 75] width 67 height 9
click at [70, 86] on div "0868567055 - [PERSON_NAME]" at bounding box center [69, 87] width 59 height 6
type input "0868567055"
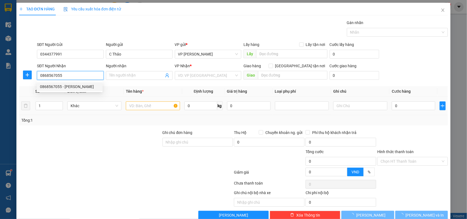
type input "[PERSON_NAME]"
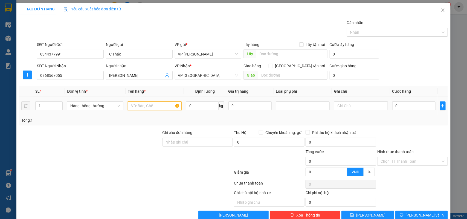
click at [134, 106] on input "text" at bounding box center [155, 105] width 54 height 9
type input "TÚI ĐỒ ĂN"
click at [404, 107] on input "0" at bounding box center [413, 105] width 43 height 9
type input "2"
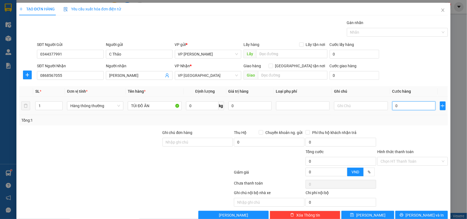
type input "2"
type input "25"
type input "25.000"
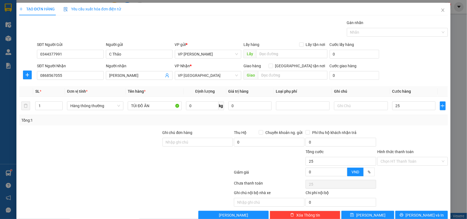
type input "25.000"
click at [409, 124] on div "Tổng: 1" at bounding box center [233, 120] width 429 height 10
click at [398, 164] on input "Hình thức thanh toán" at bounding box center [410, 161] width 60 height 8
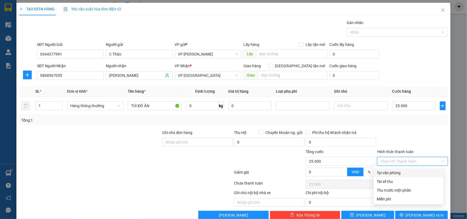
click at [391, 172] on div "Tại văn phòng" at bounding box center [408, 173] width 63 height 6
type input "0"
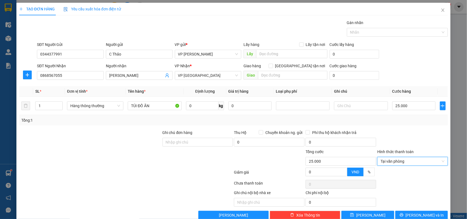
scroll to position [12, 0]
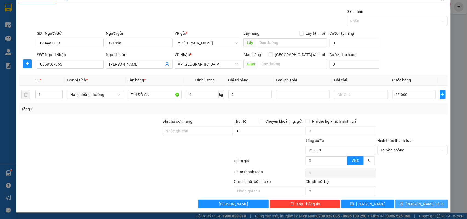
click at [424, 204] on span "[PERSON_NAME] và In" at bounding box center [424, 204] width 38 height 6
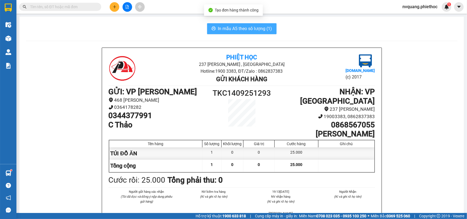
click at [250, 30] on span "In mẫu A5 theo số lượng (1)" at bounding box center [245, 28] width 54 height 7
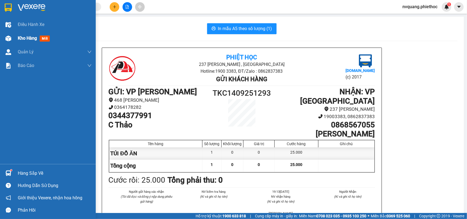
click at [24, 43] on div "Kho hàng mới" at bounding box center [55, 38] width 74 height 14
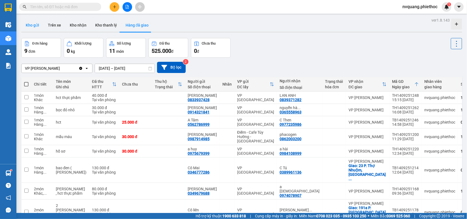
click at [29, 24] on button "Kho gửi" at bounding box center [32, 25] width 22 height 13
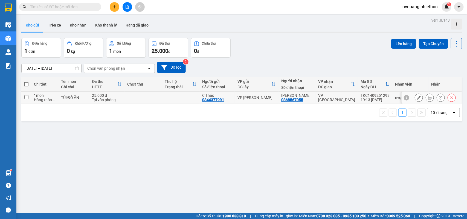
click at [141, 94] on td at bounding box center [142, 98] width 37 height 12
checkbox input "true"
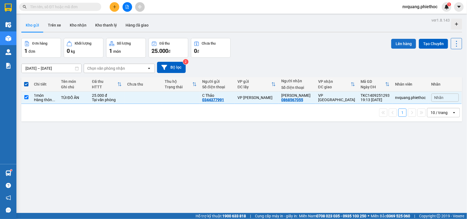
click at [396, 41] on button "Lên hàng" at bounding box center [403, 44] width 25 height 10
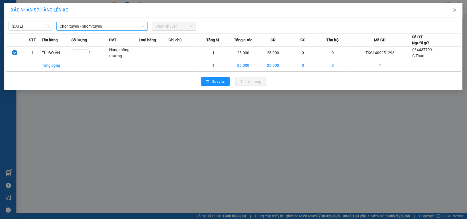
click at [67, 25] on span "Chọn tuyến - nhóm tuyến" at bounding box center [102, 26] width 85 height 8
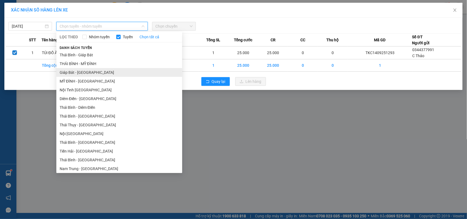
click at [73, 70] on li "Giáp Bát - [GEOGRAPHIC_DATA]" at bounding box center [119, 72] width 126 height 9
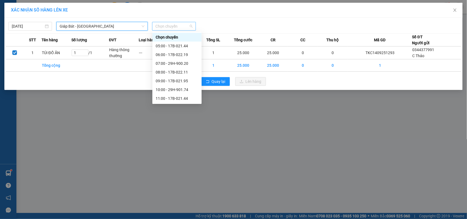
click at [176, 27] on span "Chọn chuyến" at bounding box center [173, 26] width 37 height 8
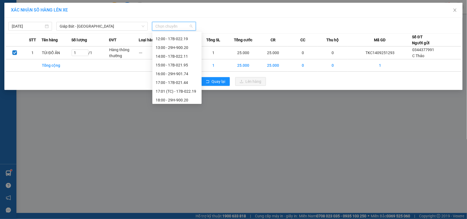
scroll to position [96, 0]
click at [171, 88] on div "20:00 - 17B-021.95" at bounding box center [177, 90] width 43 height 6
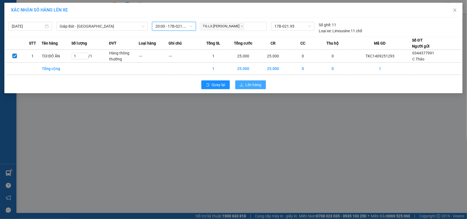
click at [257, 81] on button "Lên hàng" at bounding box center [250, 84] width 31 height 9
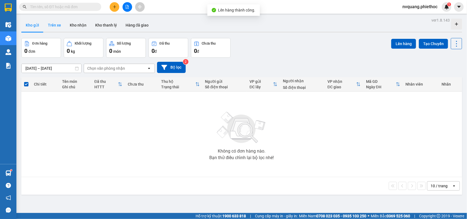
click at [53, 21] on button "Trên xe" at bounding box center [54, 25] width 22 height 13
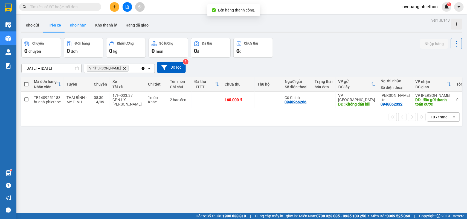
click at [74, 26] on button "Kho nhận" at bounding box center [77, 25] width 25 height 13
type input "[DATE] – [DATE]"
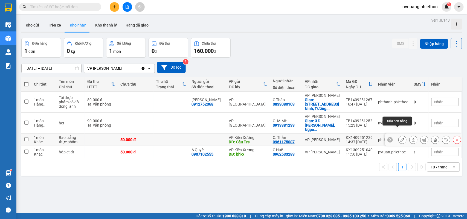
click at [400, 138] on icon at bounding box center [402, 140] width 4 height 4
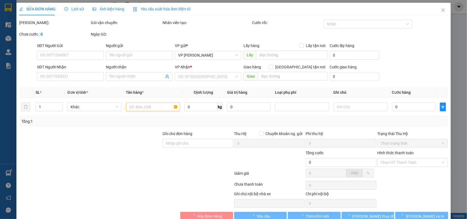
type input "Cầu Tre"
type input "5.000"
type input "0961175087"
type input "C. Thắm"
type input "50.000"
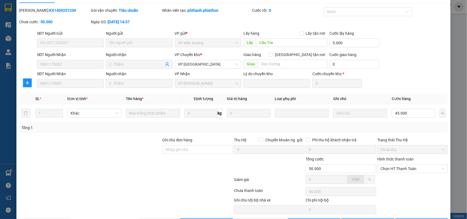
scroll to position [31, 0]
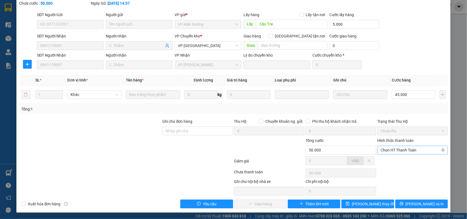
click at [397, 154] on span "Chọn HT Thanh Toán" at bounding box center [412, 150] width 64 height 8
click at [394, 158] on div "Tại văn phòng" at bounding box center [408, 161] width 63 height 6
type input "0"
click at [278, 204] on button "[PERSON_NAME] và Giao hàng" at bounding box center [260, 203] width 52 height 9
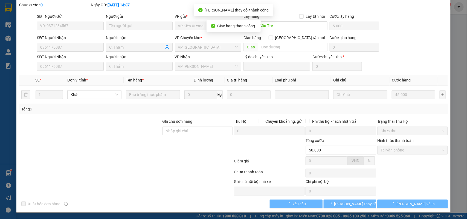
scroll to position [0, 0]
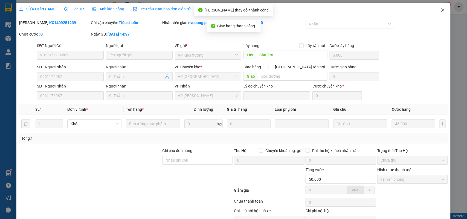
click at [441, 11] on icon "close" at bounding box center [442, 9] width 3 height 3
